Goal: Information Seeking & Learning: Learn about a topic

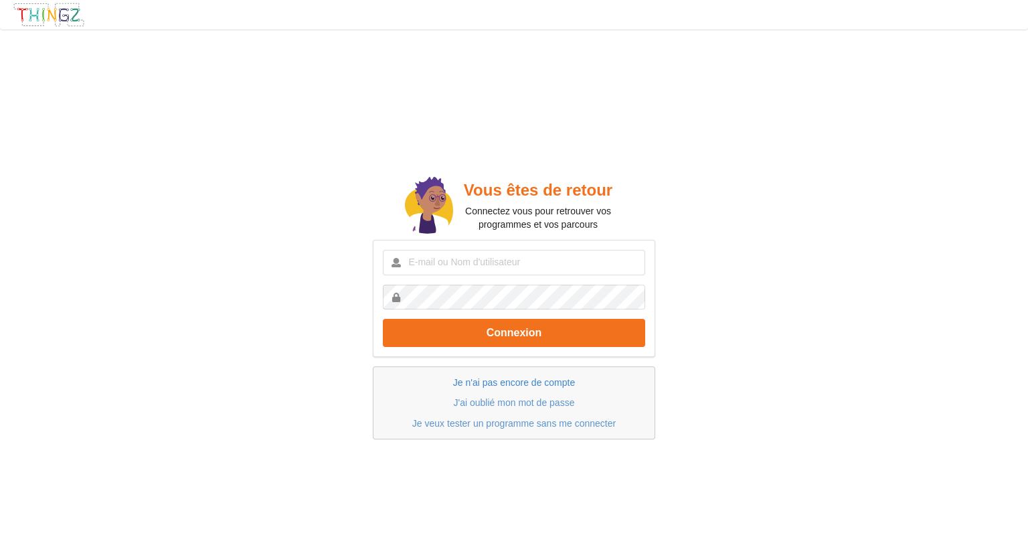
click at [554, 384] on link "Je n'ai pas encore de compte" at bounding box center [514, 382] width 122 height 11
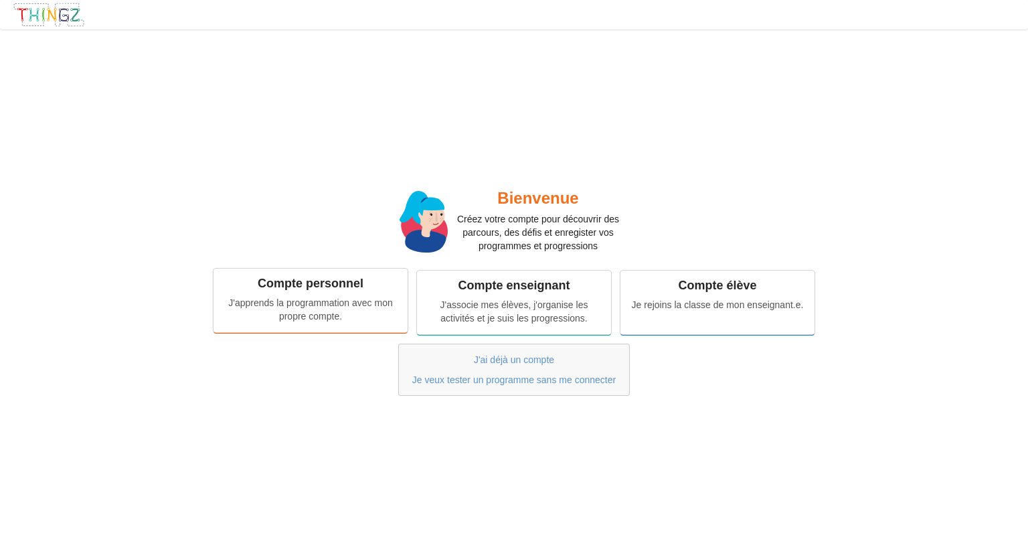
click at [362, 299] on div "J'apprends la programmation avec mon propre compte." at bounding box center [310, 309] width 175 height 27
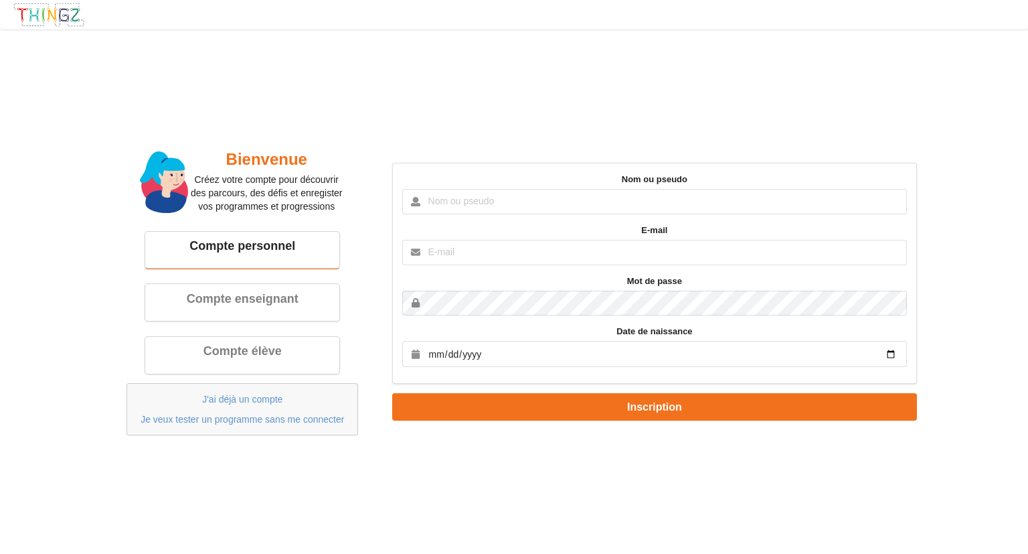
click at [377, 146] on div "Bienvenue Créez votre compte pour découvrir des parcours, des défis et enregist…" at bounding box center [514, 292] width 824 height 306
click at [465, 202] on input "text" at bounding box center [654, 201] width 504 height 25
type input "l"
type input "Louis"
click at [509, 253] on input "text" at bounding box center [654, 252] width 504 height 25
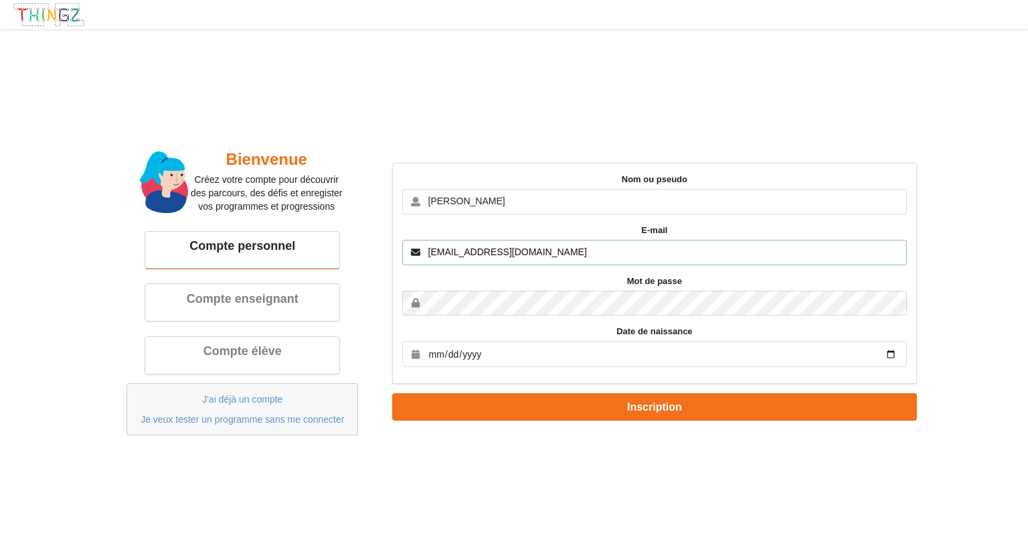
type input "[EMAIL_ADDRESS][DOMAIN_NAME]"
click at [502, 356] on input "date" at bounding box center [654, 354] width 504 height 26
click at [894, 354] on input "date" at bounding box center [654, 354] width 504 height 26
click at [643, 357] on input "date" at bounding box center [654, 354] width 504 height 26
click at [892, 360] on input "date" at bounding box center [654, 354] width 504 height 26
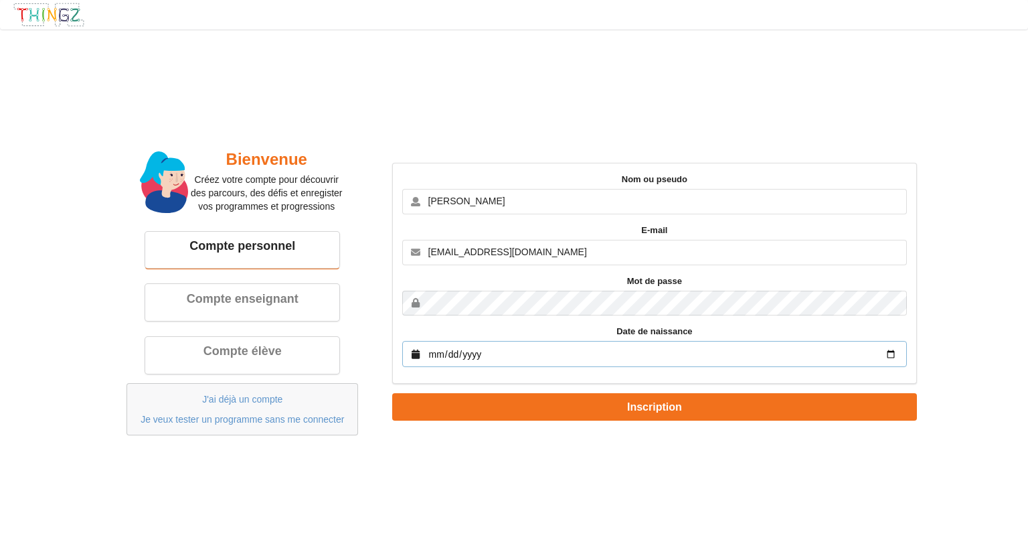
click at [888, 355] on input "date" at bounding box center [654, 354] width 504 height 26
type input "2009-09-09"
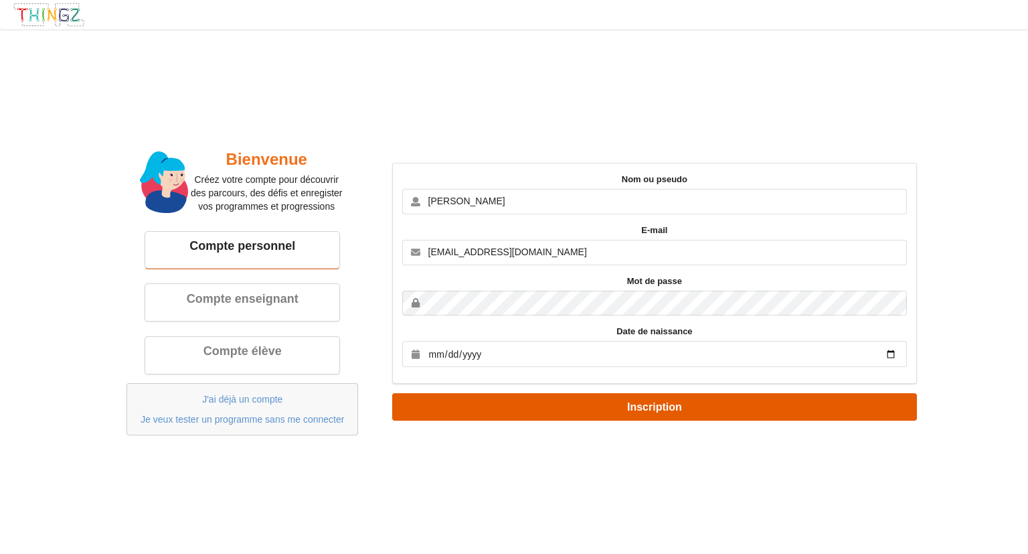
click at [571, 410] on button "Inscription" at bounding box center [654, 406] width 524 height 27
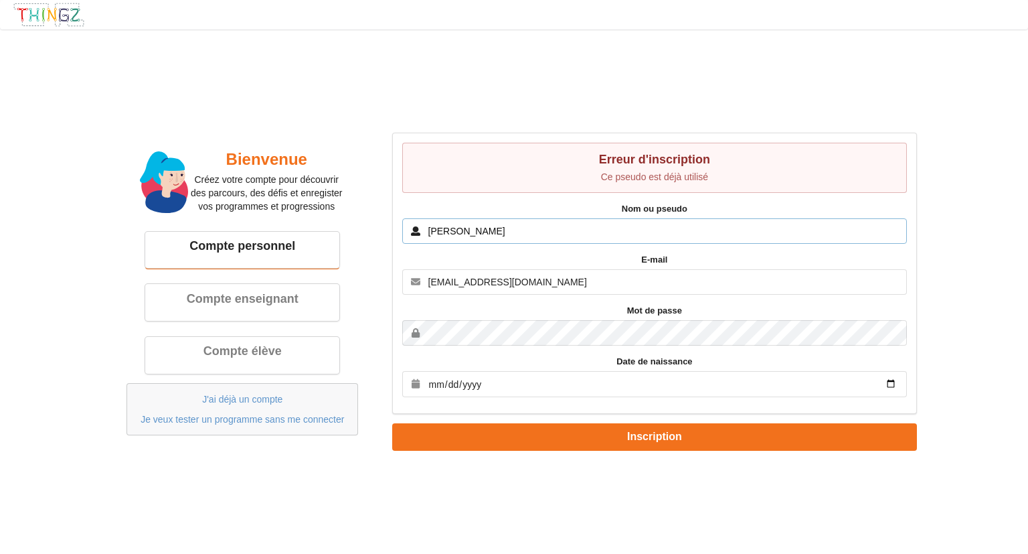
click at [535, 234] on input "Louis" at bounding box center [654, 230] width 504 height 25
type input "L"
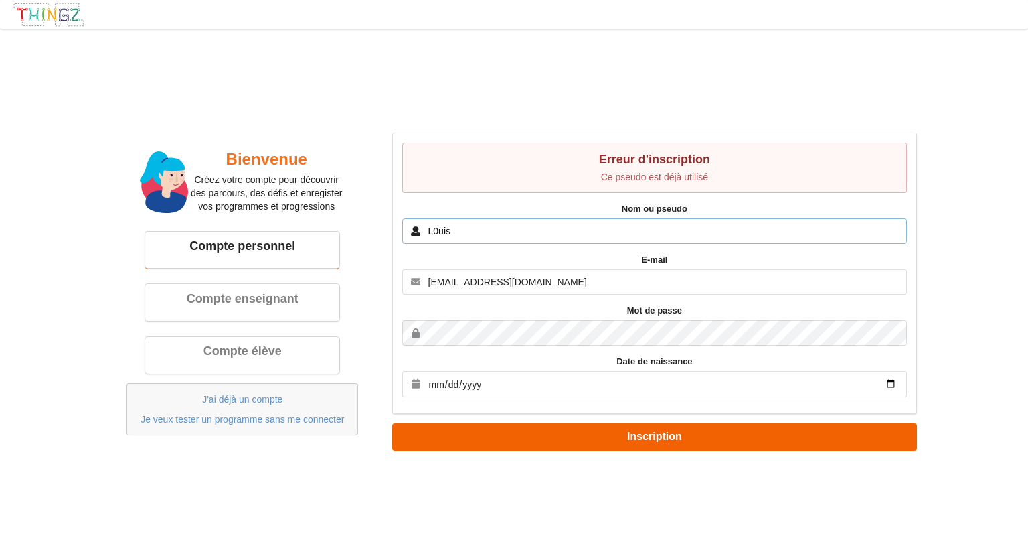
type input "L0uis"
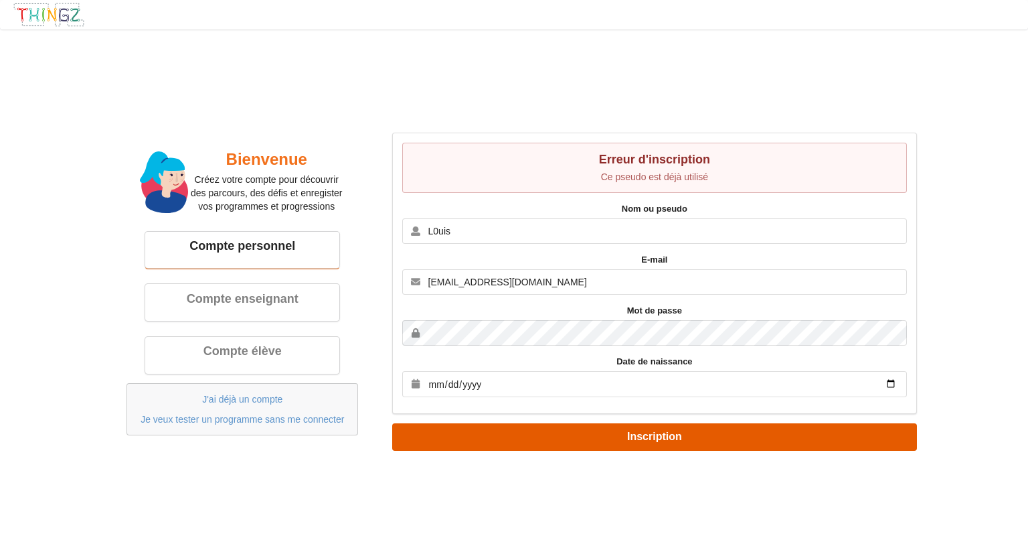
click at [554, 430] on button "Inscription" at bounding box center [654, 436] width 524 height 27
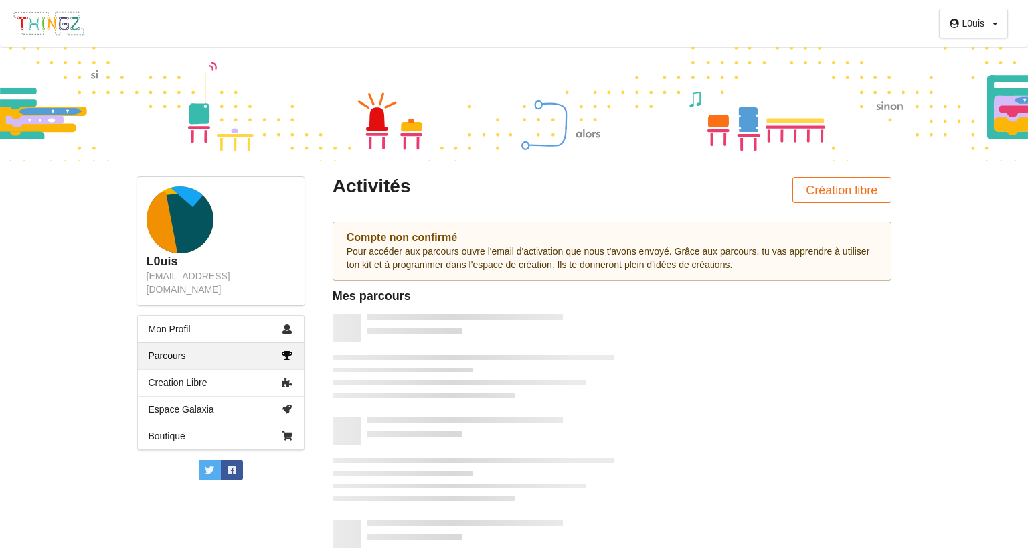
click at [957, 216] on div "L0uis Profil Déconnexion L0uis louis.pommerette31@gmail.com Mon Profil Parcours…" at bounding box center [514, 277] width 1028 height 554
click at [732, 260] on div "Pour accéder aux parcours ouvre l'email d'activation que nous t'avons envoyé. G…" at bounding box center [612, 257] width 531 height 27
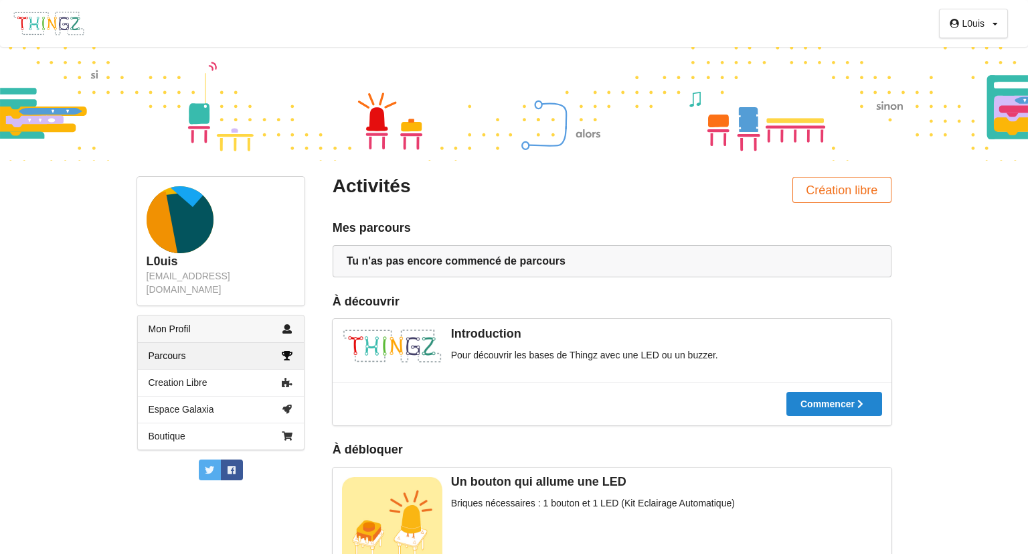
click at [199, 315] on link "Mon Profil" at bounding box center [221, 328] width 166 height 27
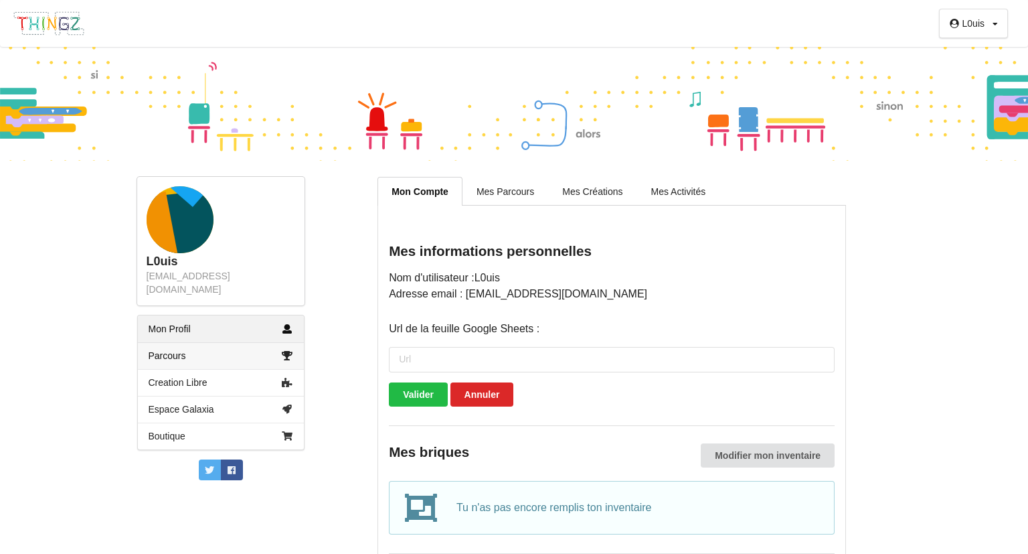
click at [212, 344] on link "Parcours" at bounding box center [221, 355] width 166 height 27
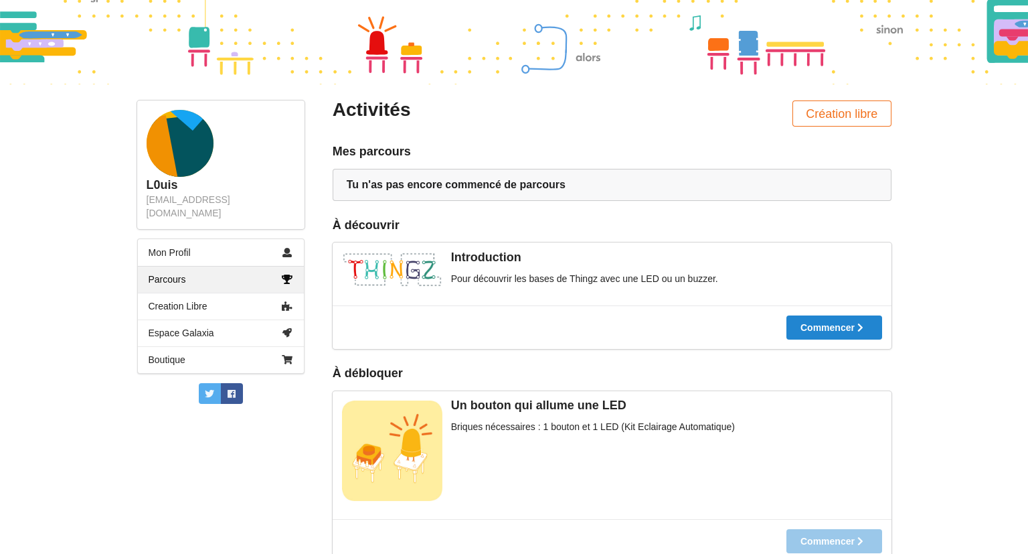
scroll to position [77, 0]
click at [822, 320] on button "Commencer" at bounding box center [834, 327] width 96 height 24
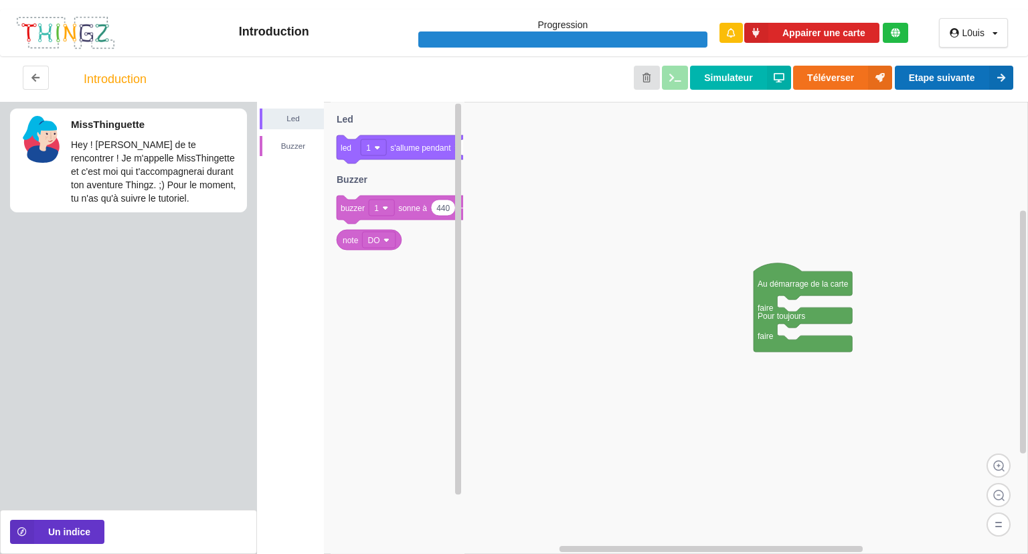
click at [932, 72] on button "Etape suivante" at bounding box center [954, 78] width 118 height 24
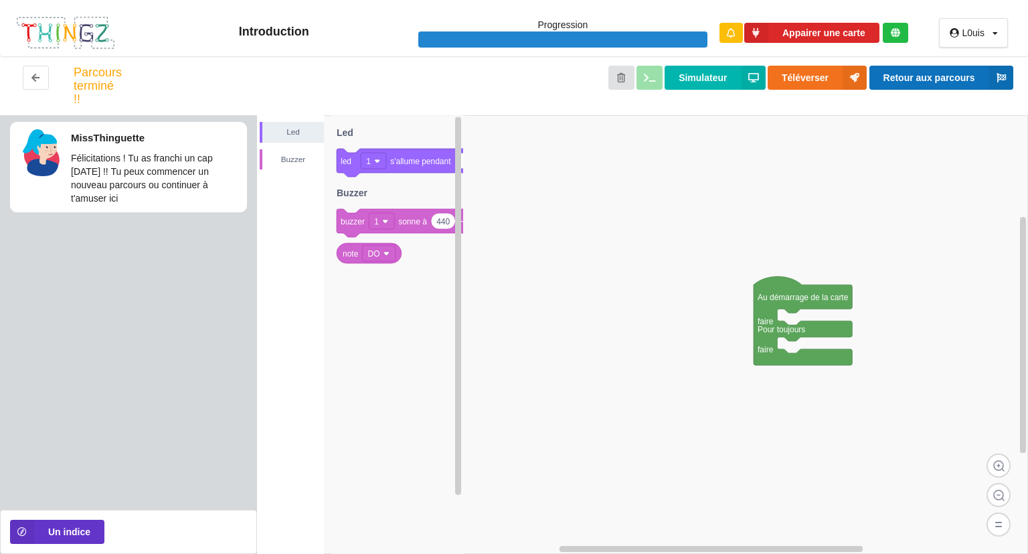
drag, startPoint x: 932, startPoint y: 72, endPoint x: 663, endPoint y: 199, distance: 297.9
click at [663, 199] on div "Introduction Progression Appairer une carte L0uis Profil Déconnexion Parcours t…" at bounding box center [514, 277] width 1028 height 554
click at [307, 152] on div "Buzzer" at bounding box center [292, 159] width 64 height 21
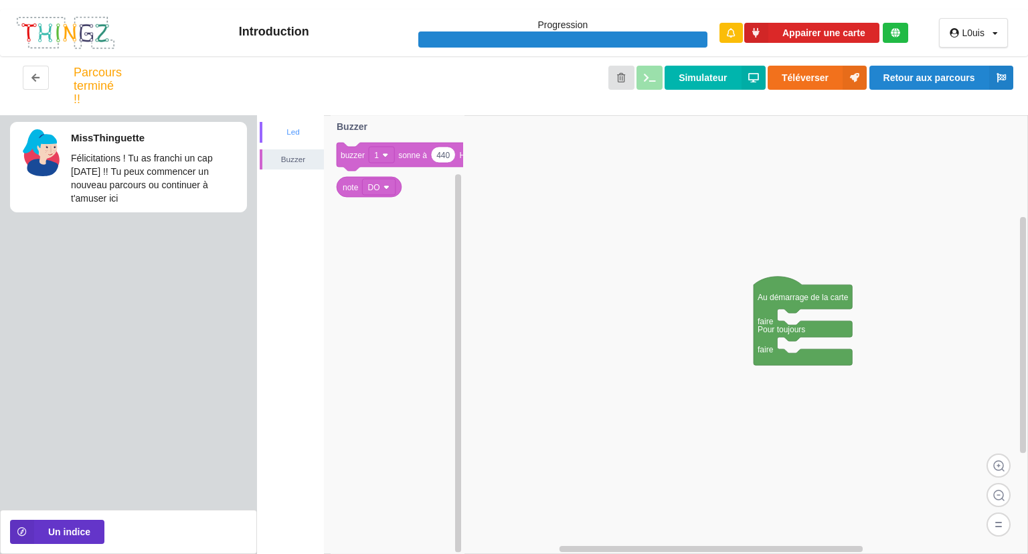
click at [299, 133] on div "Led" at bounding box center [293, 131] width 62 height 13
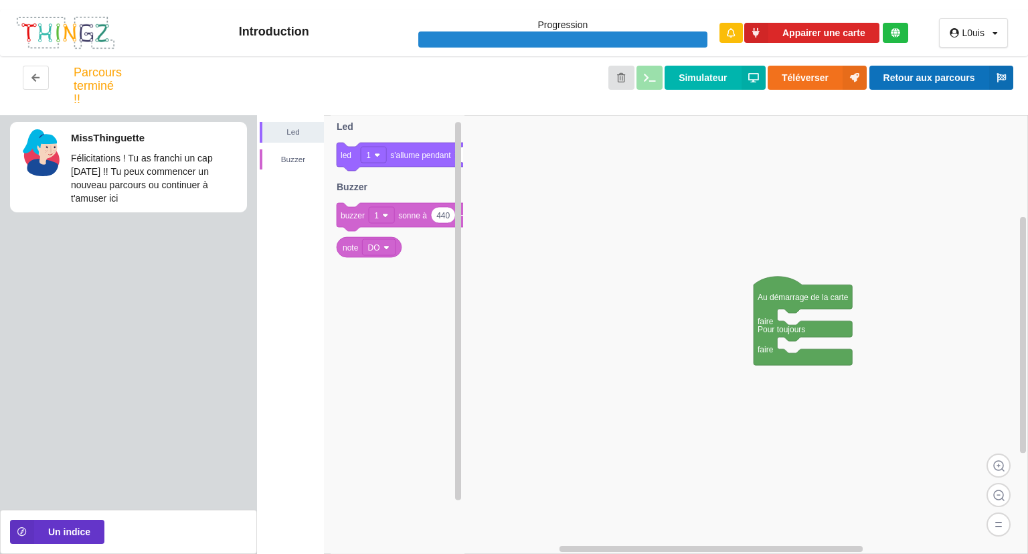
click at [888, 82] on button "Retour aux parcours" at bounding box center [941, 78] width 144 height 24
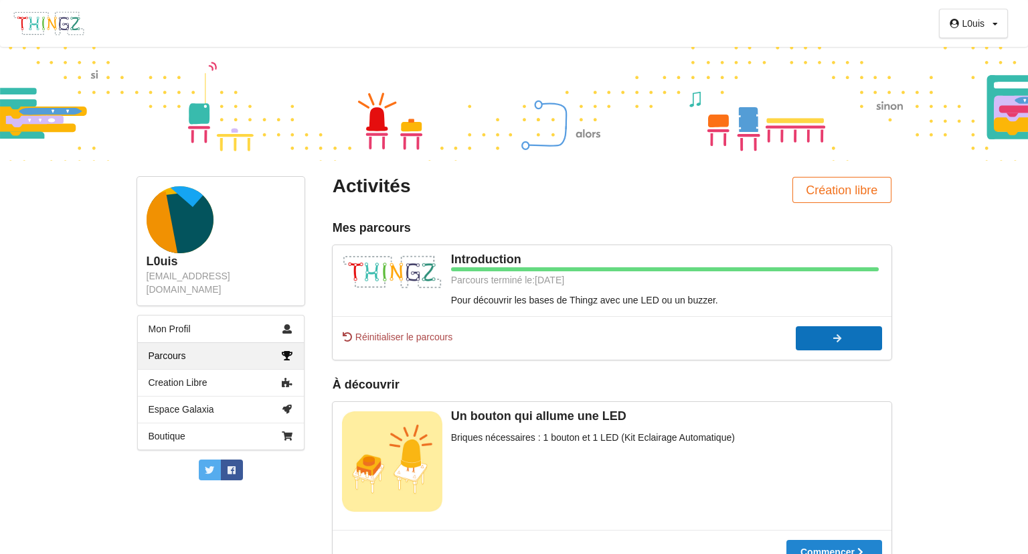
click at [827, 339] on div at bounding box center [839, 337] width 86 height 9
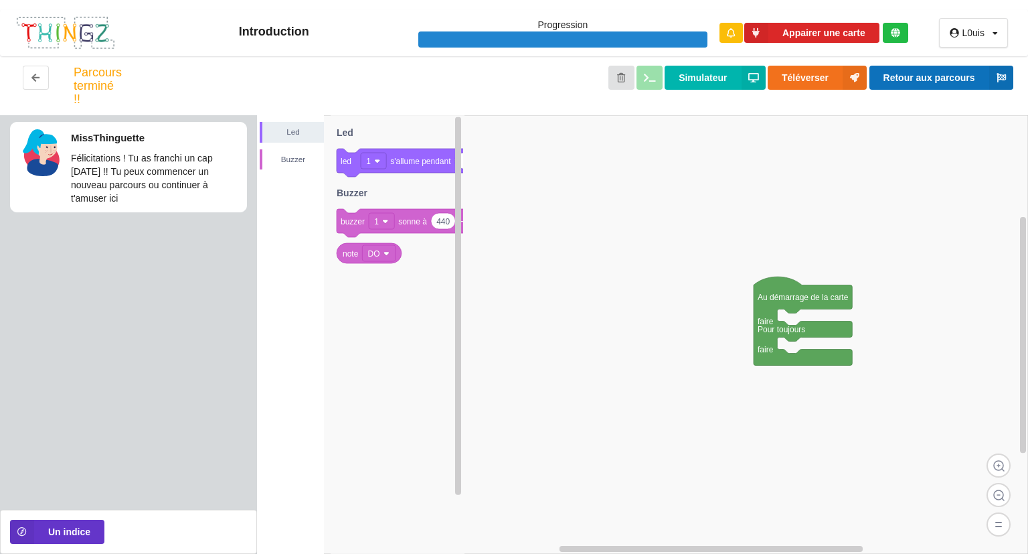
click at [931, 77] on button "Retour aux parcours" at bounding box center [941, 78] width 144 height 24
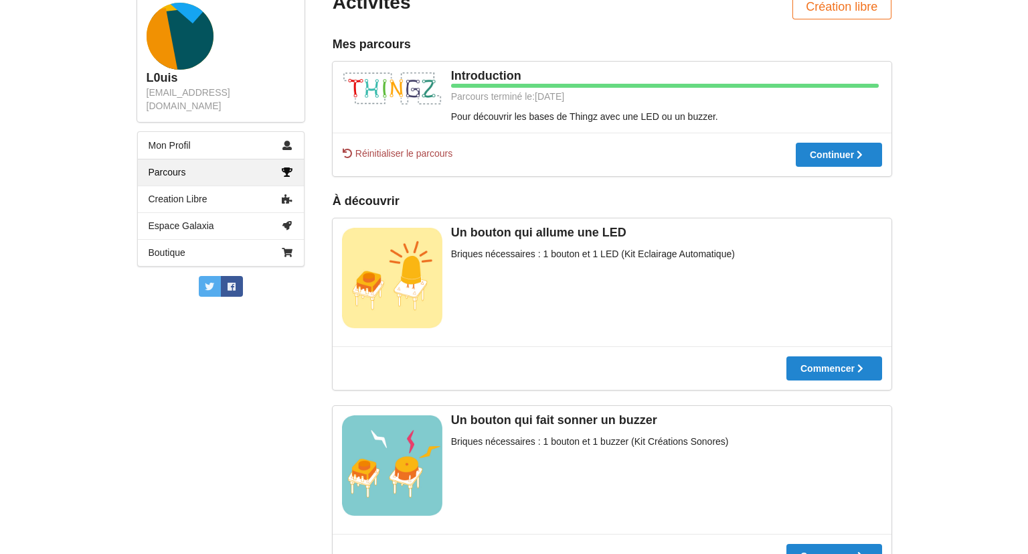
scroll to position [187, 0]
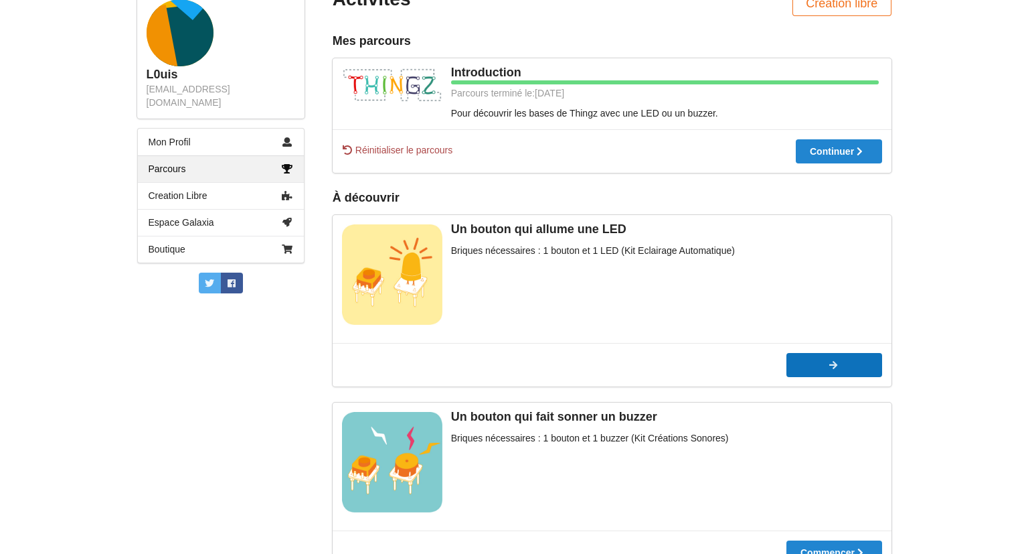
click at [821, 368] on div at bounding box center [834, 364] width 96 height 9
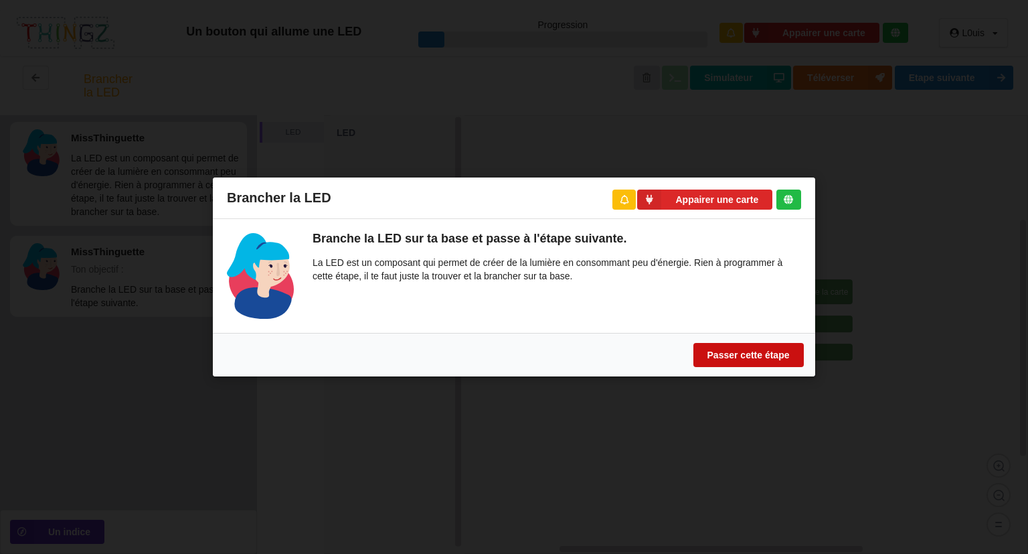
click at [753, 361] on button "Passer cette étape" at bounding box center [748, 355] width 110 height 24
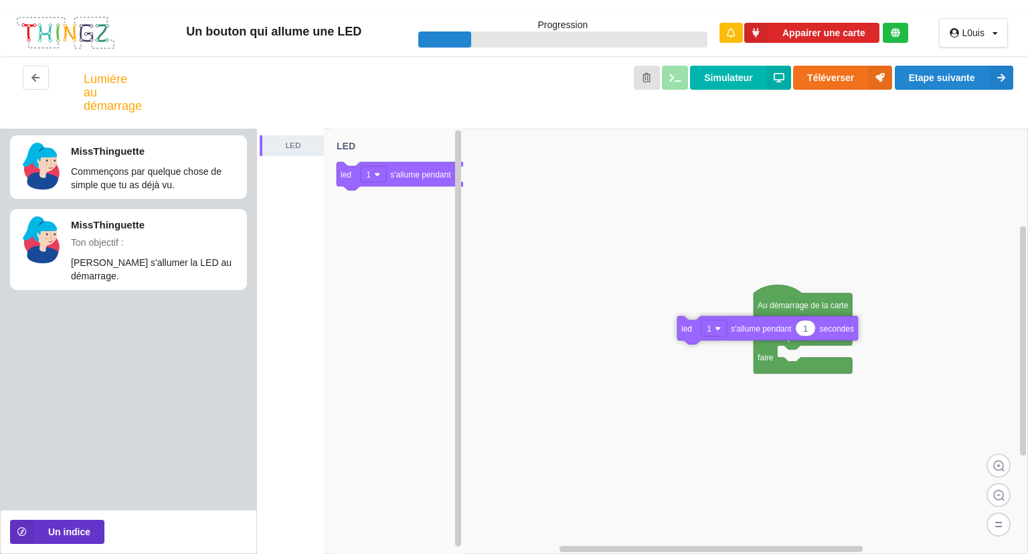
drag, startPoint x: 422, startPoint y: 185, endPoint x: 836, endPoint y: 339, distance: 442.0
click at [836, 339] on div "LED Au démarrage de la carte faire Pour toujours faire 1 led 1 s'allume pendant…" at bounding box center [642, 341] width 771 height 425
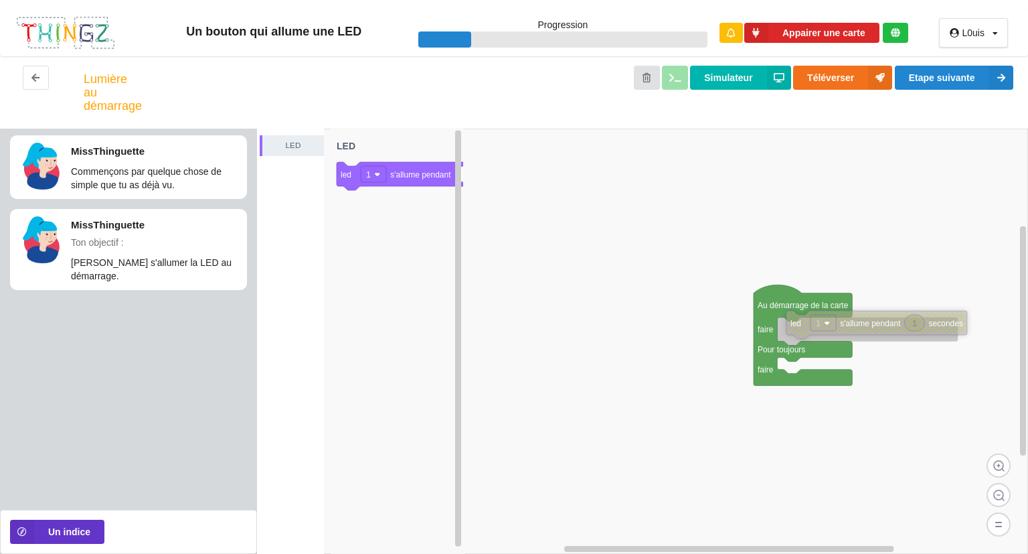
drag, startPoint x: 782, startPoint y: 334, endPoint x: 891, endPoint y: 329, distance: 108.6
click at [891, 329] on icon at bounding box center [876, 325] width 181 height 28
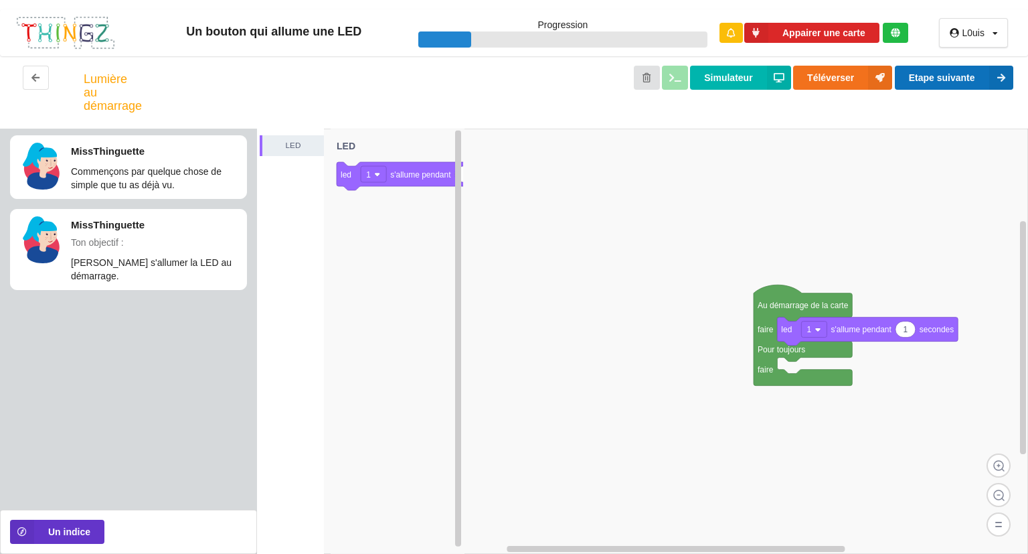
click at [939, 81] on button "Etape suivante" at bounding box center [954, 78] width 118 height 24
click at [908, 334] on icon at bounding box center [906, 329] width 20 height 16
type input "5"
click at [976, 78] on button "Etape suivante" at bounding box center [954, 78] width 118 height 24
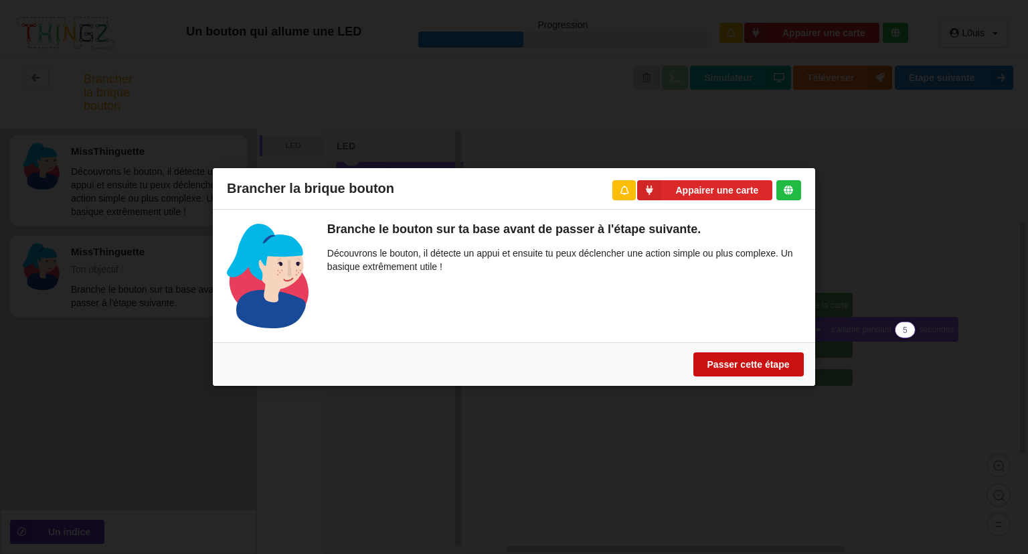
click at [755, 363] on button "Passer cette étape" at bounding box center [748, 364] width 110 height 24
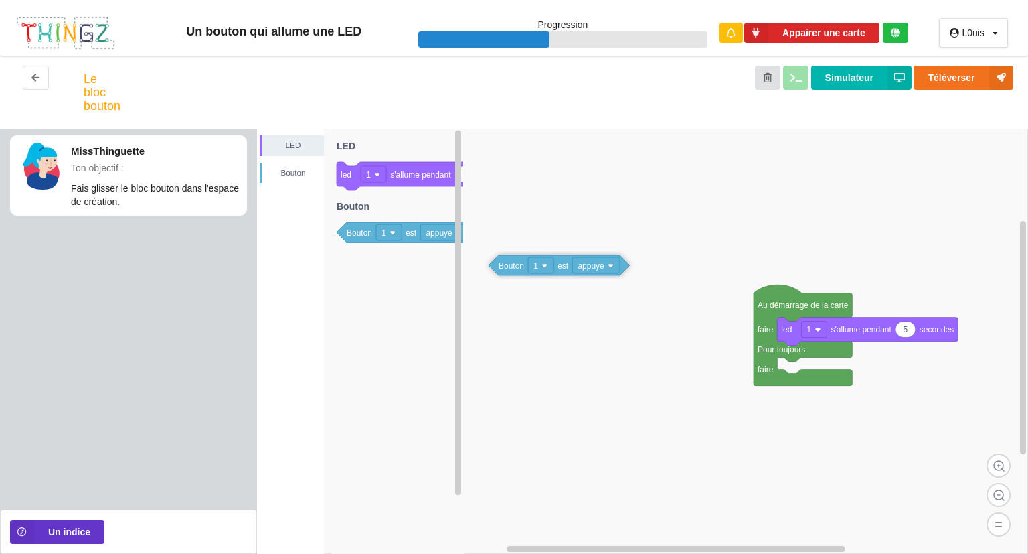
drag, startPoint x: 414, startPoint y: 231, endPoint x: 659, endPoint y: 278, distance: 249.4
click at [659, 278] on div "LED [PERSON_NAME] Au démarrage de la carte faire Pour toujours faire 5 led 1 s'…" at bounding box center [642, 341] width 771 height 425
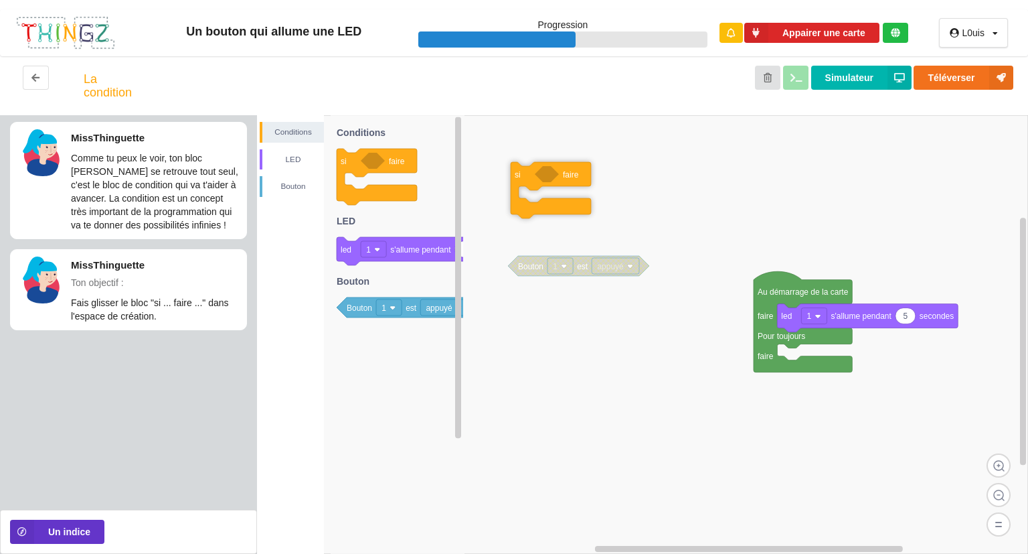
drag, startPoint x: 395, startPoint y: 171, endPoint x: 644, endPoint y: 184, distance: 249.4
click at [644, 184] on div "Conditions LED [PERSON_NAME] Au démarrage de la carte faire Pour toujours faire…" at bounding box center [642, 334] width 771 height 438
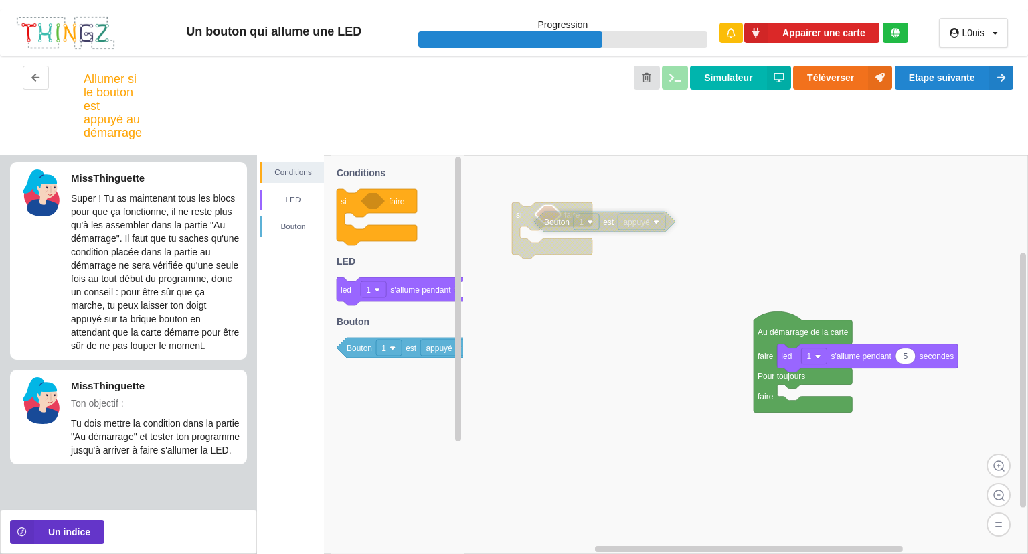
drag, startPoint x: 588, startPoint y: 316, endPoint x: 616, endPoint y: 232, distance: 88.7
click at [616, 232] on icon at bounding box center [604, 222] width 141 height 20
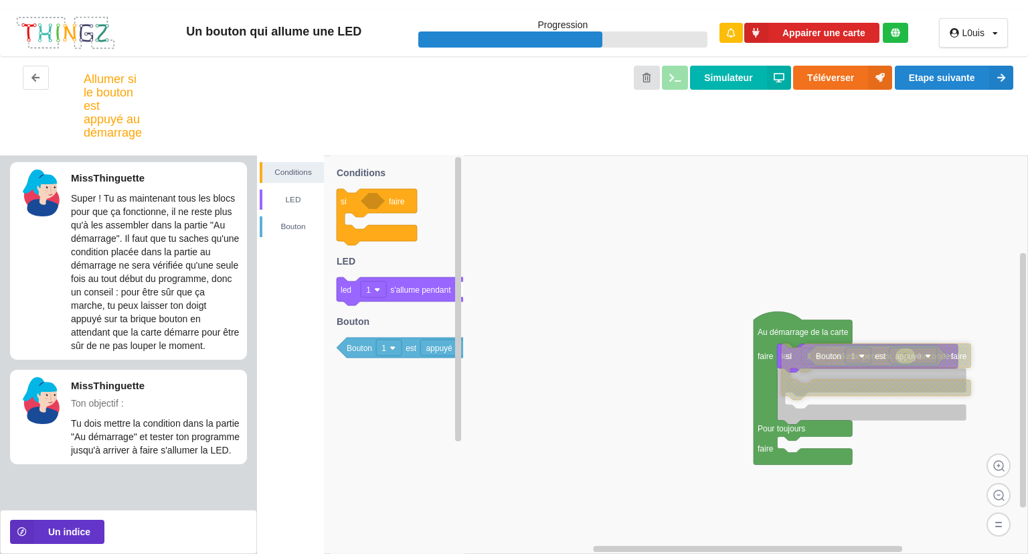
drag, startPoint x: 531, startPoint y: 220, endPoint x: 801, endPoint y: 361, distance: 304.5
click at [801, 361] on icon at bounding box center [876, 371] width 189 height 56
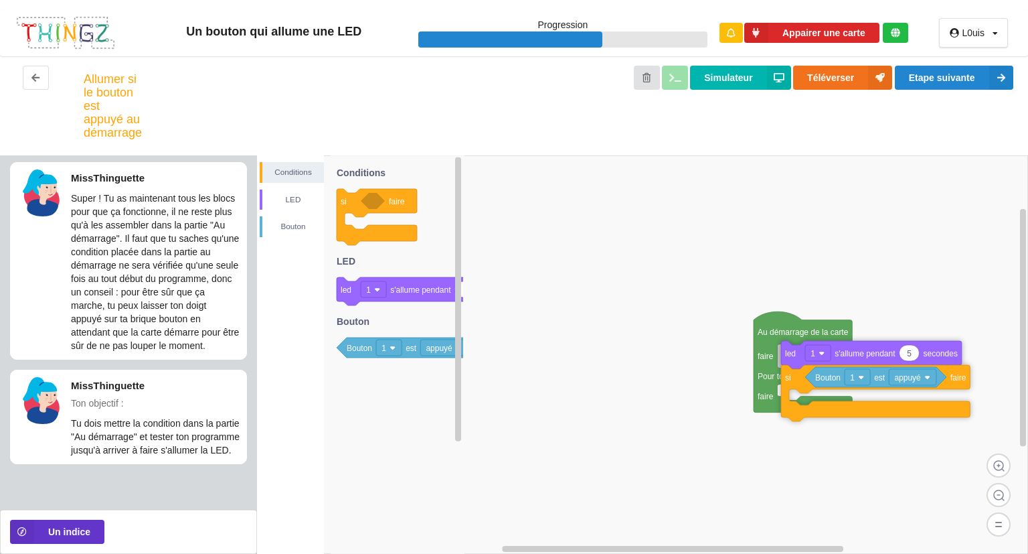
drag, startPoint x: 782, startPoint y: 362, endPoint x: 787, endPoint y: 356, distance: 7.6
click at [787, 356] on icon at bounding box center [871, 355] width 181 height 28
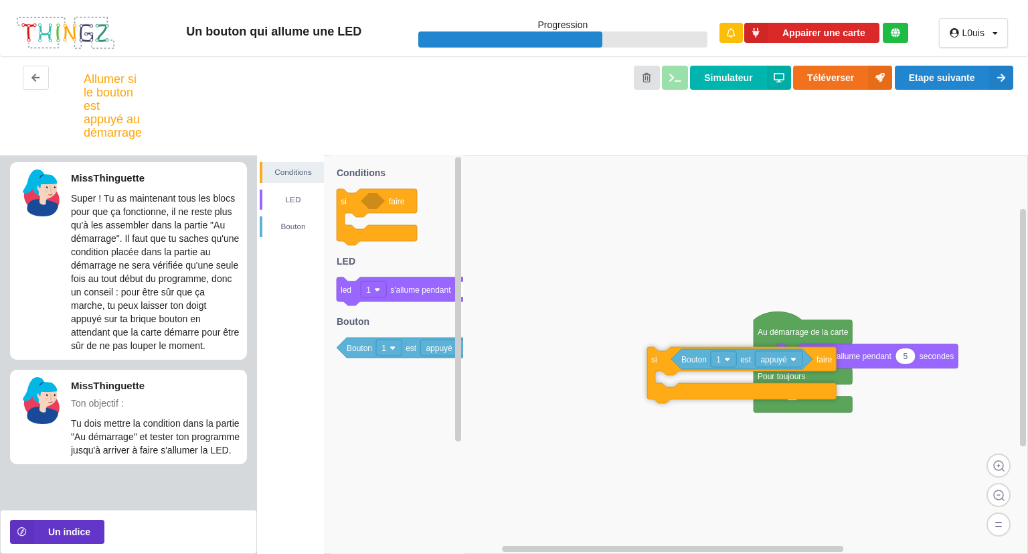
drag, startPoint x: 789, startPoint y: 384, endPoint x: 659, endPoint y: 356, distance: 132.9
click at [659, 356] on icon at bounding box center [741, 375] width 189 height 56
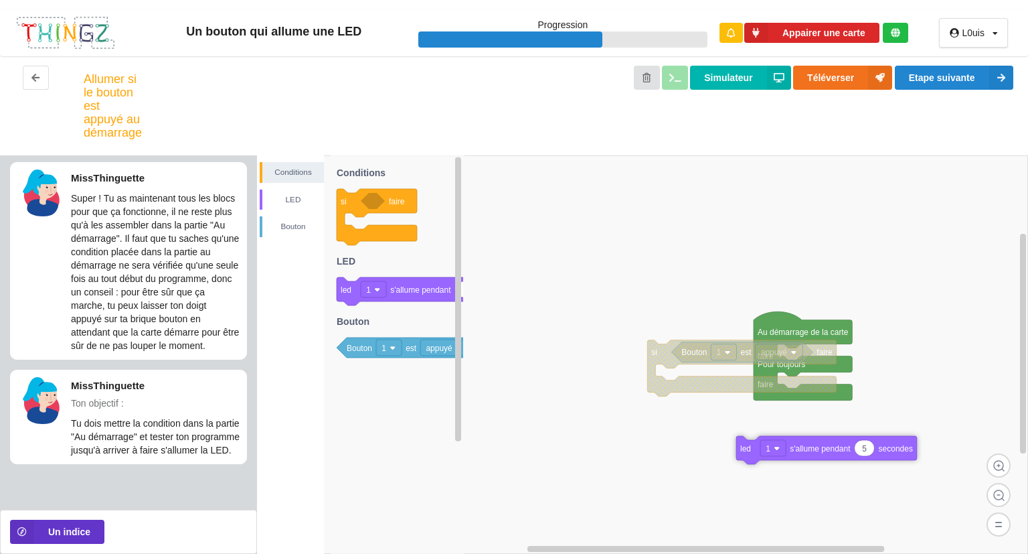
drag, startPoint x: 859, startPoint y: 357, endPoint x: 797, endPoint y: 490, distance: 146.4
click at [797, 453] on text "s'allume pendant" at bounding box center [820, 448] width 61 height 9
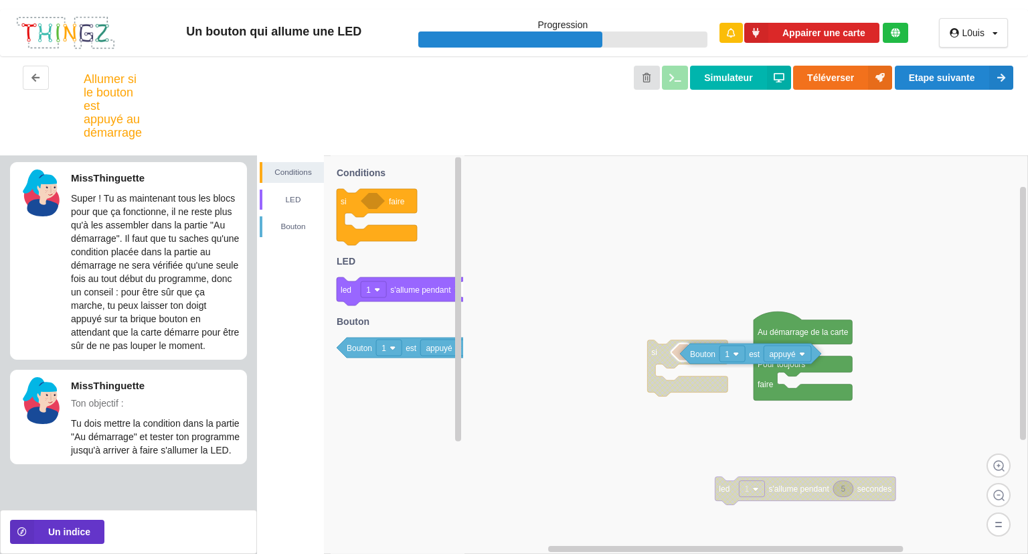
drag, startPoint x: 678, startPoint y: 352, endPoint x: 687, endPoint y: 353, distance: 8.8
click at [687, 353] on icon at bounding box center [750, 353] width 141 height 20
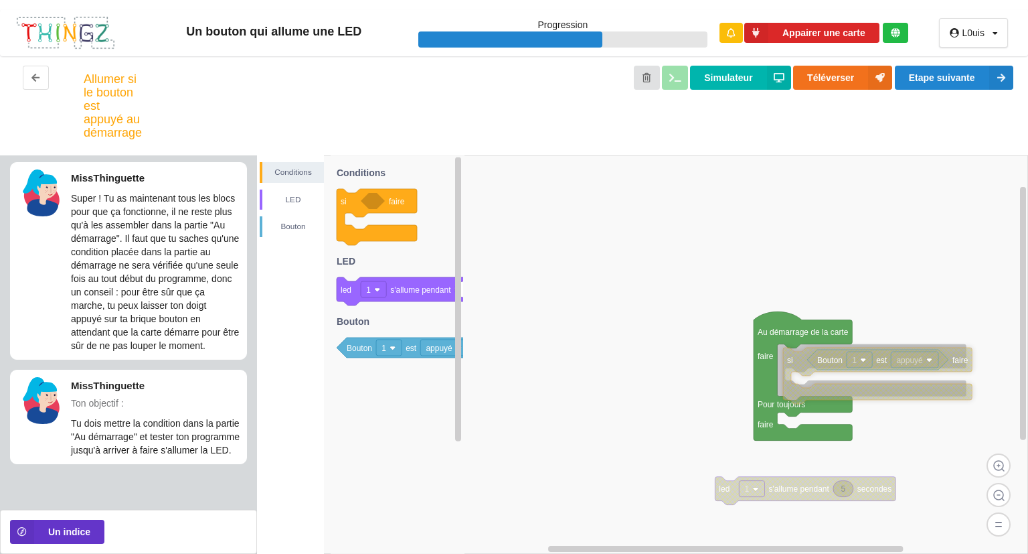
drag, startPoint x: 652, startPoint y: 365, endPoint x: 788, endPoint y: 373, distance: 136.1
click at [788, 373] on icon at bounding box center [877, 375] width 189 height 56
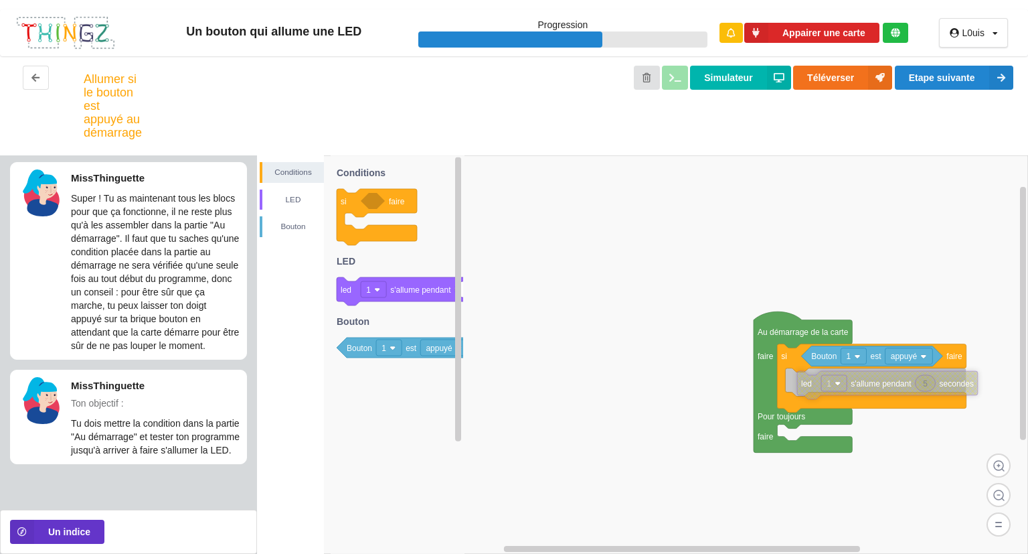
drag, startPoint x: 785, startPoint y: 489, endPoint x: 861, endPoint y: 384, distance: 130.0
click at [861, 384] on text "s'allume pendant" at bounding box center [881, 383] width 61 height 9
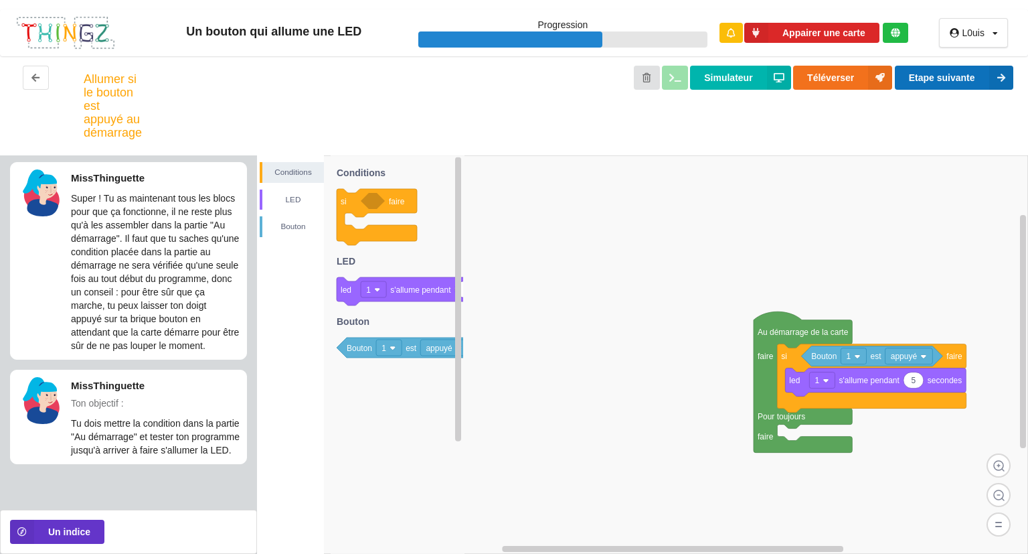
click at [948, 70] on button "Etape suivante" at bounding box center [954, 78] width 118 height 24
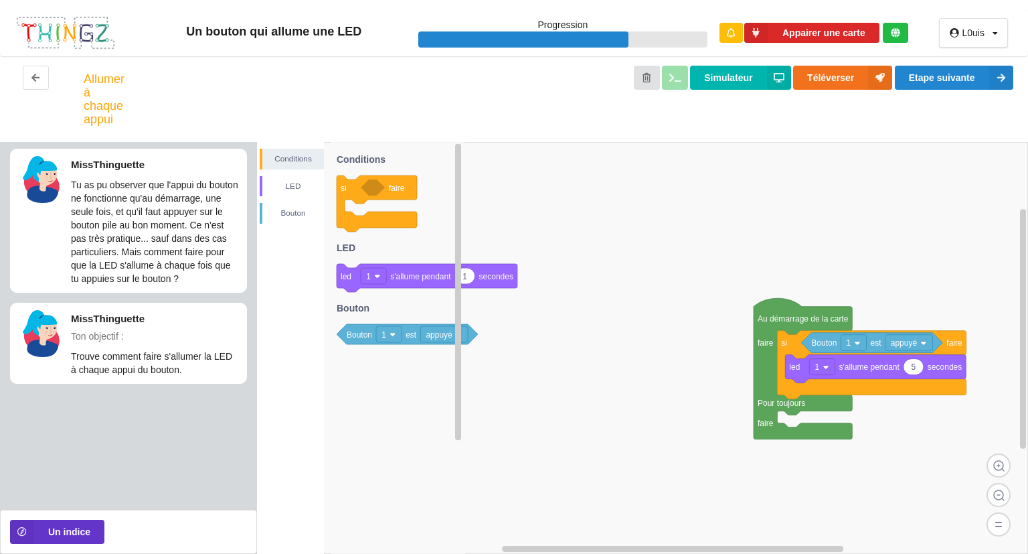
click at [442, 335] on text "appuyé" at bounding box center [439, 334] width 27 height 9
click at [920, 349] on rect at bounding box center [910, 343] width 48 height 16
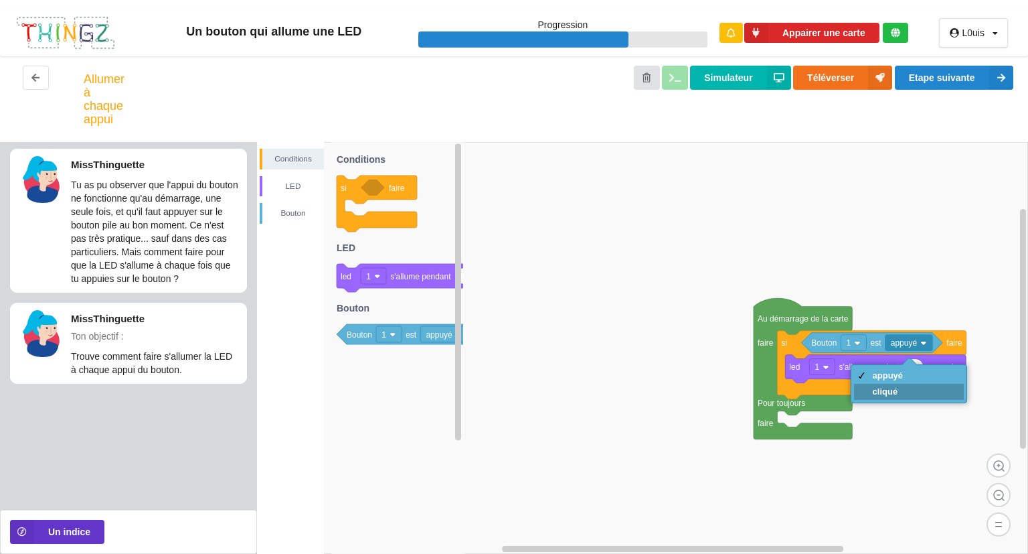
click at [893, 393] on div "cliqué" at bounding box center [888, 391] width 31 height 10
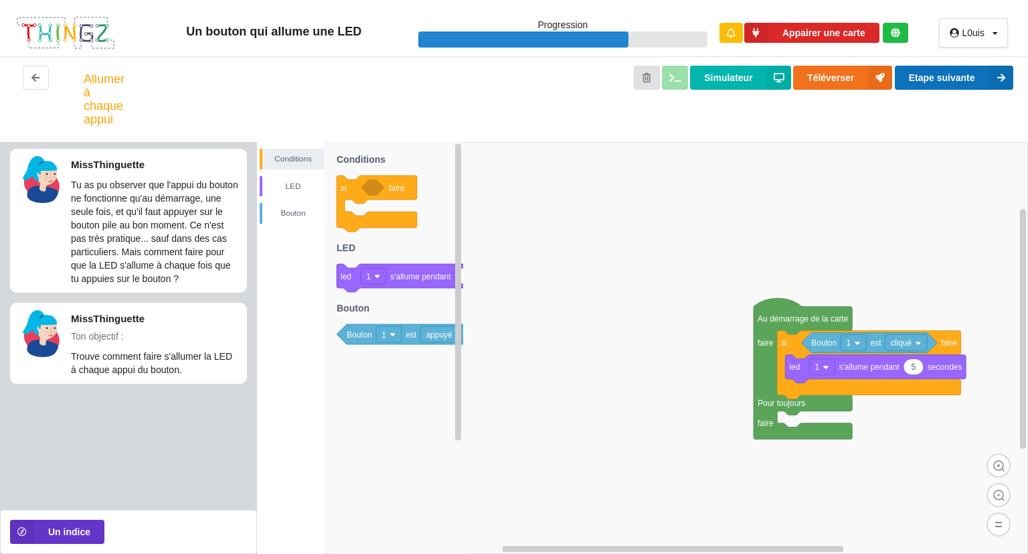
click at [987, 77] on button "Etape suivante" at bounding box center [954, 78] width 118 height 24
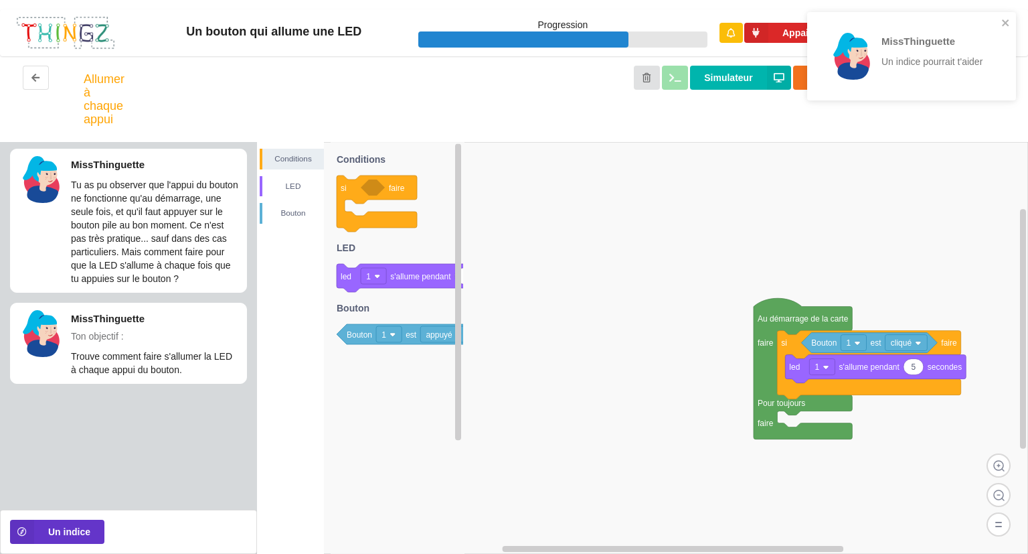
click at [955, 66] on p "Un indice pourrait t'aider" at bounding box center [934, 61] width 104 height 13
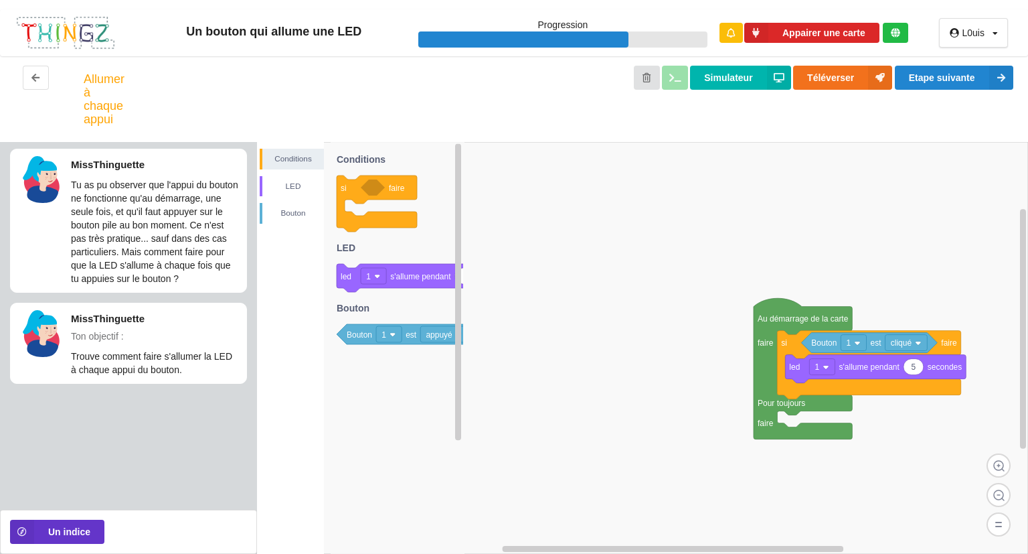
click at [917, 339] on rect at bounding box center [907, 343] width 42 height 16
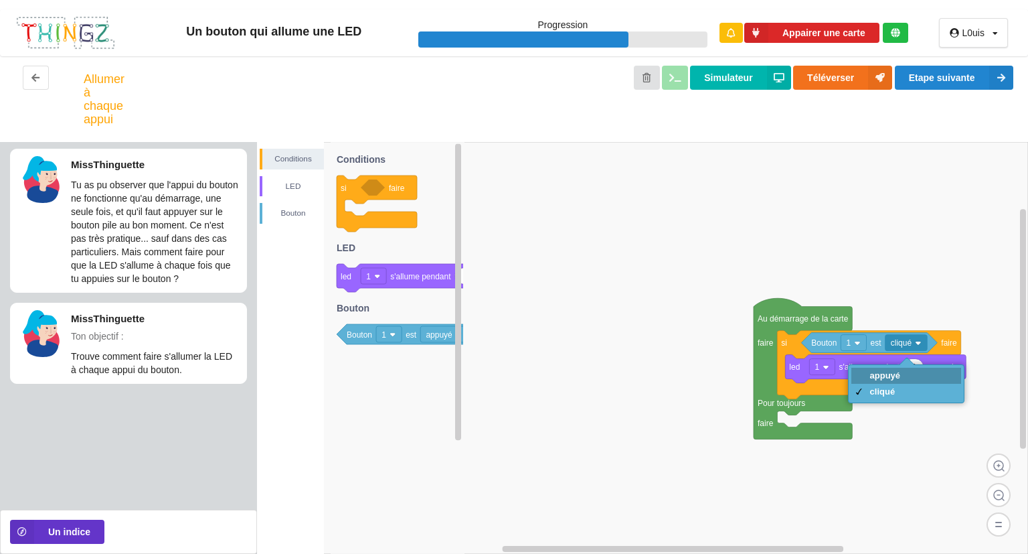
click at [901, 378] on div "appuyé" at bounding box center [906, 375] width 110 height 16
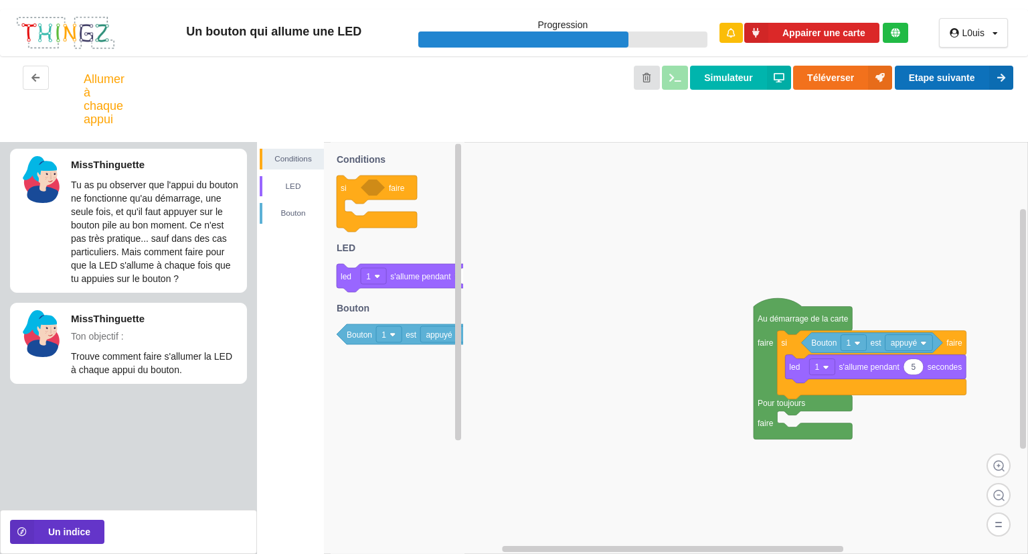
click at [944, 78] on button "Etape suivante" at bounding box center [954, 78] width 118 height 24
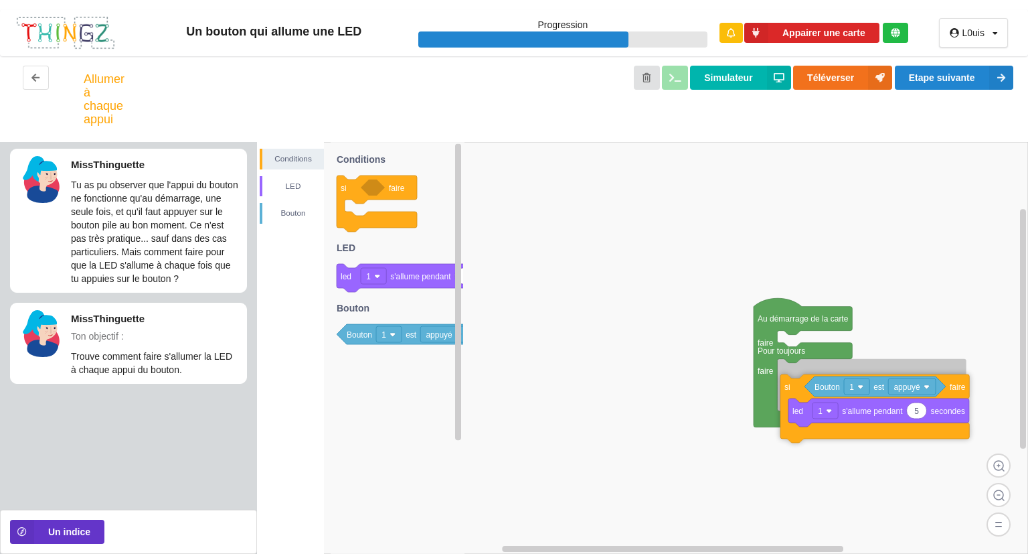
drag, startPoint x: 788, startPoint y: 345, endPoint x: 791, endPoint y: 387, distance: 42.3
click at [791, 387] on icon at bounding box center [874, 408] width 189 height 68
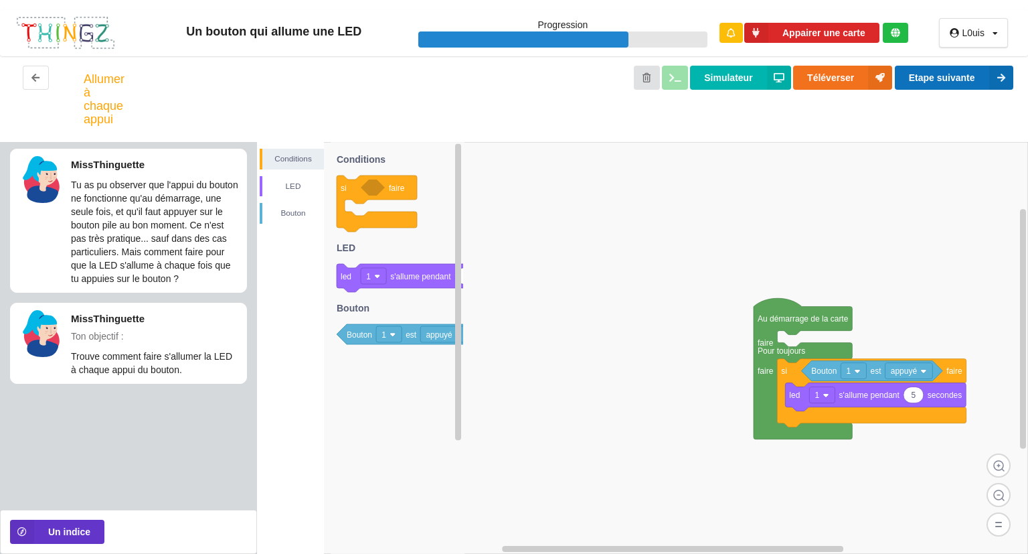
click at [931, 76] on button "Etape suivante" at bounding box center [954, 78] width 118 height 24
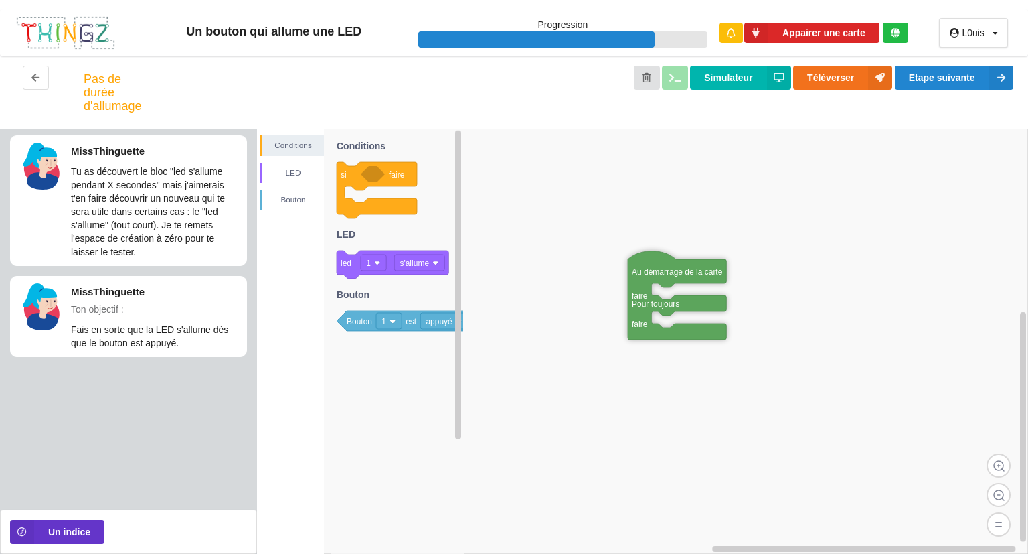
drag, startPoint x: 541, startPoint y: 153, endPoint x: 696, endPoint y: 280, distance: 200.3
click at [696, 280] on icon at bounding box center [677, 295] width 98 height 88
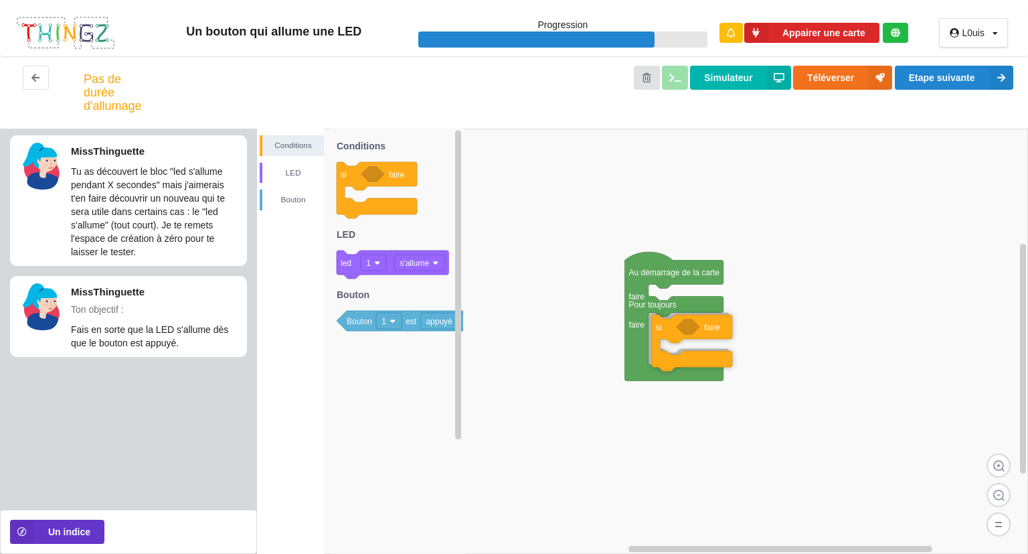
drag, startPoint x: 345, startPoint y: 181, endPoint x: 735, endPoint y: 332, distance: 417.9
click at [735, 332] on div "Conditions LED [PERSON_NAME] Au démarrage de la carte faire Pour toujours faire…" at bounding box center [642, 341] width 771 height 425
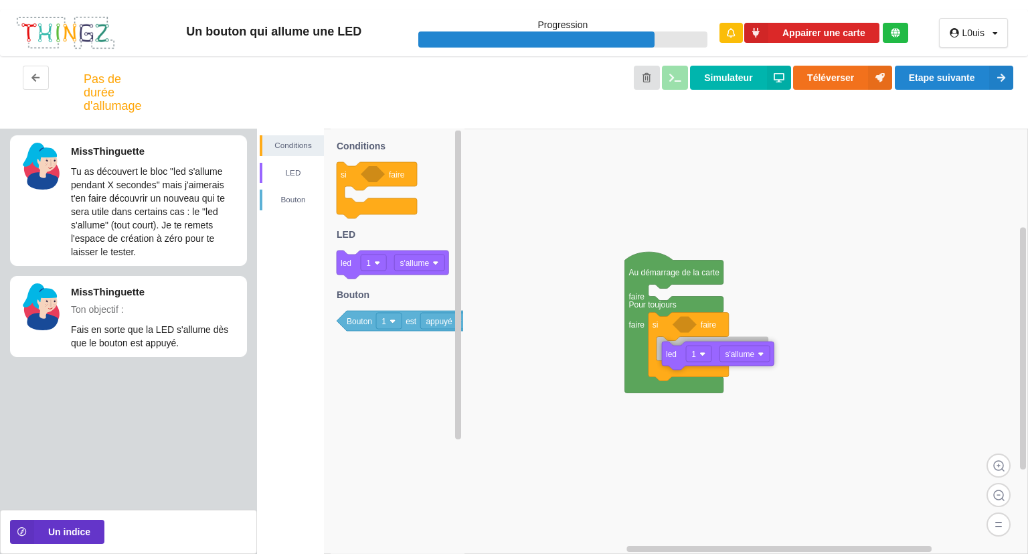
drag, startPoint x: 390, startPoint y: 268, endPoint x: 789, endPoint y: 359, distance: 409.2
click at [789, 359] on div "Conditions LED [PERSON_NAME] Au démarrage de la carte faire Pour toujours faire…" at bounding box center [642, 341] width 771 height 425
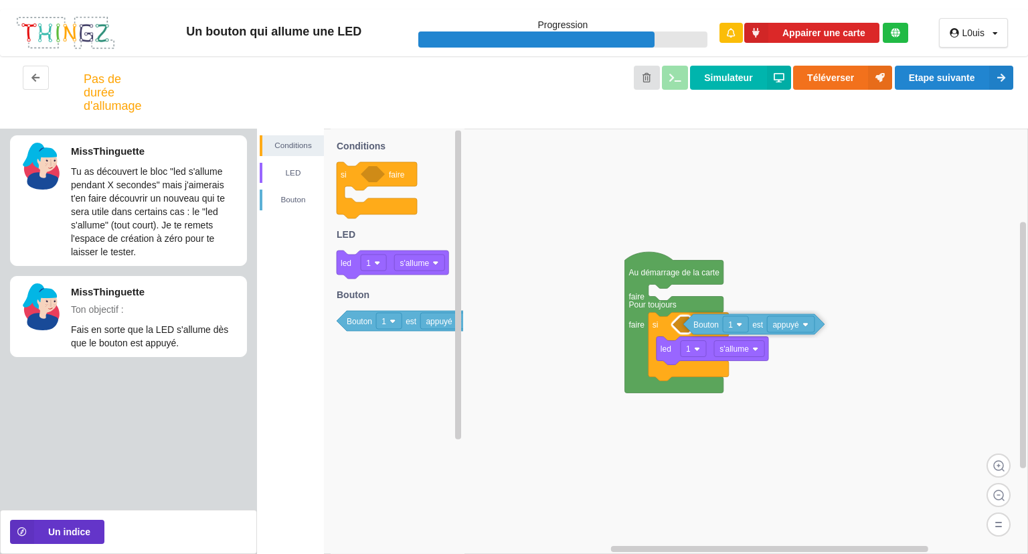
drag, startPoint x: 416, startPoint y: 325, endPoint x: 836, endPoint y: 328, distance: 420.4
click at [836, 328] on div "Conditions LED [PERSON_NAME] Au démarrage de la carte faire Pour toujours faire…" at bounding box center [642, 341] width 771 height 425
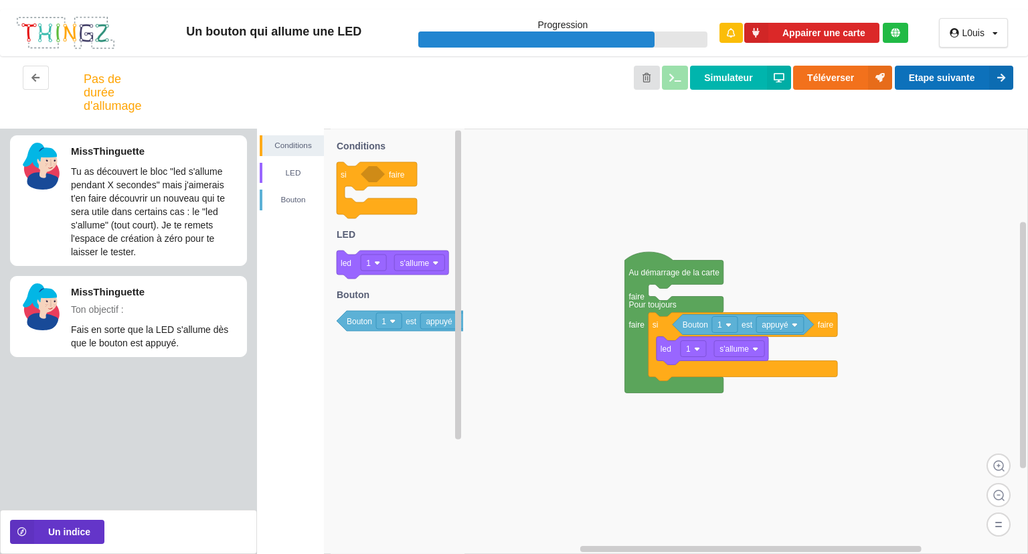
click at [974, 75] on button "Etape suivante" at bounding box center [954, 78] width 118 height 24
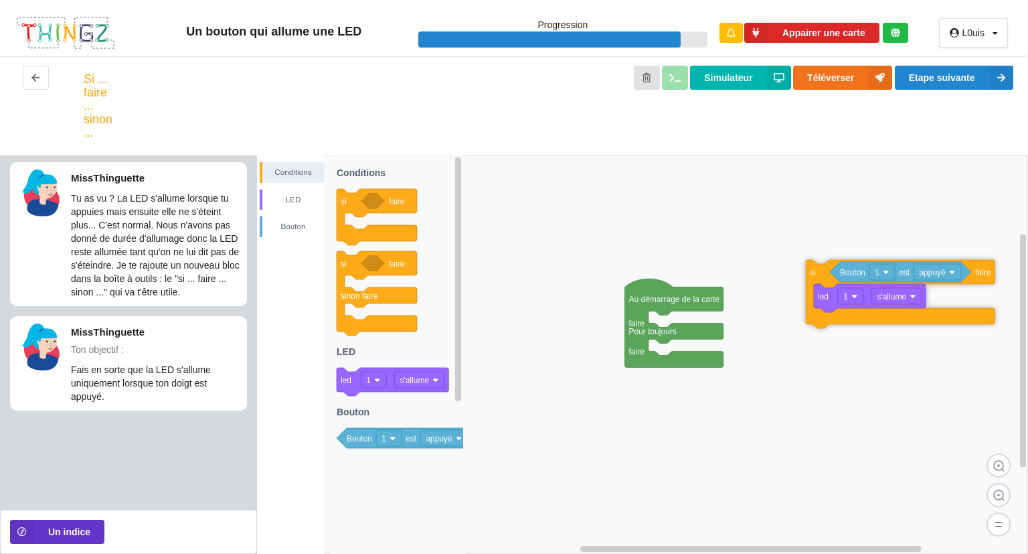
drag, startPoint x: 660, startPoint y: 351, endPoint x: 820, endPoint y: 241, distance: 194.4
click at [820, 260] on icon at bounding box center [900, 294] width 189 height 68
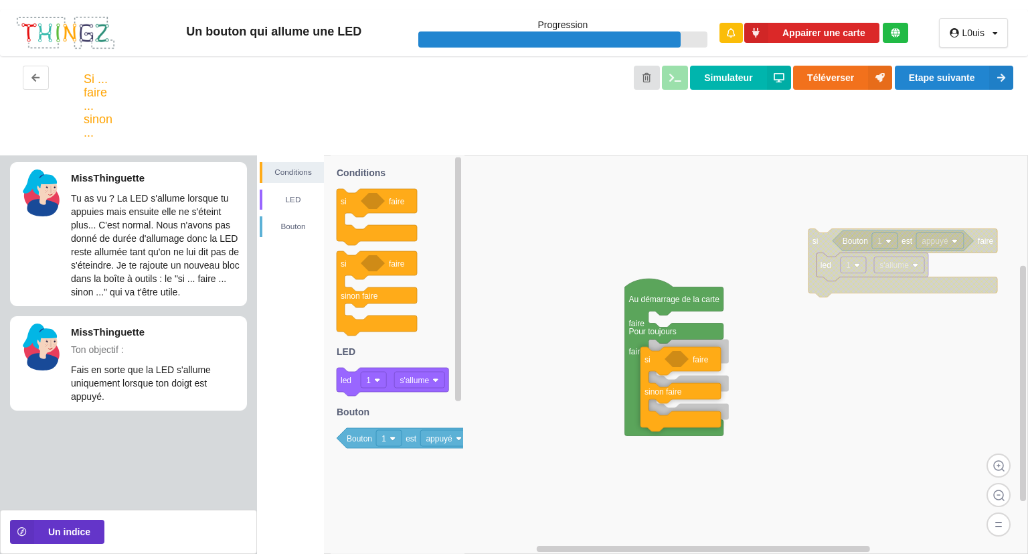
drag, startPoint x: 341, startPoint y: 269, endPoint x: 722, endPoint y: 357, distance: 390.2
click at [722, 357] on div "Conditions LED [PERSON_NAME] Au démarrage de la carte faire Pour toujours faire…" at bounding box center [642, 354] width 771 height 398
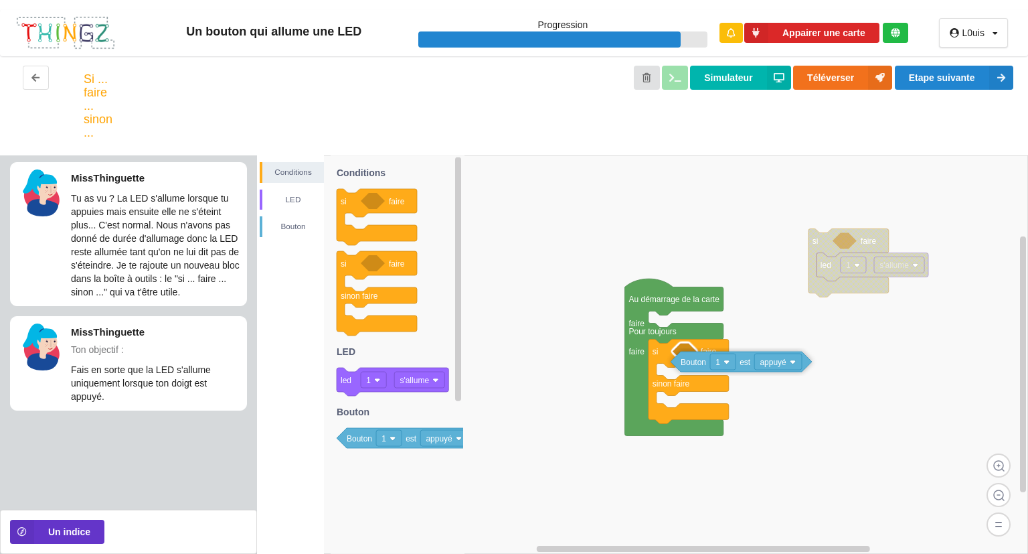
drag, startPoint x: 861, startPoint y: 242, endPoint x: 701, endPoint y: 361, distance: 199.5
click at [701, 361] on text "Bouton" at bounding box center [693, 361] width 25 height 9
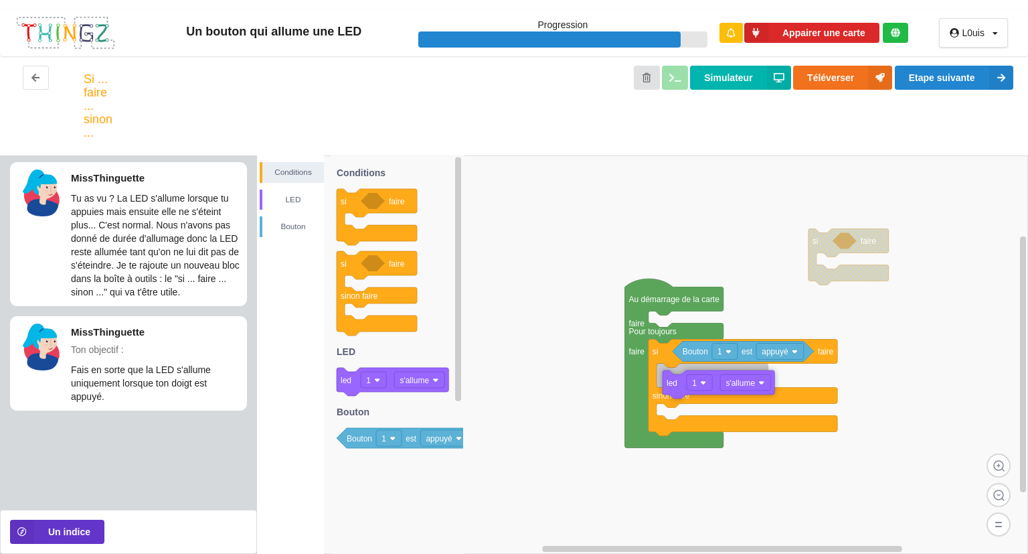
drag, startPoint x: 826, startPoint y: 270, endPoint x: 672, endPoint y: 386, distance: 193.0
click at [672, 386] on text "led" at bounding box center [672, 382] width 11 height 9
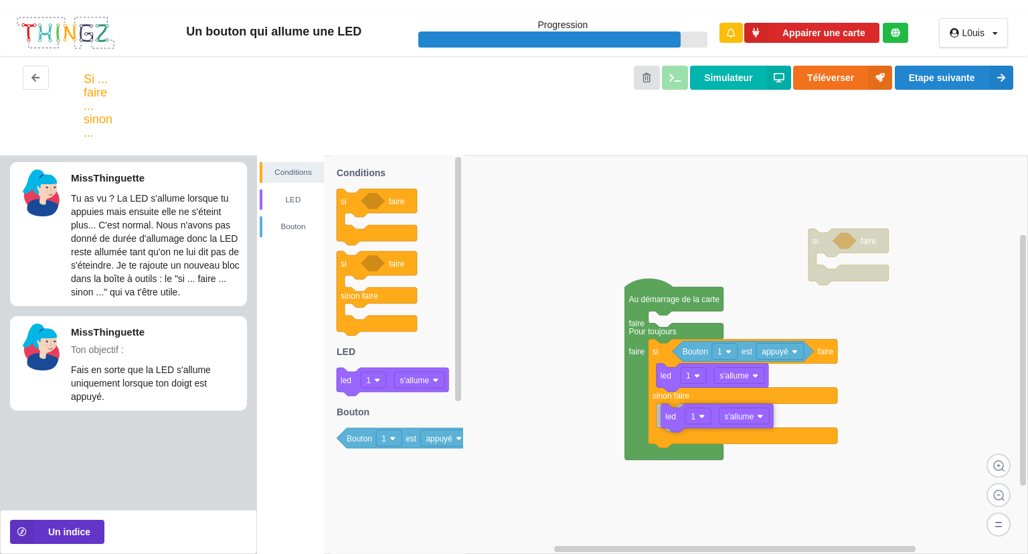
drag, startPoint x: 391, startPoint y: 379, endPoint x: 789, endPoint y: 415, distance: 399.2
click at [789, 415] on div "Conditions LED [PERSON_NAME] si faire Au démarrage de la carte faire Pour toujo…" at bounding box center [642, 354] width 771 height 398
click at [760, 413] on rect at bounding box center [739, 416] width 50 height 16
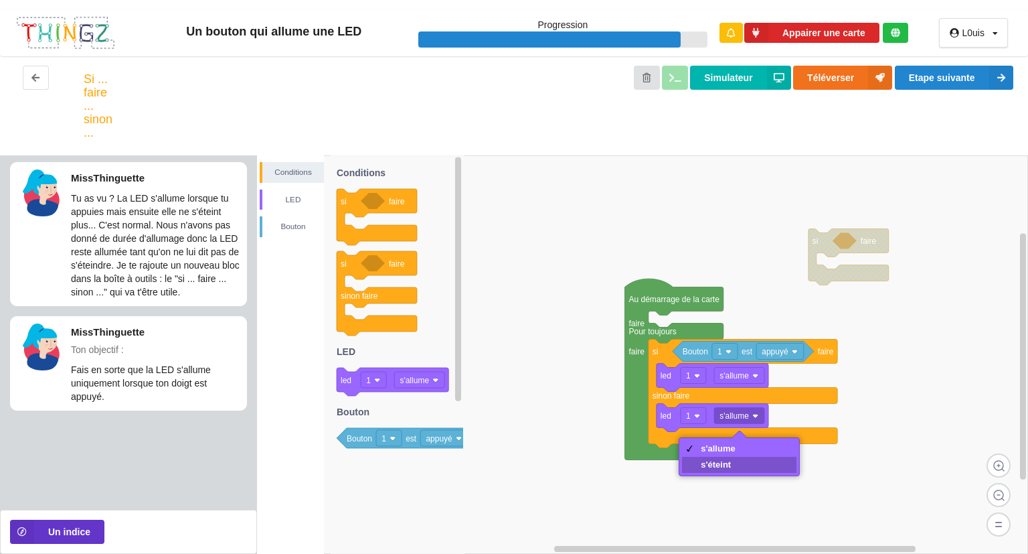
click at [732, 470] on div "s'éteint" at bounding box center [739, 465] width 114 height 16
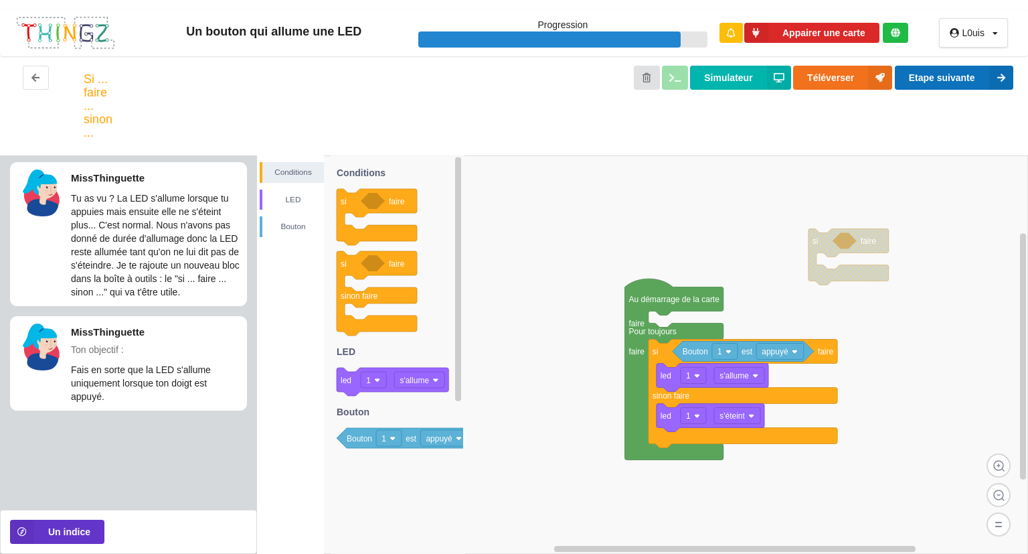
click at [981, 79] on button "Etape suivante" at bounding box center [954, 78] width 118 height 24
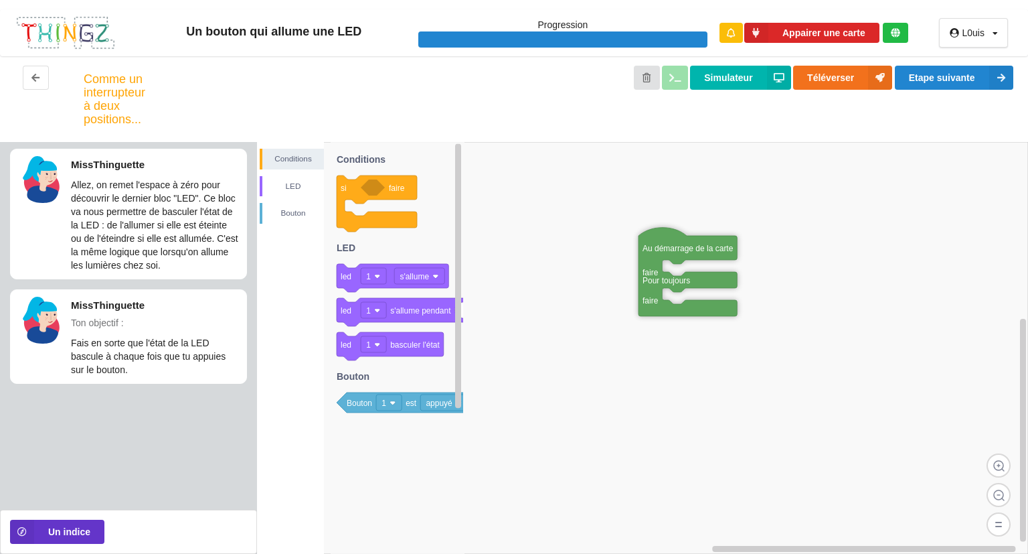
drag, startPoint x: 493, startPoint y: 167, endPoint x: 668, endPoint y: 255, distance: 195.8
click at [668, 255] on icon at bounding box center [688, 272] width 98 height 88
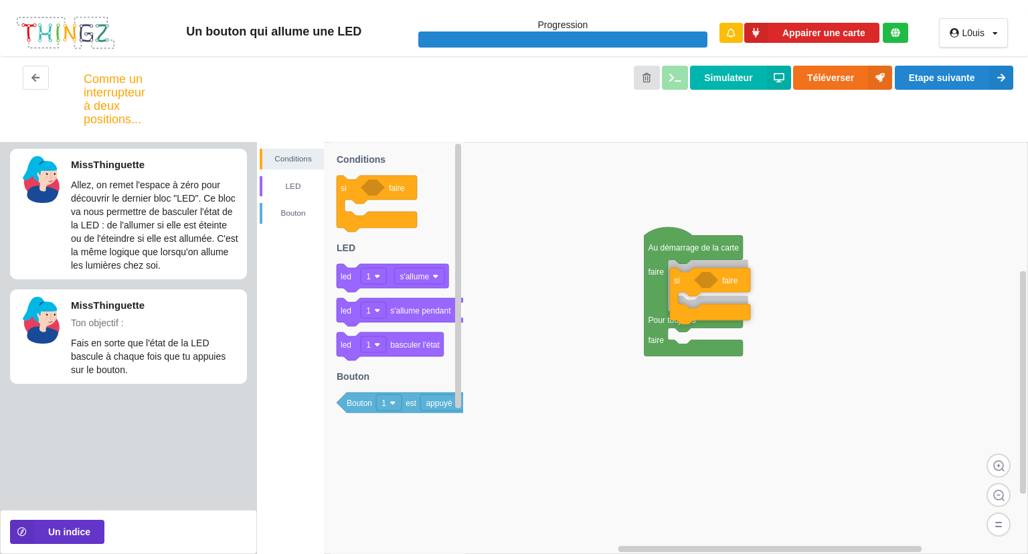
drag, startPoint x: 357, startPoint y: 191, endPoint x: 764, endPoint y: 268, distance: 414.2
click at [764, 268] on div "Conditions LED [PERSON_NAME] Au démarrage de la carte faire Pour toujours faire…" at bounding box center [642, 348] width 771 height 412
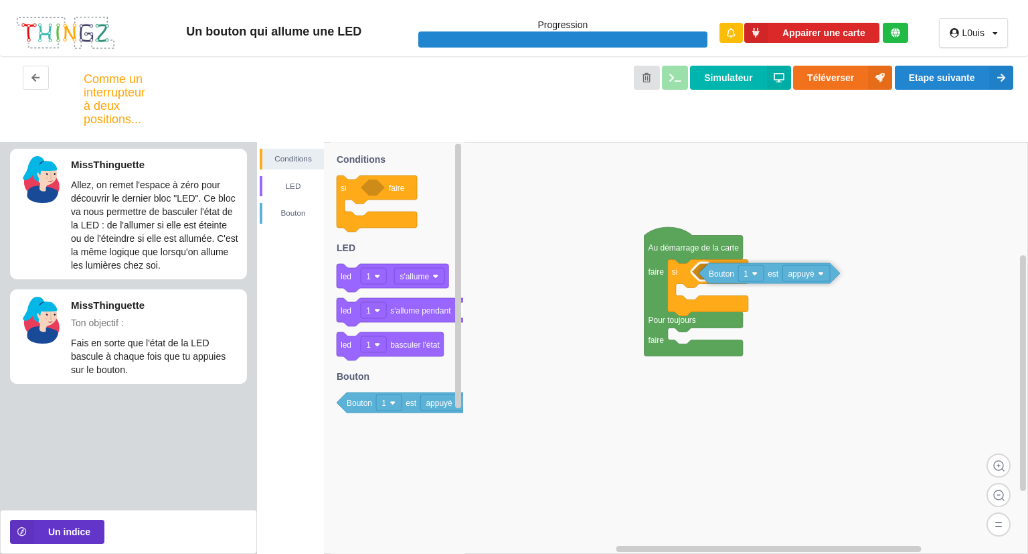
drag, startPoint x: 408, startPoint y: 404, endPoint x: 844, endPoint y: 274, distance: 454.7
click at [844, 274] on div "Conditions LED [PERSON_NAME] Au démarrage de la carte faire Pour toujours faire…" at bounding box center [642, 348] width 771 height 412
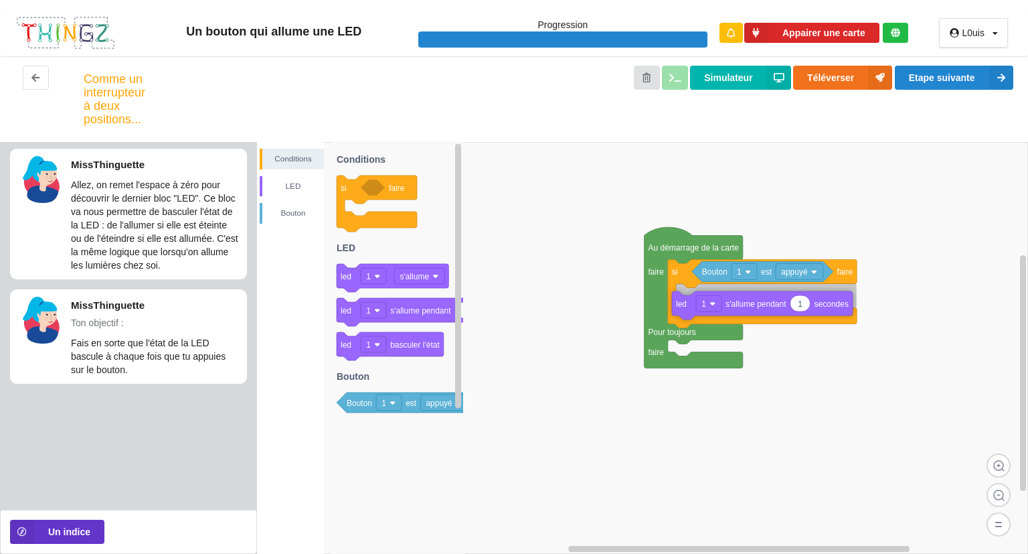
drag, startPoint x: 416, startPoint y: 315, endPoint x: 824, endPoint y: 308, distance: 408.4
click at [824, 308] on div "Conditions LED [PERSON_NAME] Au démarrage de la carte faire Pour toujours faire…" at bounding box center [642, 348] width 771 height 412
click at [679, 277] on icon at bounding box center [762, 294] width 189 height 68
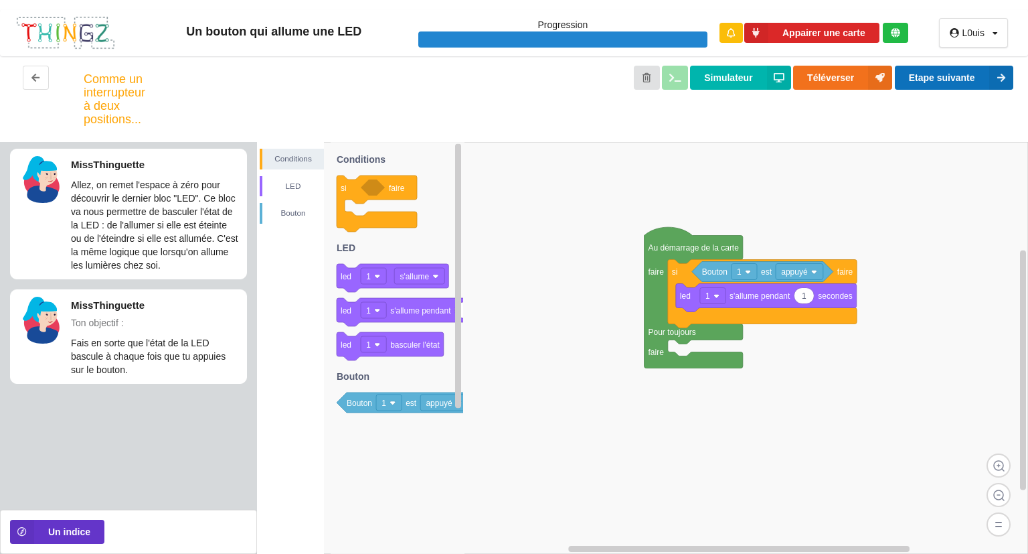
click at [938, 74] on button "Etape suivante" at bounding box center [954, 78] width 118 height 24
click at [938, 74] on div "Un bouton qui allume une LED Progression Appairer une carte L0uis Profil Déconn…" at bounding box center [514, 277] width 1028 height 554
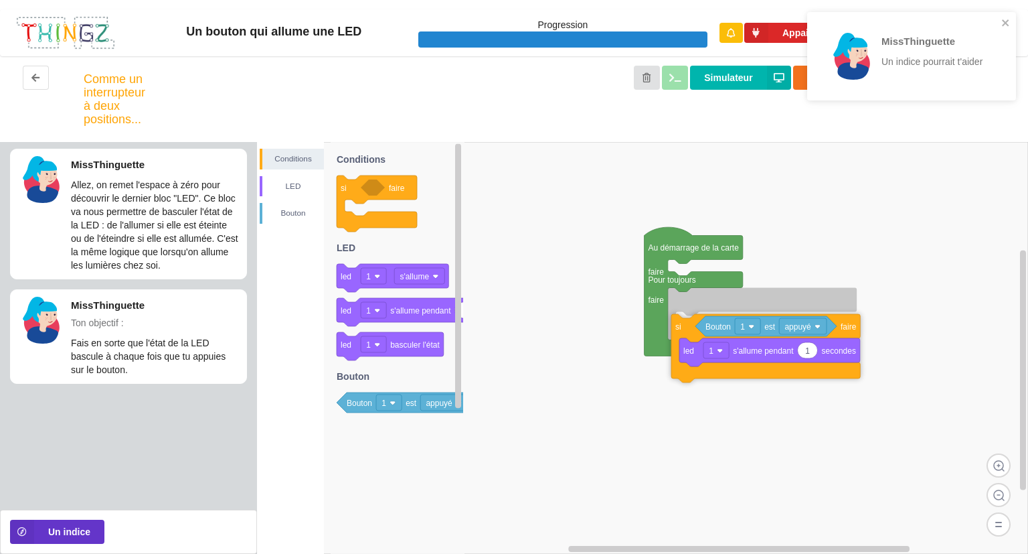
drag, startPoint x: 684, startPoint y: 268, endPoint x: 687, endPoint y: 317, distance: 48.9
click at [687, 317] on icon at bounding box center [765, 348] width 189 height 68
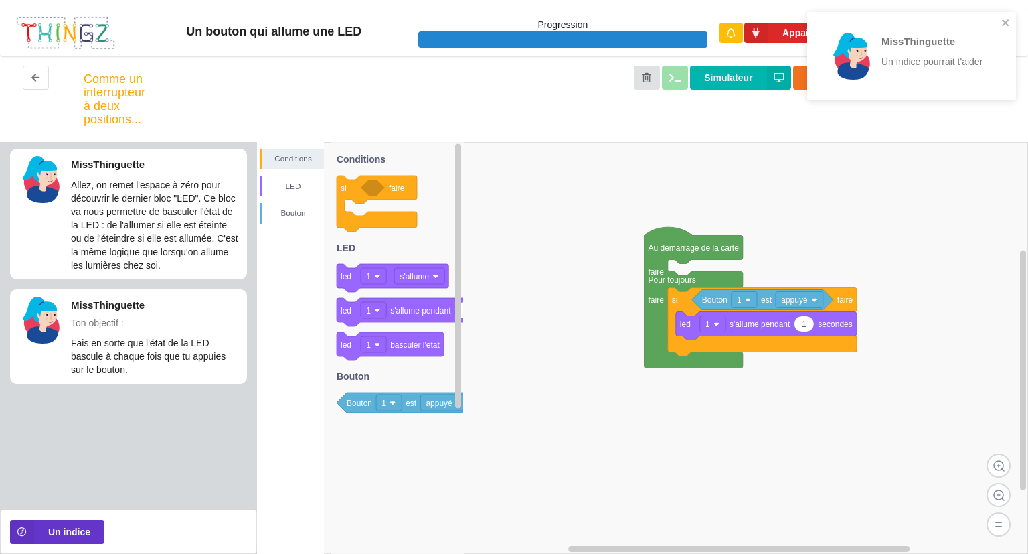
click at [1011, 24] on div "MissThinguette Un indice pourrait t'aider" at bounding box center [911, 56] width 209 height 88
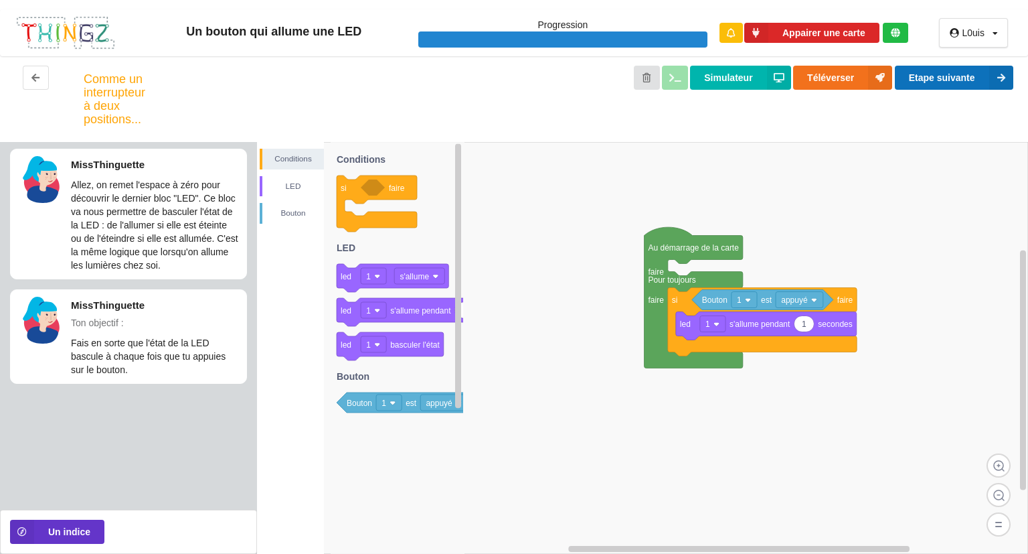
click at [950, 74] on button "Etape suivante" at bounding box center [954, 78] width 118 height 24
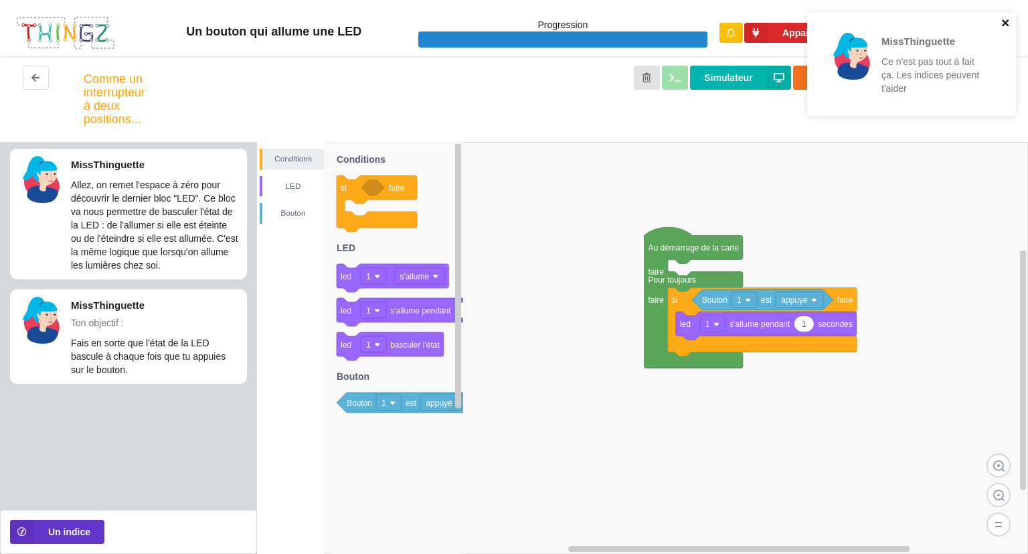
click at [1001, 23] on icon "close" at bounding box center [1005, 22] width 9 height 11
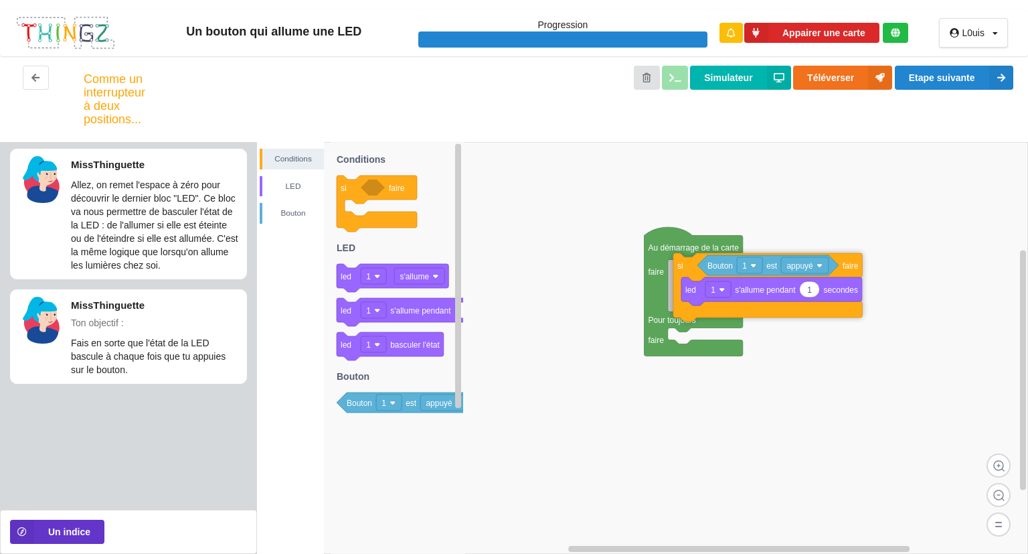
drag, startPoint x: 679, startPoint y: 312, endPoint x: 684, endPoint y: 277, distance: 35.2
click at [684, 277] on icon at bounding box center [767, 287] width 189 height 68
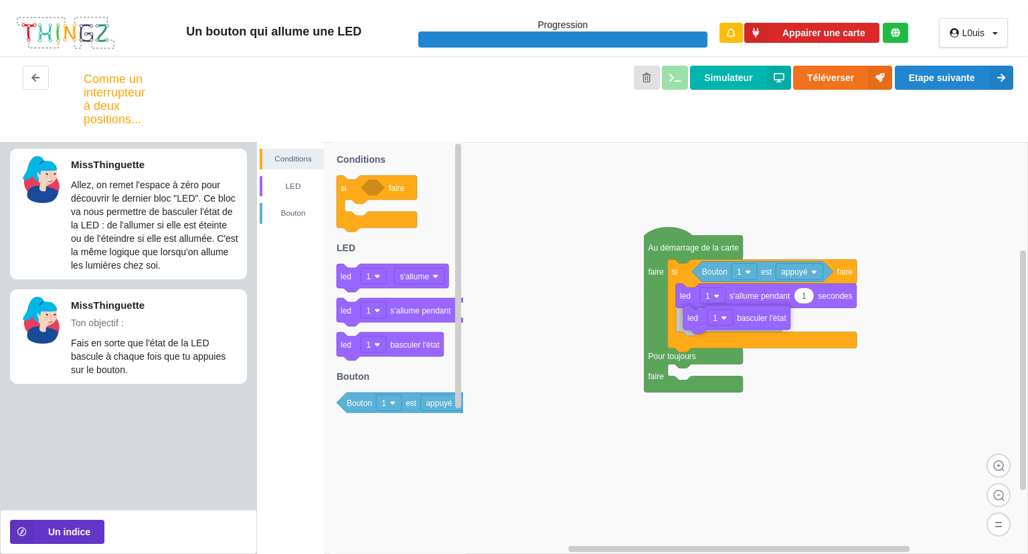
drag, startPoint x: 404, startPoint y: 347, endPoint x: 821, endPoint y: 323, distance: 417.7
click at [821, 323] on div "Conditions LED [PERSON_NAME] Au démarrage de la carte faire Pour toujours faire…" at bounding box center [642, 348] width 771 height 412
click at [938, 82] on button "Etape suivante" at bounding box center [954, 78] width 118 height 24
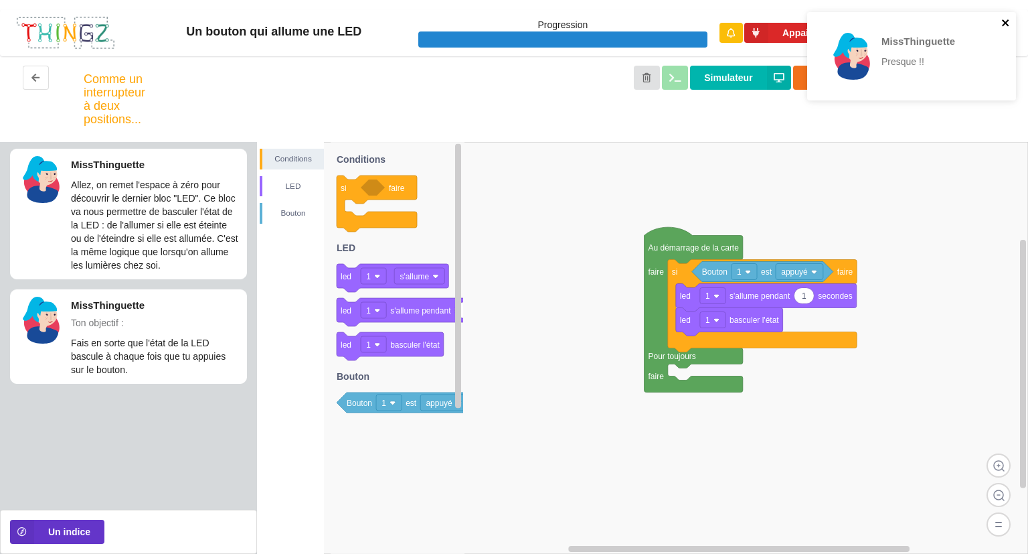
click at [1001, 20] on icon "close" at bounding box center [1005, 22] width 9 height 11
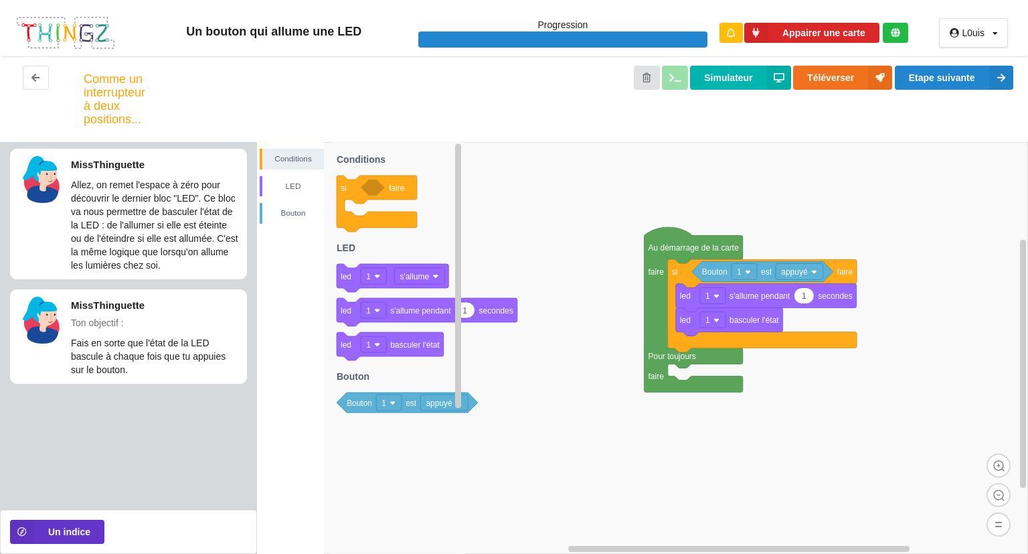
click at [435, 278] on image at bounding box center [435, 276] width 6 height 6
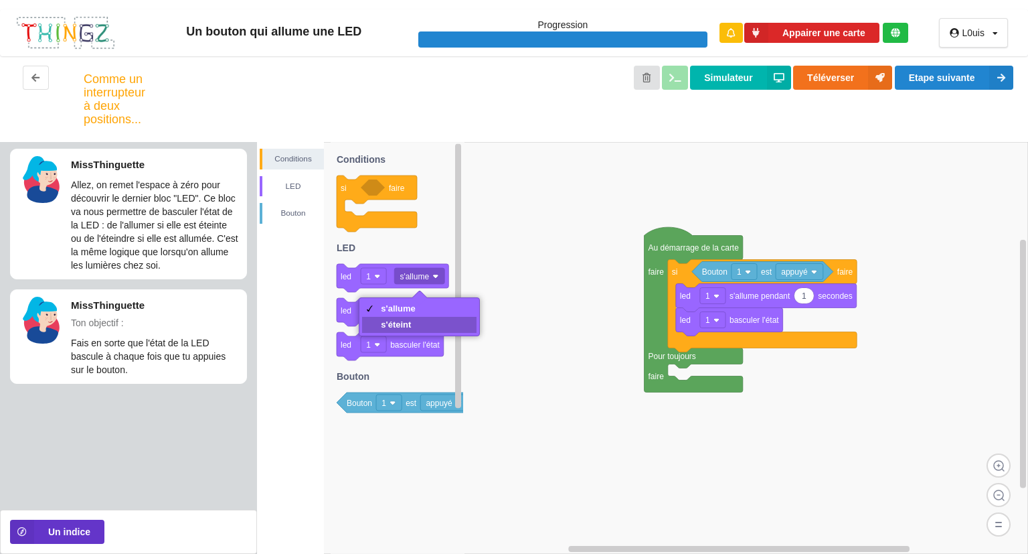
click at [430, 328] on div "s'éteint" at bounding box center [419, 325] width 114 height 16
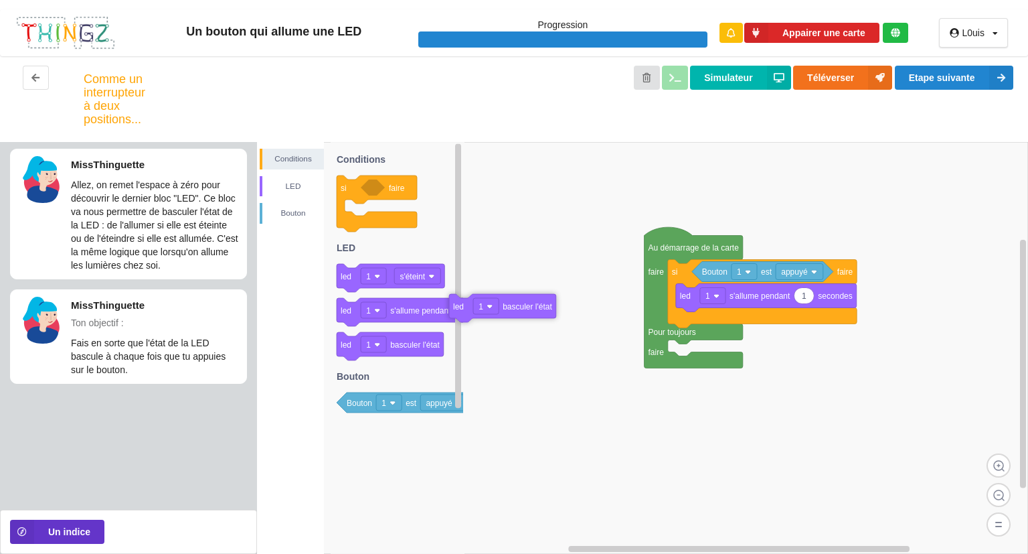
drag, startPoint x: 687, startPoint y: 325, endPoint x: 473, endPoint y: 256, distance: 225.0
click at [464, 302] on text "led" at bounding box center [458, 306] width 11 height 9
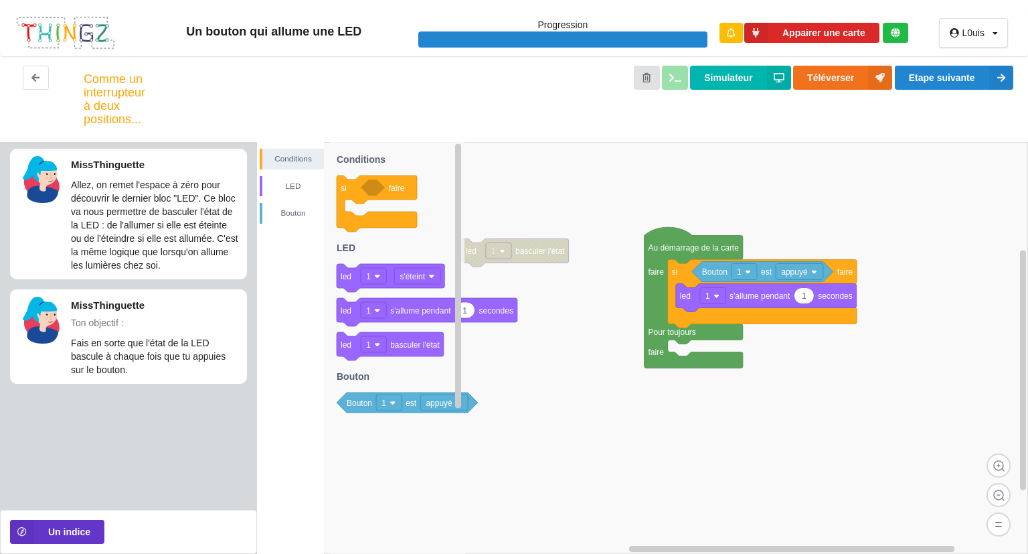
click at [396, 277] on rect at bounding box center [417, 276] width 46 height 16
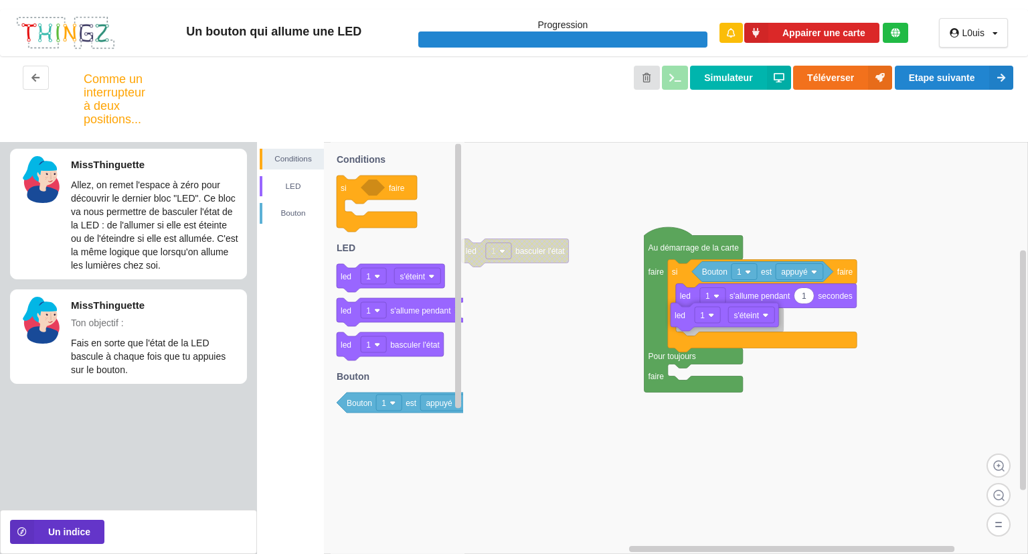
drag, startPoint x: 390, startPoint y: 277, endPoint x: 799, endPoint y: 316, distance: 410.1
click at [799, 316] on div "Conditions LED [PERSON_NAME] Au démarrage de la carte faire Pour toujours faire…" at bounding box center [642, 348] width 771 height 412
click at [955, 80] on button "Etape suivante" at bounding box center [954, 78] width 118 height 24
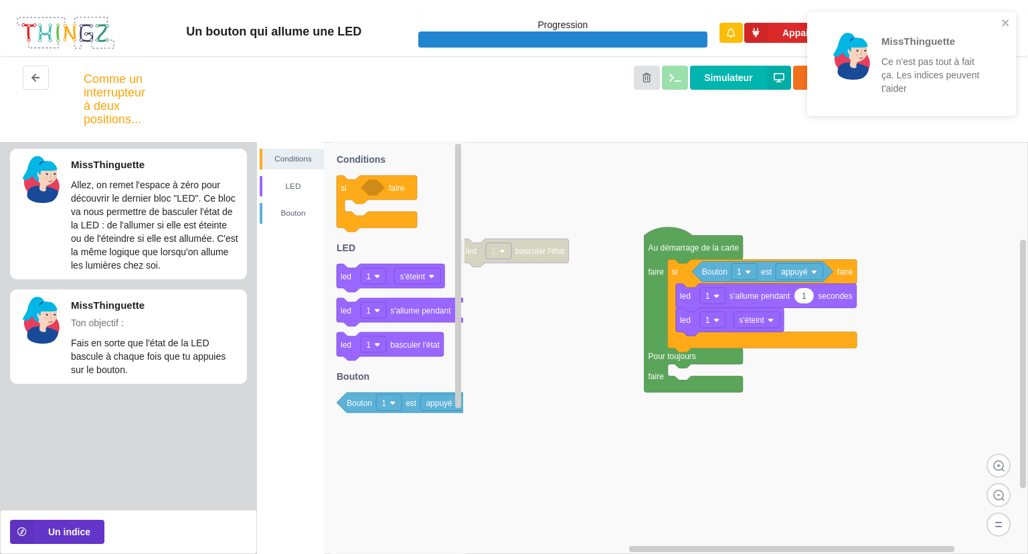
click at [997, 23] on div "MissThinguette Ce n'est pas tout à fait ça. Les indices peuvent t'aider" at bounding box center [907, 63] width 181 height 85
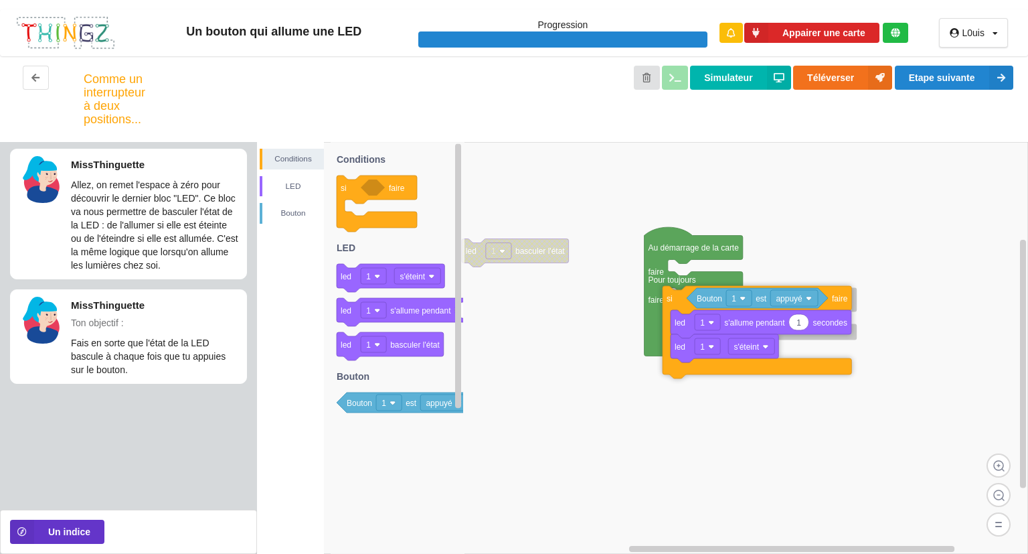
drag, startPoint x: 689, startPoint y: 274, endPoint x: 684, endPoint y: 299, distance: 24.7
click at [684, 299] on icon at bounding box center [757, 332] width 189 height 92
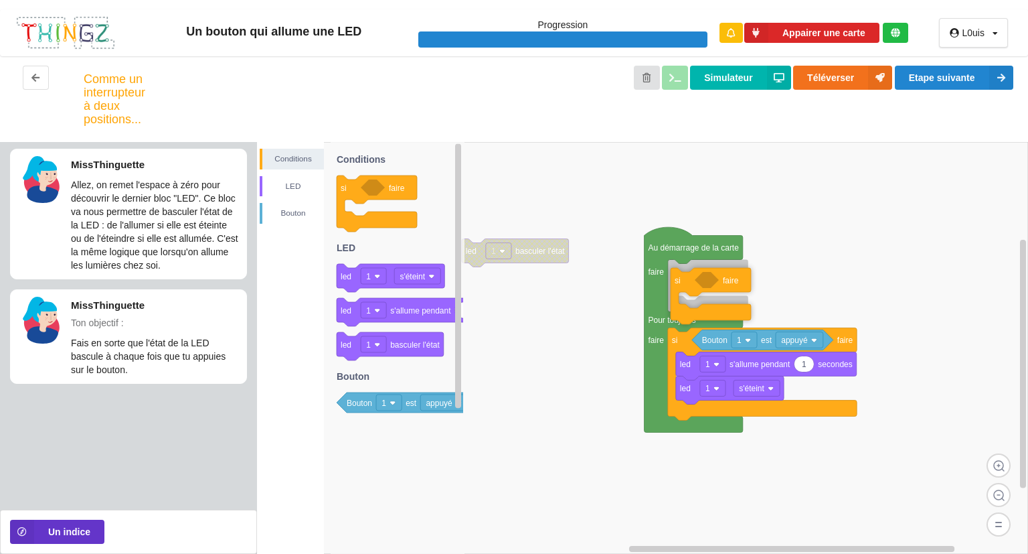
drag, startPoint x: 352, startPoint y: 189, endPoint x: 760, endPoint y: 281, distance: 418.6
click at [760, 281] on div "Conditions LED [PERSON_NAME] Au démarrage de la carte faire Pour toujours faire…" at bounding box center [642, 348] width 771 height 412
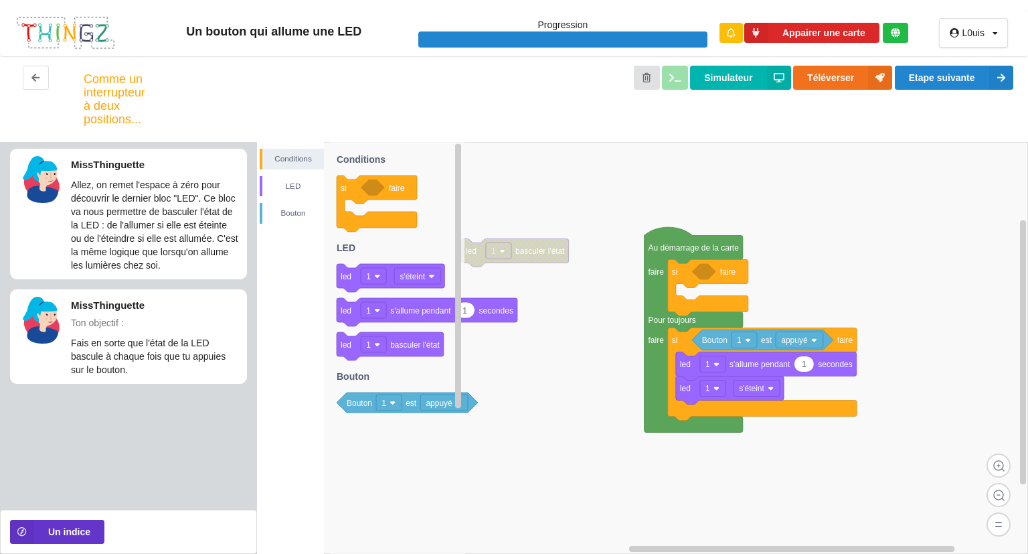
click at [443, 400] on text "appuyé" at bounding box center [439, 402] width 27 height 9
click at [369, 460] on icon at bounding box center [398, 348] width 134 height 412
drag, startPoint x: 409, startPoint y: 407, endPoint x: 886, endPoint y: 284, distance: 492.7
click at [886, 284] on div "Conditions LED [PERSON_NAME] led 1 basculer l'état Au démarrage de la carte fai…" at bounding box center [642, 348] width 771 height 412
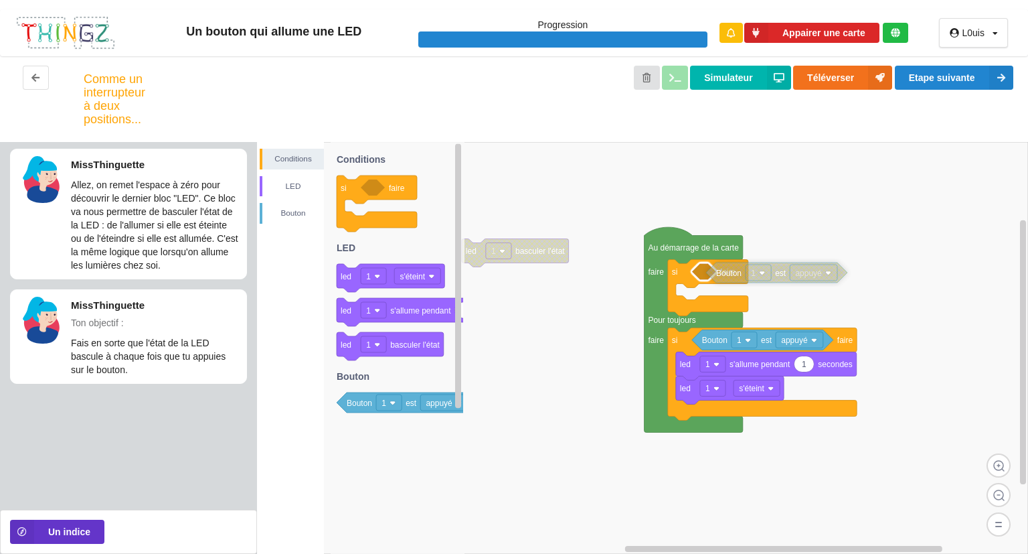
drag, startPoint x: 817, startPoint y: 277, endPoint x: 782, endPoint y: 270, distance: 35.6
click at [782, 270] on text "est" at bounding box center [780, 272] width 11 height 9
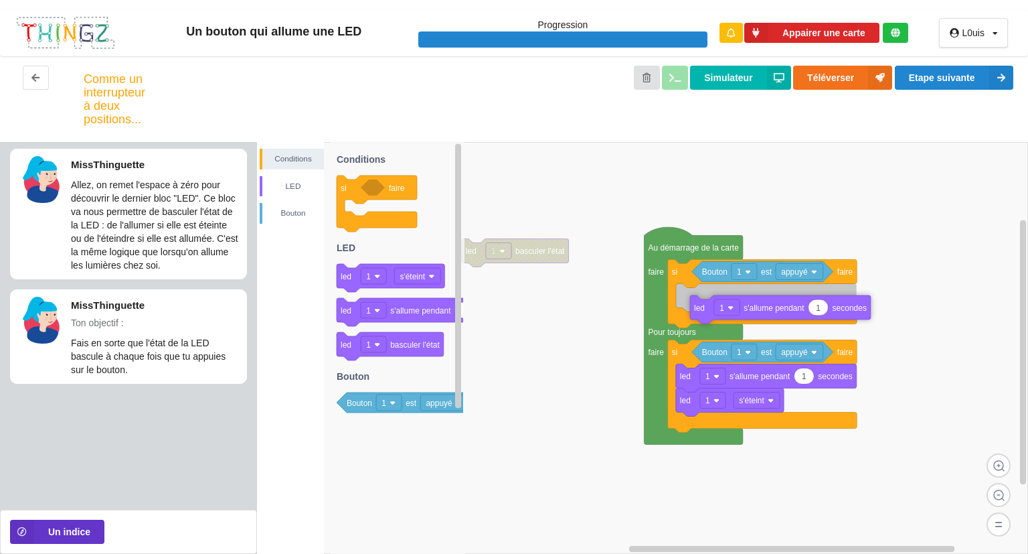
drag, startPoint x: 417, startPoint y: 317, endPoint x: 839, endPoint y: 313, distance: 422.4
click at [839, 313] on div "Conditions LED [PERSON_NAME] led 1 basculer l'état Au démarrage de la carte fai…" at bounding box center [642, 348] width 771 height 412
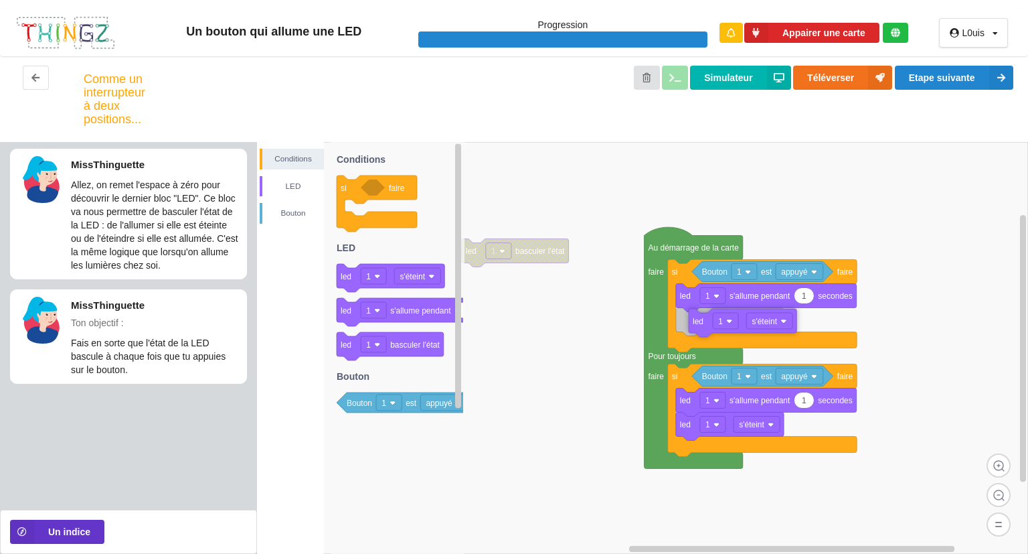
drag, startPoint x: 388, startPoint y: 280, endPoint x: 813, endPoint y: 325, distance: 428.1
click at [813, 325] on div "Conditions LED [PERSON_NAME] led 1 basculer l'état Au démarrage de la carte fai…" at bounding box center [642, 348] width 771 height 412
click at [967, 82] on button "Etape suivante" at bounding box center [954, 78] width 118 height 24
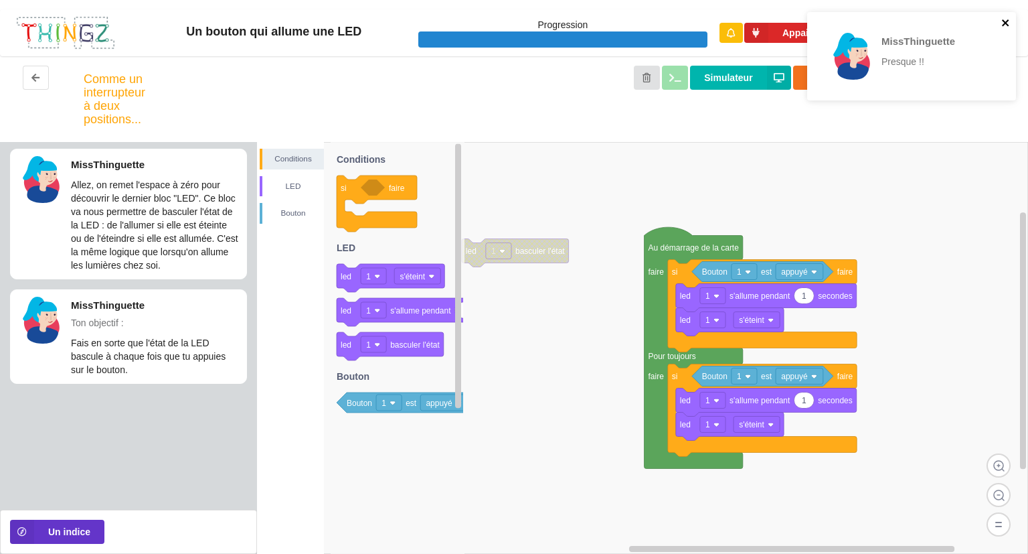
click at [1005, 23] on icon "close" at bounding box center [1005, 22] width 7 height 7
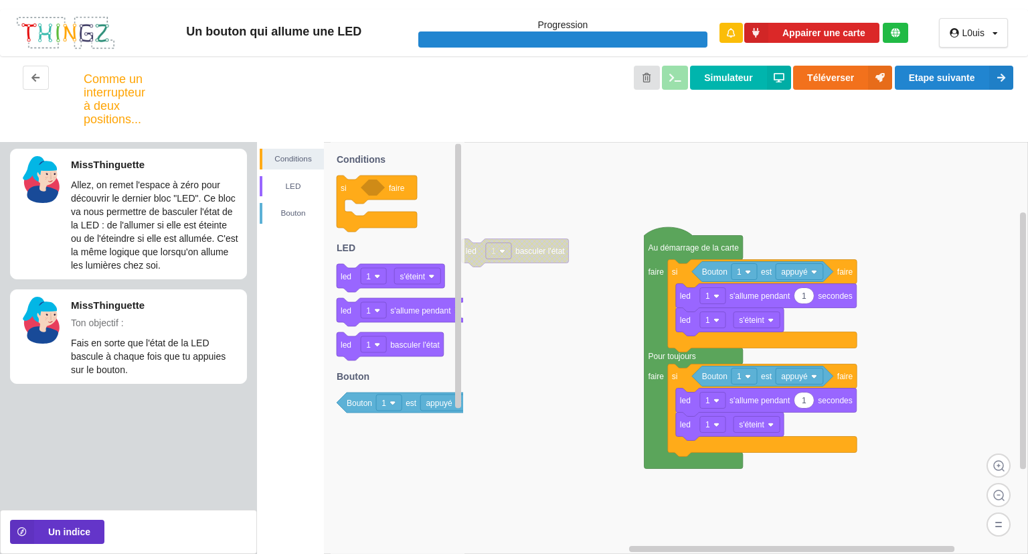
click at [769, 426] on image at bounding box center [771, 425] width 6 height 6
click at [861, 485] on rect at bounding box center [642, 348] width 771 height 412
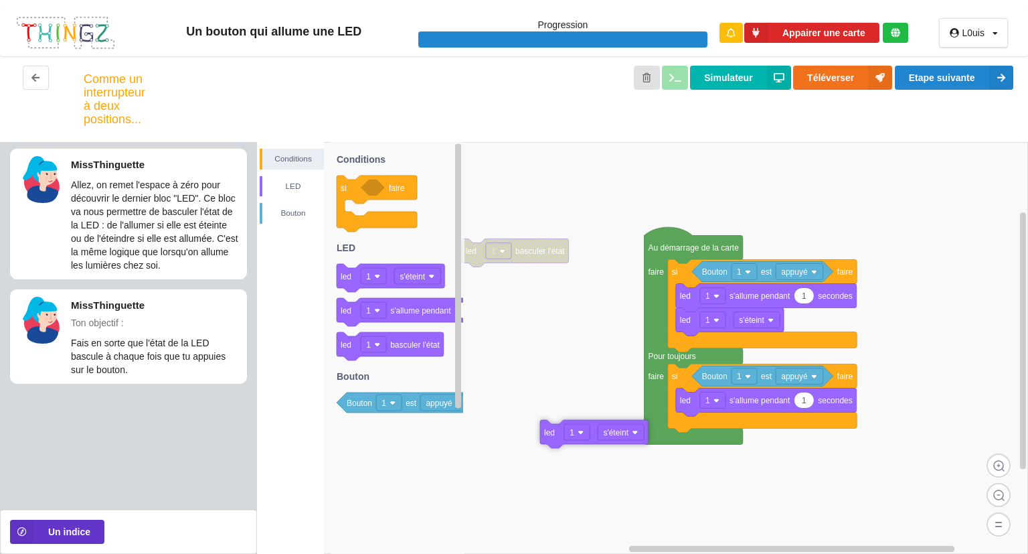
drag, startPoint x: 693, startPoint y: 426, endPoint x: 538, endPoint y: 420, distance: 154.7
click at [540, 420] on icon at bounding box center [594, 434] width 108 height 28
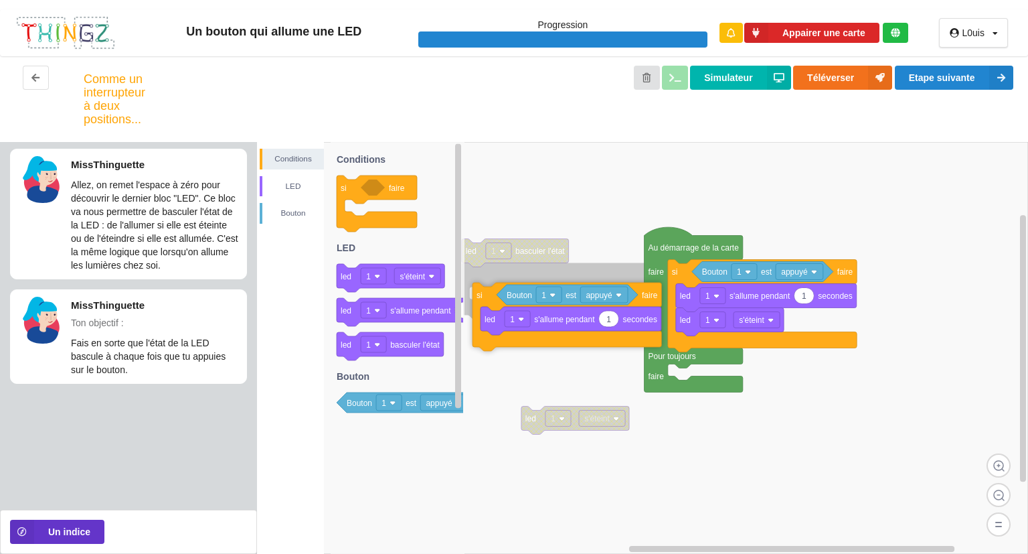
drag, startPoint x: 687, startPoint y: 376, endPoint x: 491, endPoint y: 296, distance: 211.3
click at [491, 296] on icon at bounding box center [567, 316] width 189 height 68
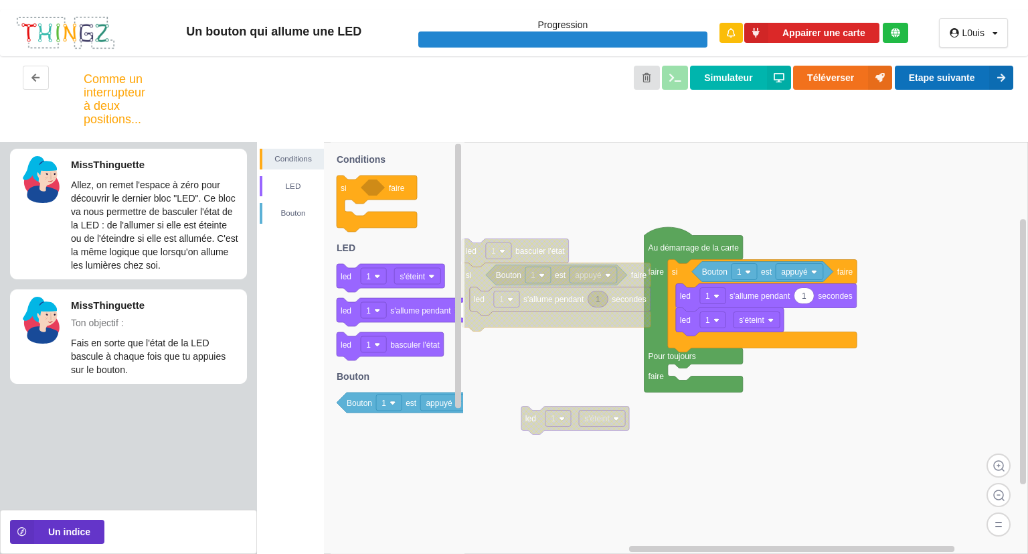
click at [955, 79] on button "Etape suivante" at bounding box center [954, 78] width 118 height 24
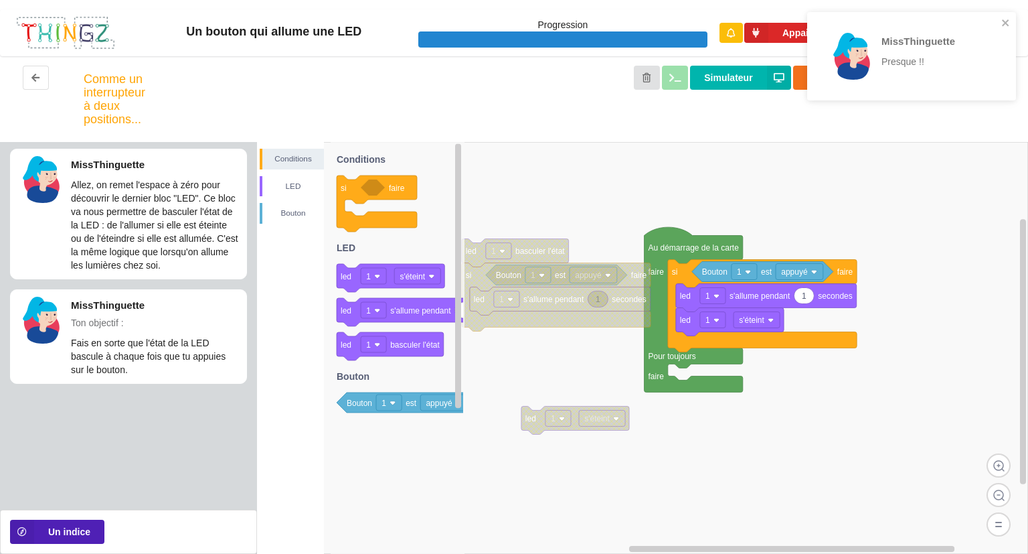
click at [75, 537] on button "Un indice" at bounding box center [57, 531] width 94 height 24
click at [82, 527] on button "Un indice" at bounding box center [57, 531] width 94 height 24
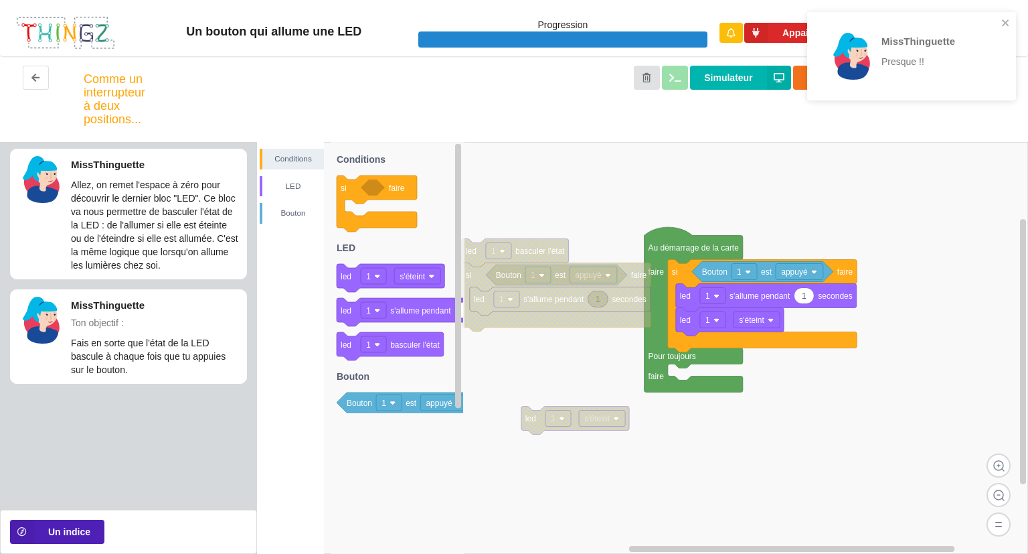
click at [82, 527] on button "Un indice" at bounding box center [57, 531] width 94 height 24
drag, startPoint x: 82, startPoint y: 527, endPoint x: 837, endPoint y: 232, distance: 810.7
click at [837, 232] on div "MissThinguette Presque !! MissThinguette Allez, on remet l'espace à zéro pour d…" at bounding box center [514, 348] width 1028 height 412
click at [1005, 21] on icon "close" at bounding box center [1005, 22] width 9 height 11
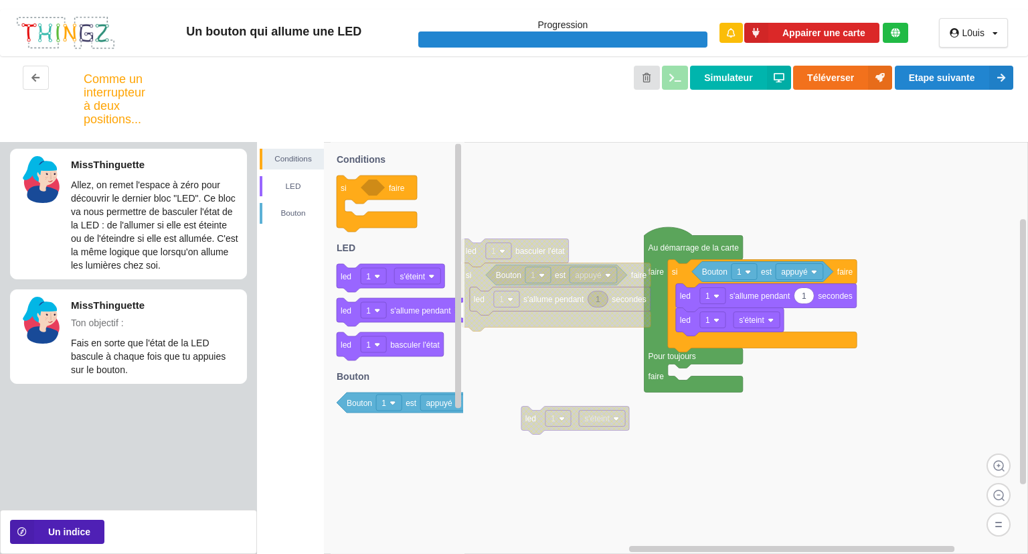
click at [74, 532] on button "Un indice" at bounding box center [57, 531] width 94 height 24
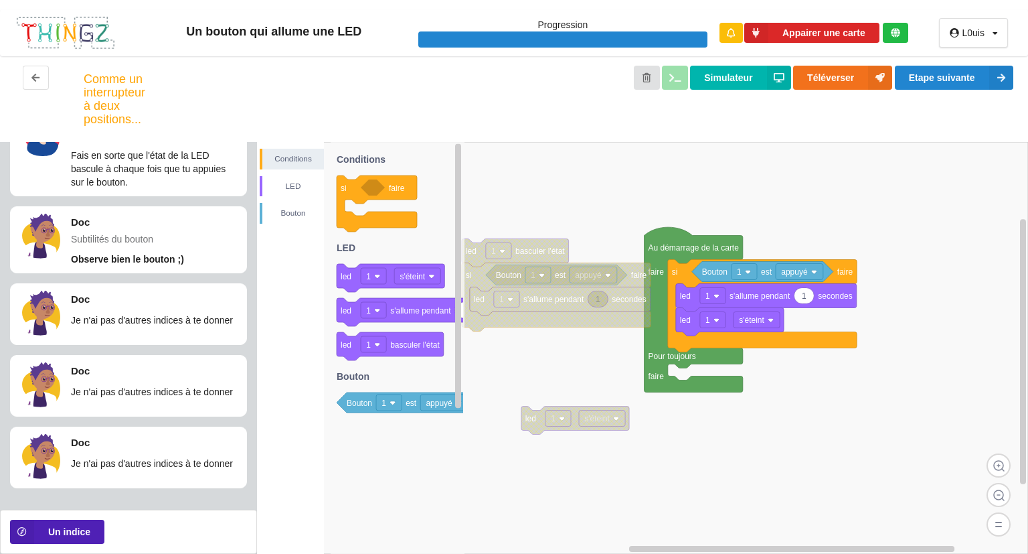
scroll to position [190, 0]
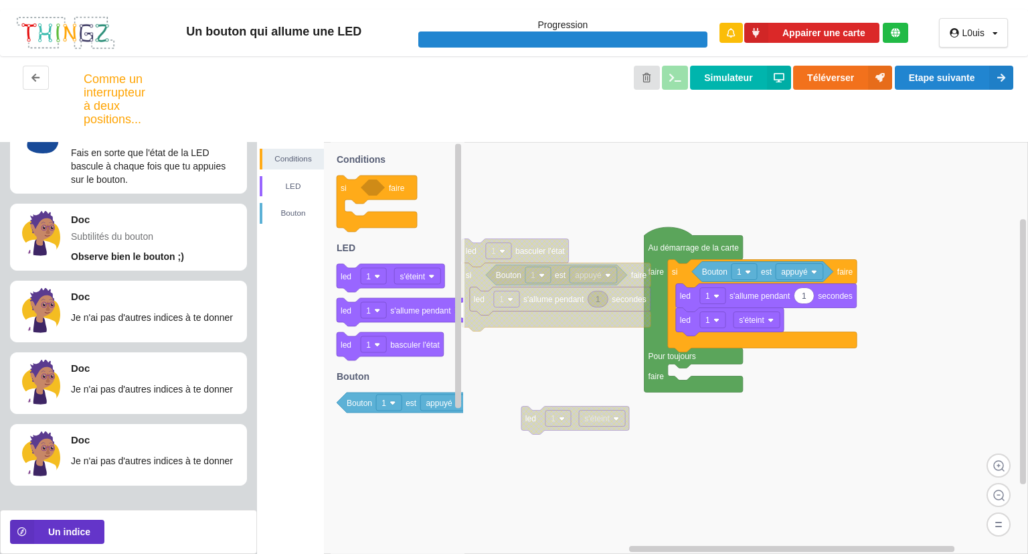
click at [815, 274] on image at bounding box center [814, 272] width 6 height 6
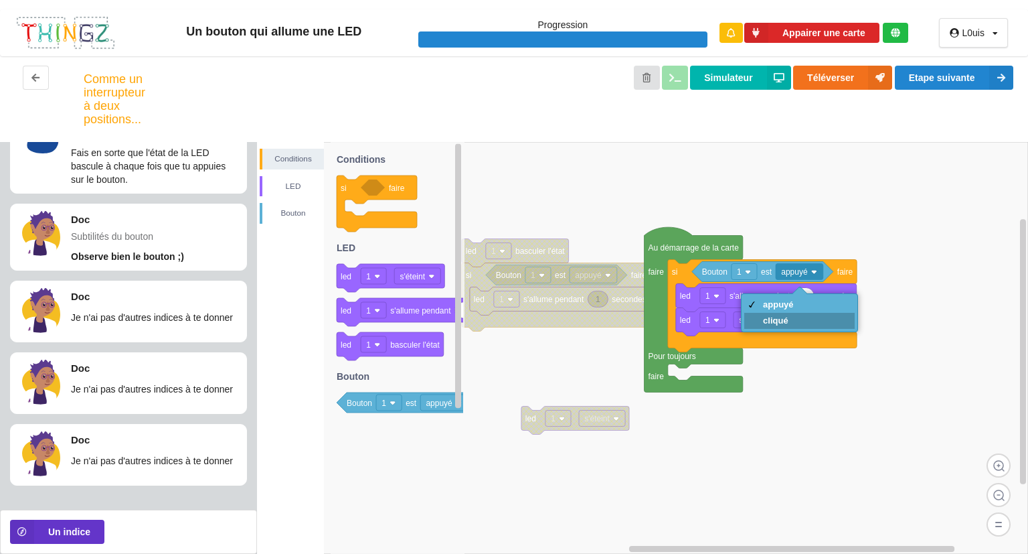
click at [790, 320] on div "cliqué" at bounding box center [778, 320] width 31 height 10
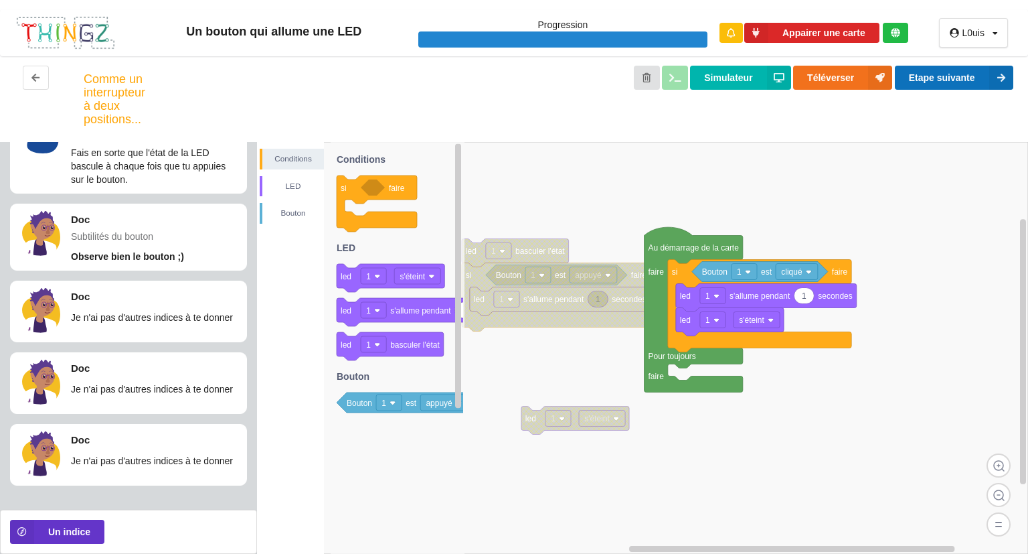
click at [964, 77] on button "Etape suivante" at bounding box center [954, 78] width 118 height 24
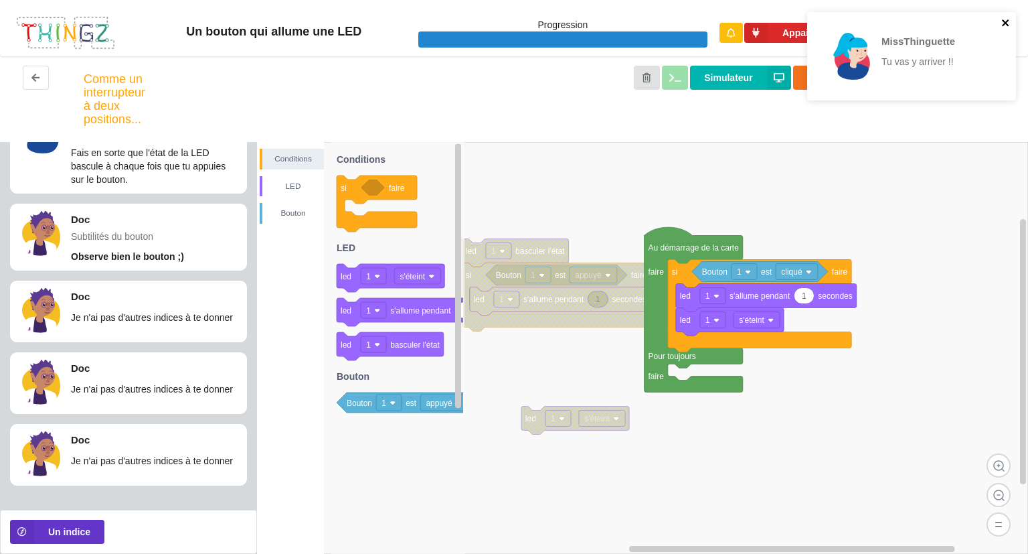
click at [1007, 21] on icon "close" at bounding box center [1005, 22] width 7 height 7
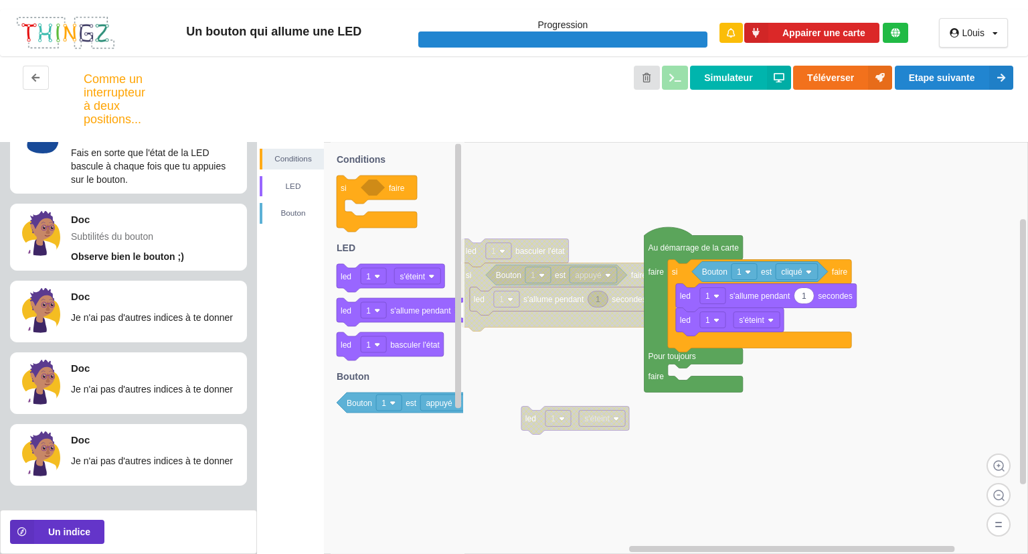
scroll to position [0, 0]
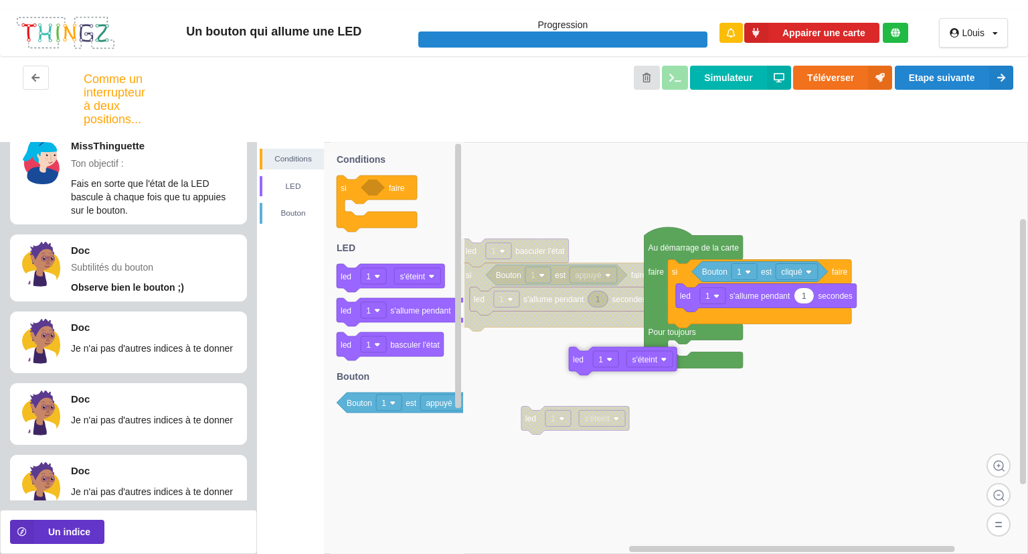
drag, startPoint x: 689, startPoint y: 317, endPoint x: 552, endPoint y: 365, distance: 145.4
click at [573, 364] on text "led" at bounding box center [578, 359] width 11 height 9
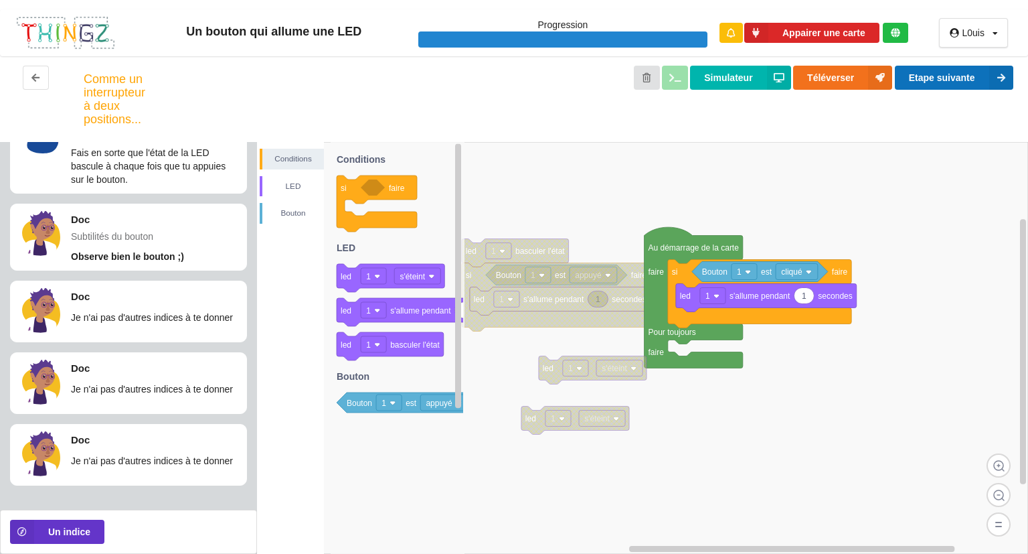
click at [942, 74] on button "Etape suivante" at bounding box center [954, 78] width 118 height 24
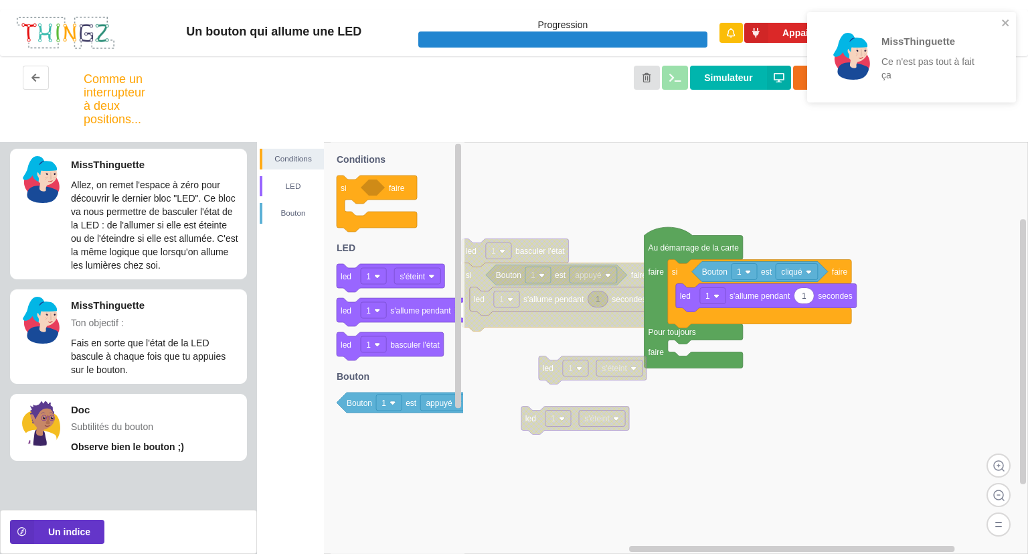
scroll to position [0, 0]
click at [1000, 22] on div "MissThinguette Ce n'est pas tout à fait ça" at bounding box center [907, 57] width 189 height 80
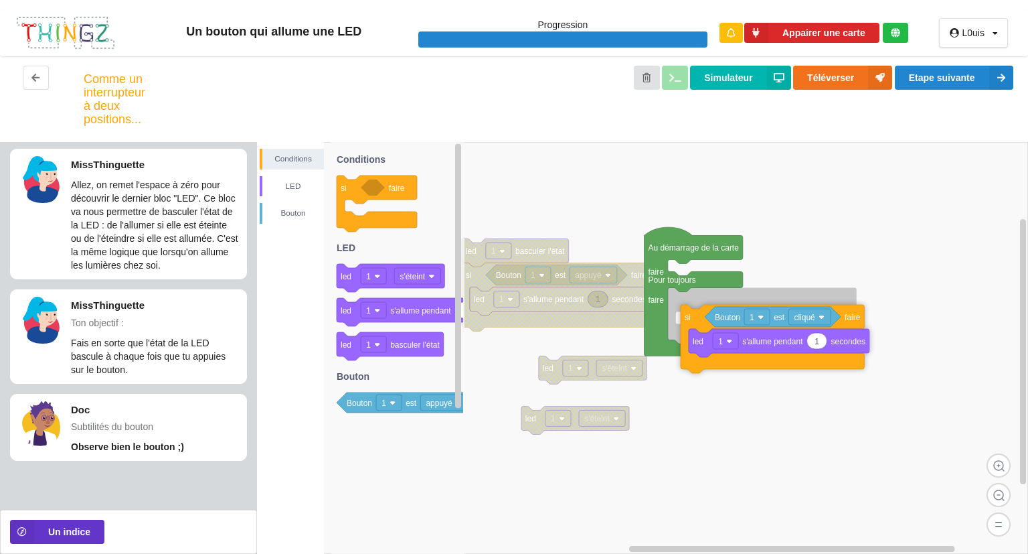
drag, startPoint x: 675, startPoint y: 275, endPoint x: 683, endPoint y: 312, distance: 37.7
click at [685, 313] on text "si" at bounding box center [688, 317] width 6 height 9
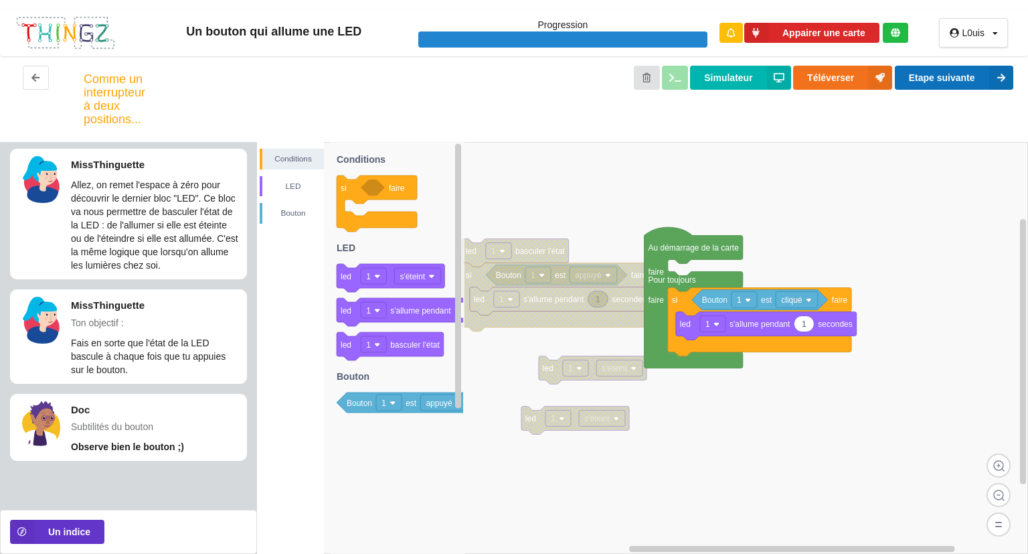
click at [963, 76] on button "Etape suivante" at bounding box center [954, 78] width 118 height 24
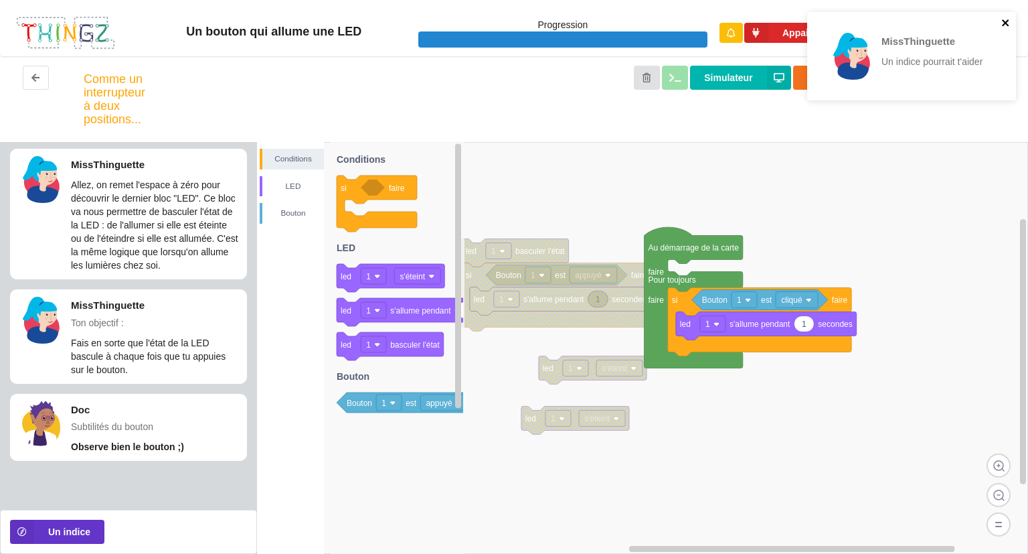
click at [1005, 20] on icon "close" at bounding box center [1005, 22] width 9 height 11
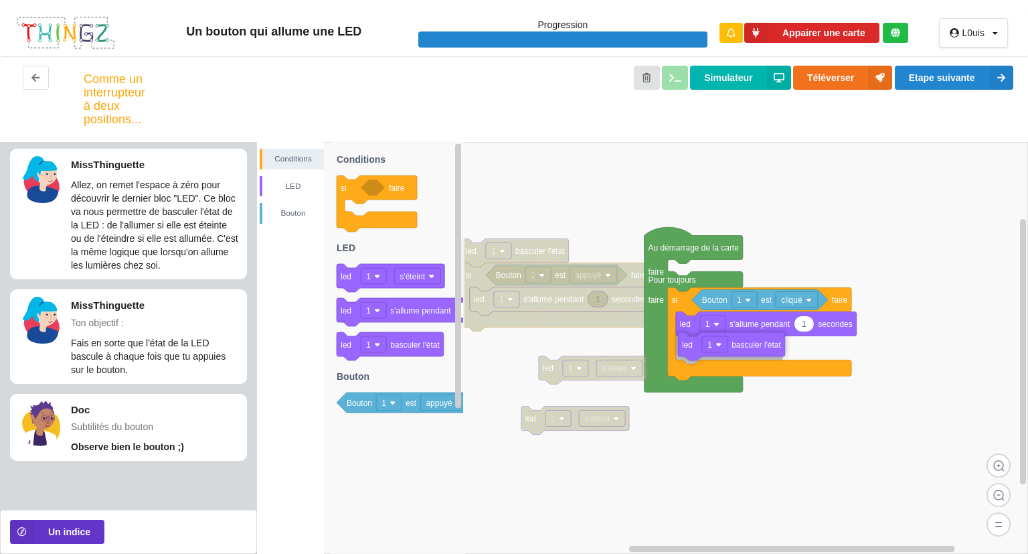
drag, startPoint x: 435, startPoint y: 354, endPoint x: 851, endPoint y: 354, distance: 416.3
click at [851, 354] on div "Conditions LED [PERSON_NAME] led 1 s'éteint led 1 basculer l'état si faire Bout…" at bounding box center [642, 348] width 771 height 412
click at [965, 71] on button "Etape suivante" at bounding box center [954, 78] width 118 height 24
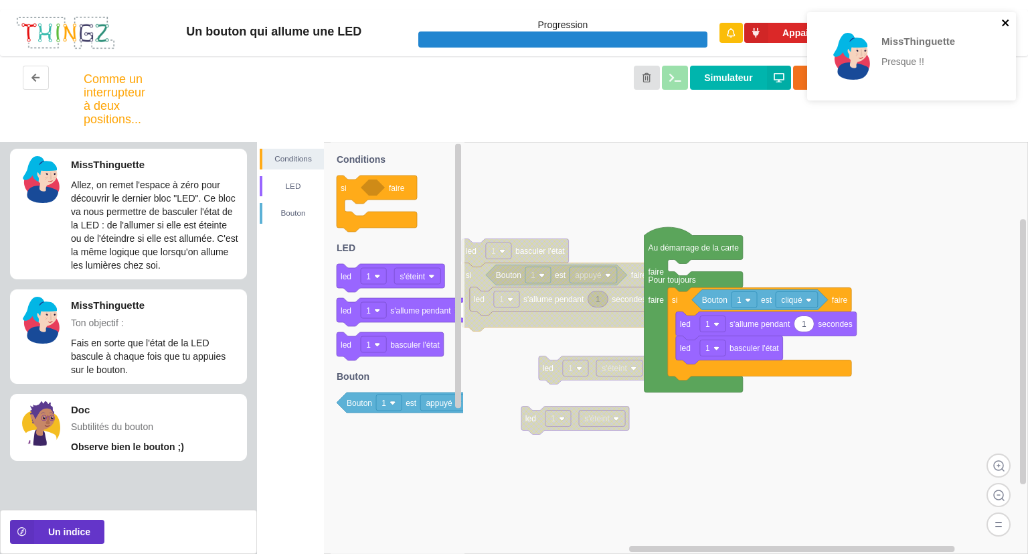
click at [1003, 25] on icon "close" at bounding box center [1005, 22] width 9 height 11
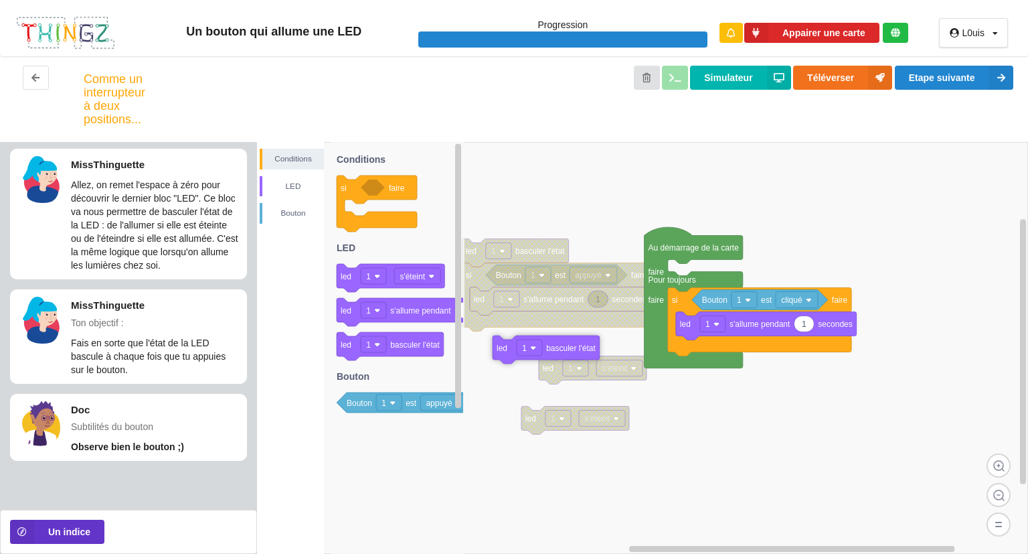
drag, startPoint x: 756, startPoint y: 352, endPoint x: 572, endPoint y: 353, distance: 184.7
click at [572, 353] on text "basculer l'état" at bounding box center [571, 347] width 50 height 9
click at [432, 278] on image at bounding box center [431, 276] width 6 height 6
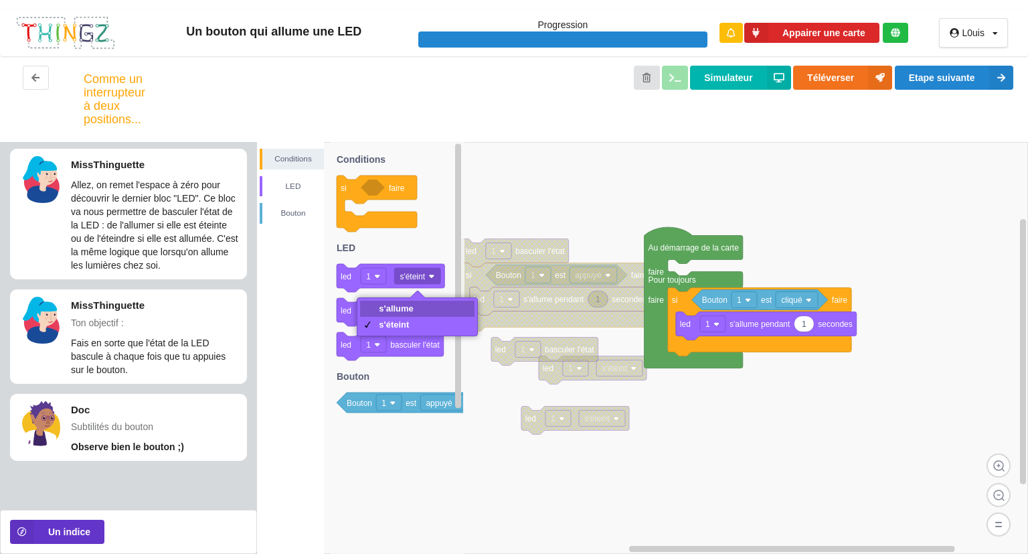
click at [414, 309] on div "s'allume" at bounding box center [396, 308] width 35 height 10
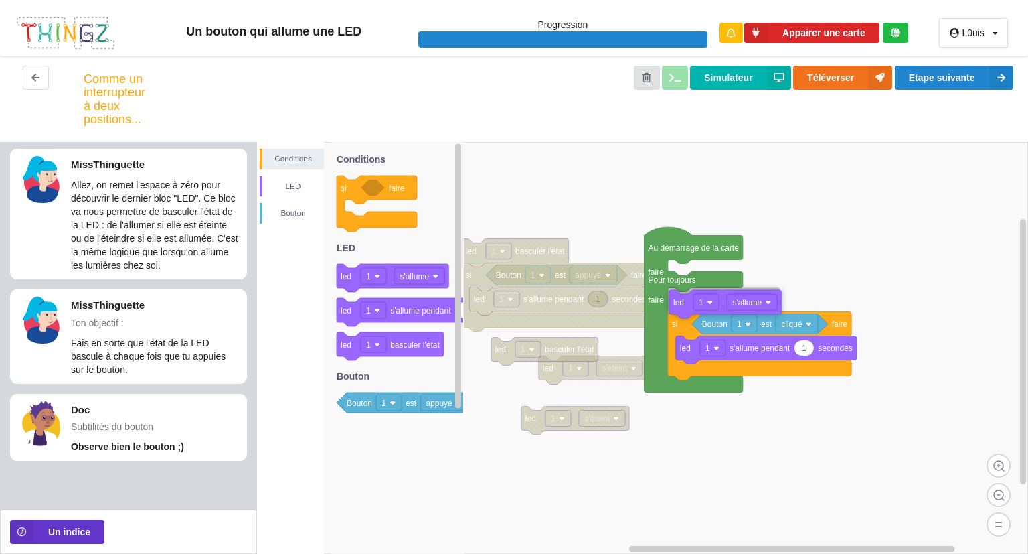
drag, startPoint x: 347, startPoint y: 280, endPoint x: 756, endPoint y: 307, distance: 409.8
click at [756, 307] on div "Conditions LED [PERSON_NAME] led 1 basculer l'état si faire Bouton 1 est appuyé…" at bounding box center [642, 348] width 771 height 412
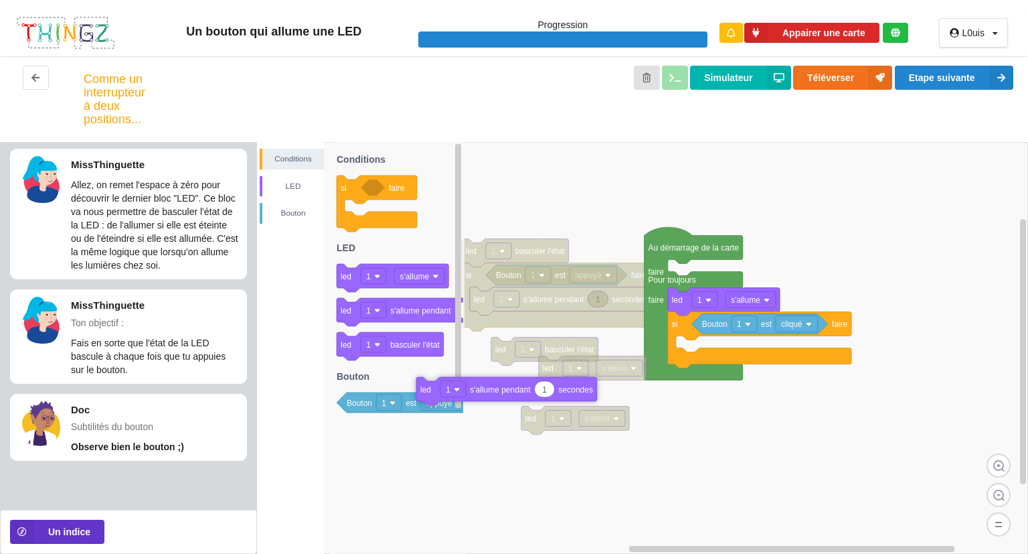
drag, startPoint x: 748, startPoint y: 347, endPoint x: 564, endPoint y: 428, distance: 201.1
click at [531, 394] on text "s'allume pendant" at bounding box center [500, 389] width 61 height 9
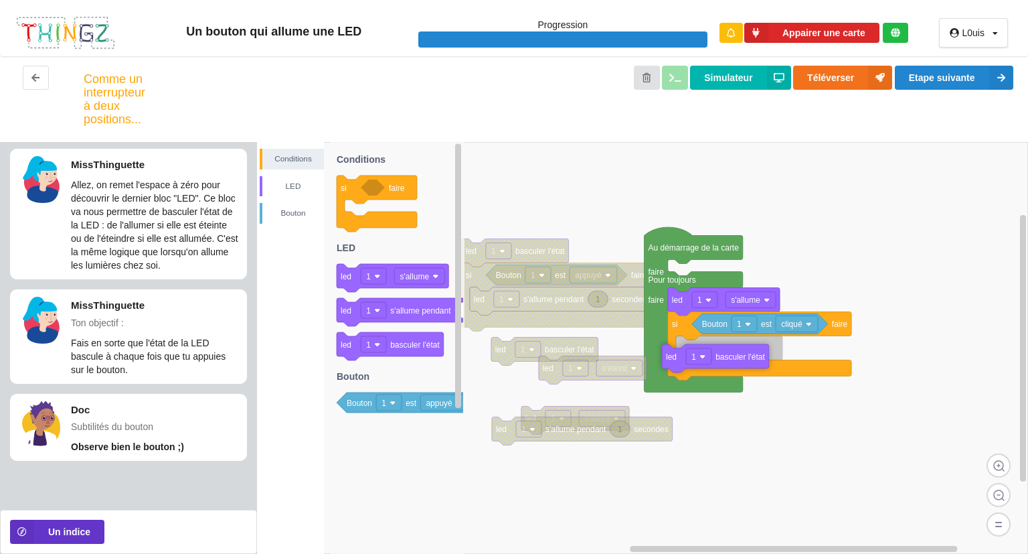
drag, startPoint x: 427, startPoint y: 347, endPoint x: 831, endPoint y: 357, distance: 403.8
click at [831, 357] on div "Conditions LED [PERSON_NAME] led 1 basculer l'état si faire Bouton 1 est appuyé…" at bounding box center [642, 348] width 771 height 412
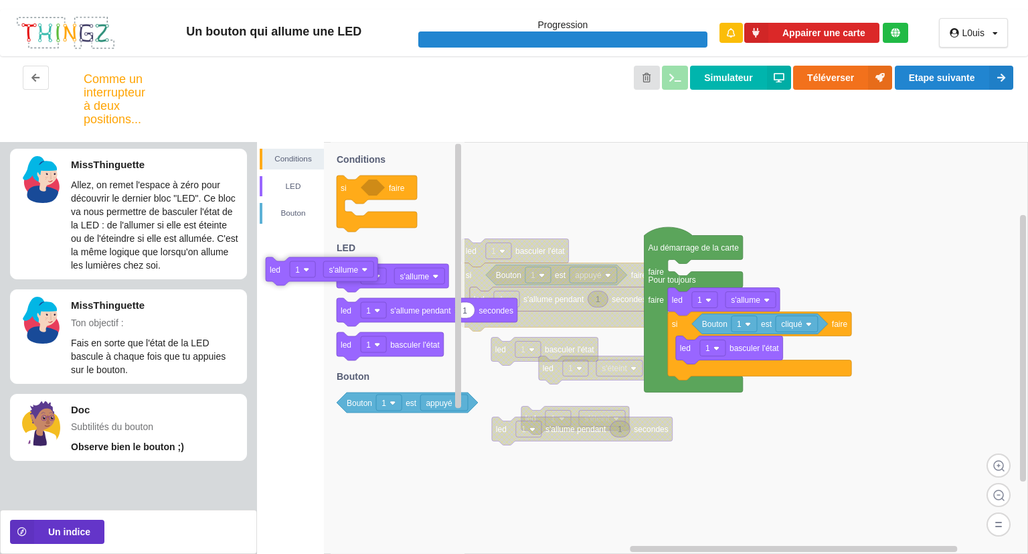
drag, startPoint x: 424, startPoint y: 287, endPoint x: 427, endPoint y: 277, distance: 10.6
click at [427, 277] on g "led 1 s'allume" at bounding box center [393, 278] width 112 height 28
click at [427, 277] on text "s'allume" at bounding box center [414, 276] width 29 height 9
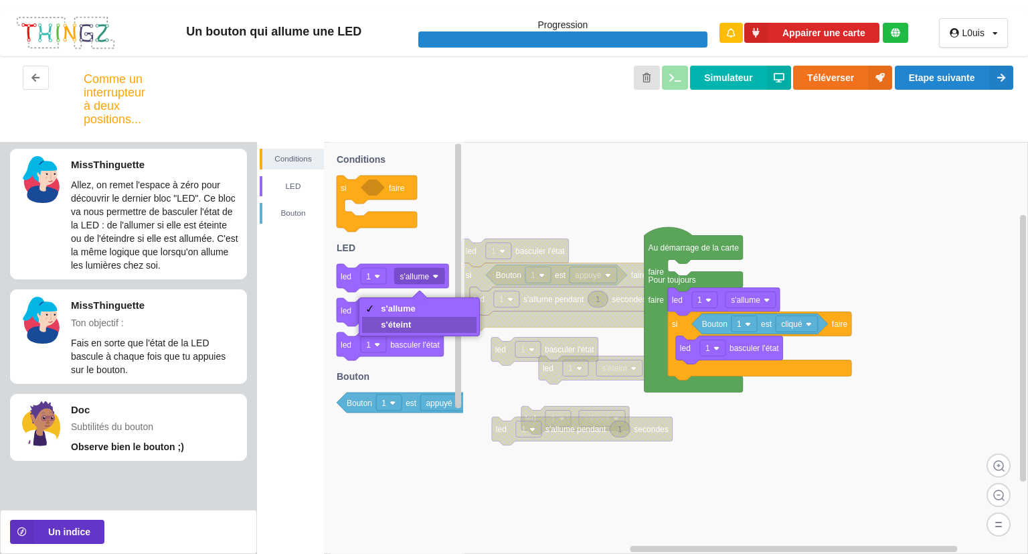
click at [406, 325] on div "s'éteint" at bounding box center [398, 324] width 35 height 10
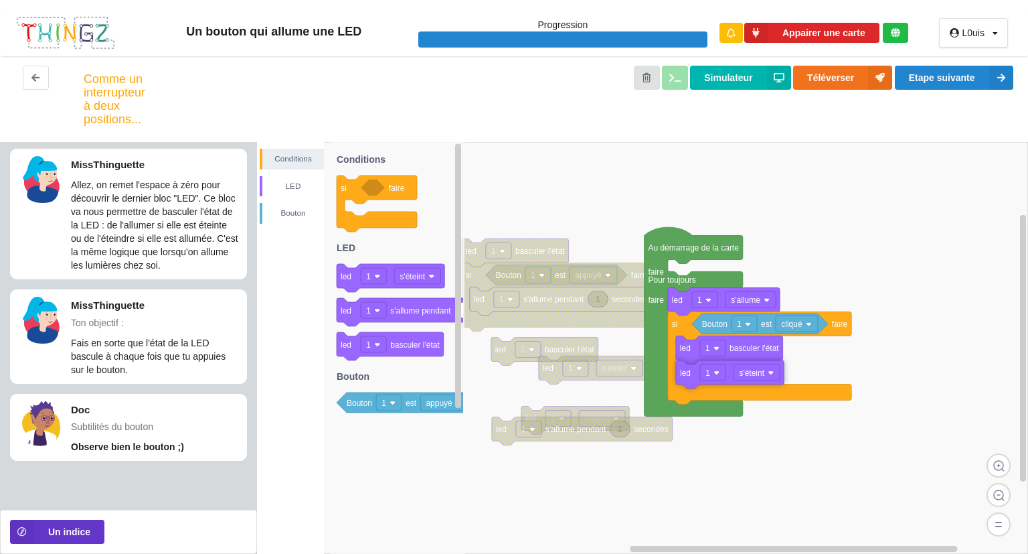
drag, startPoint x: 355, startPoint y: 280, endPoint x: 768, endPoint y: 374, distance: 422.8
click at [768, 374] on div "Conditions LED [PERSON_NAME] led 1 basculer l'état si faire Bouton 1 est appuyé…" at bounding box center [642, 348] width 771 height 412
click at [955, 82] on button "Etape suivante" at bounding box center [954, 78] width 118 height 24
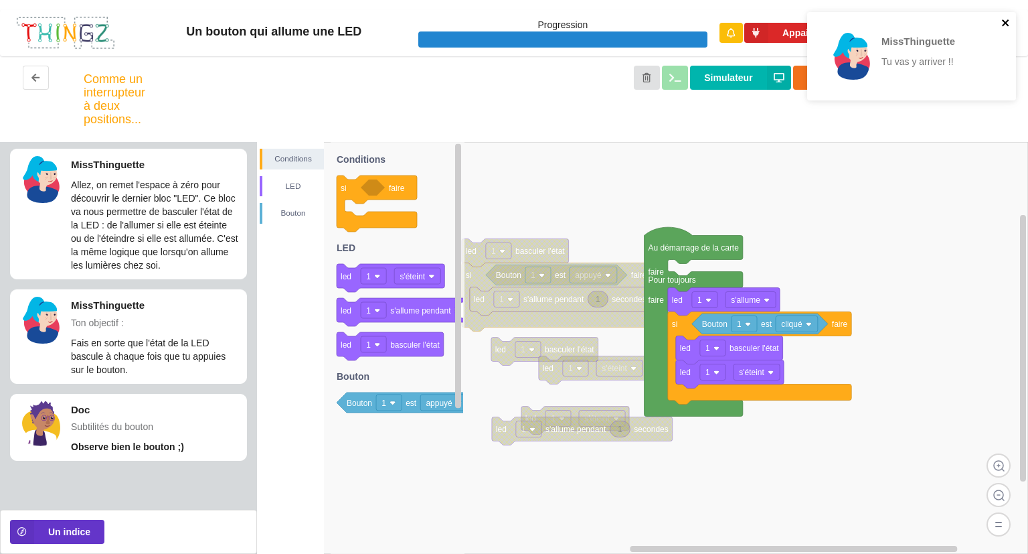
click at [1005, 19] on icon "close" at bounding box center [1005, 22] width 9 height 11
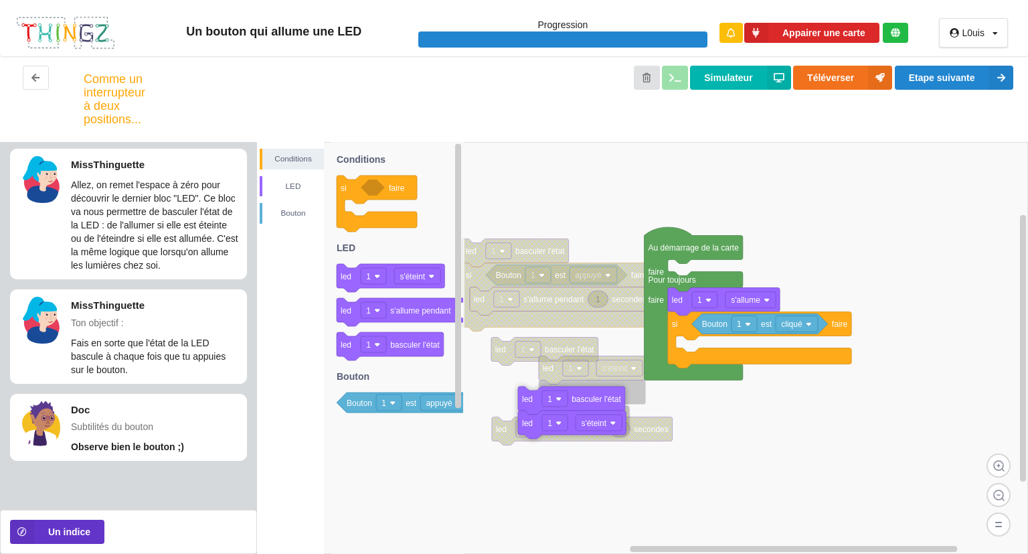
drag, startPoint x: 692, startPoint y: 349, endPoint x: 534, endPoint y: 400, distance: 165.8
click at [534, 400] on icon at bounding box center [571, 400] width 107 height 28
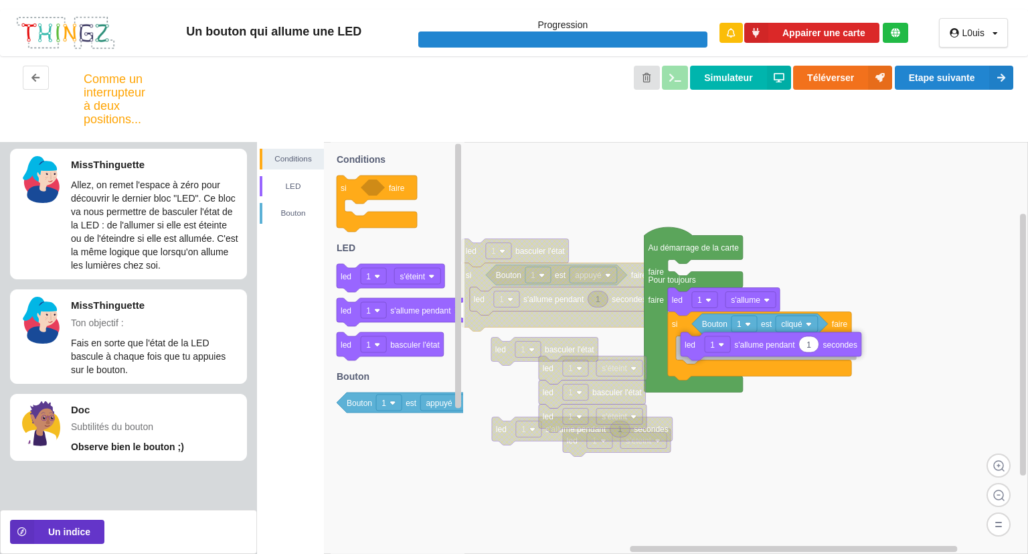
drag, startPoint x: 425, startPoint y: 317, endPoint x: 843, endPoint y: 351, distance: 419.1
click at [843, 351] on div "Conditions LED [PERSON_NAME] led 1 basculer l'état si faire Bouton 1 est appuyé…" at bounding box center [642, 348] width 771 height 412
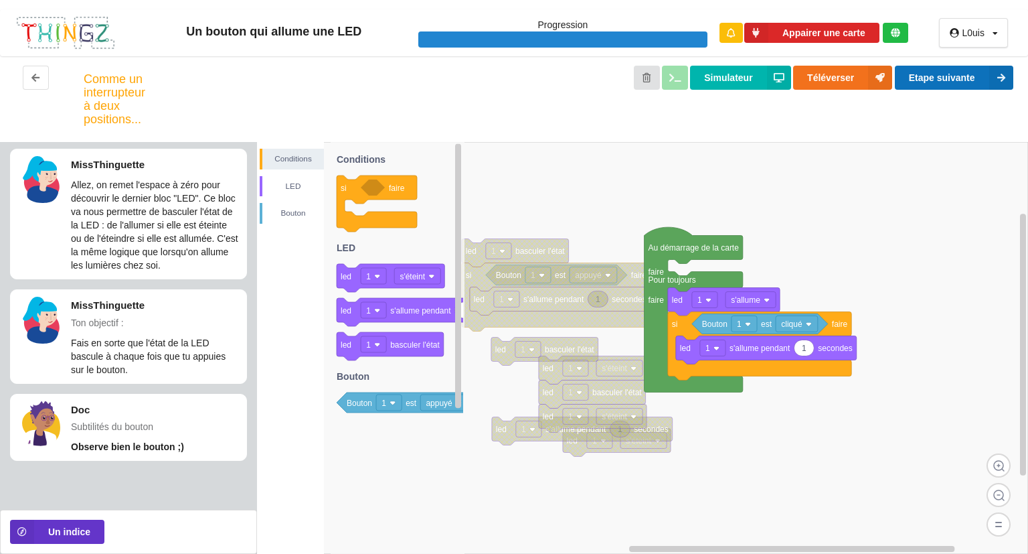
click at [961, 72] on button "Etape suivante" at bounding box center [954, 78] width 118 height 24
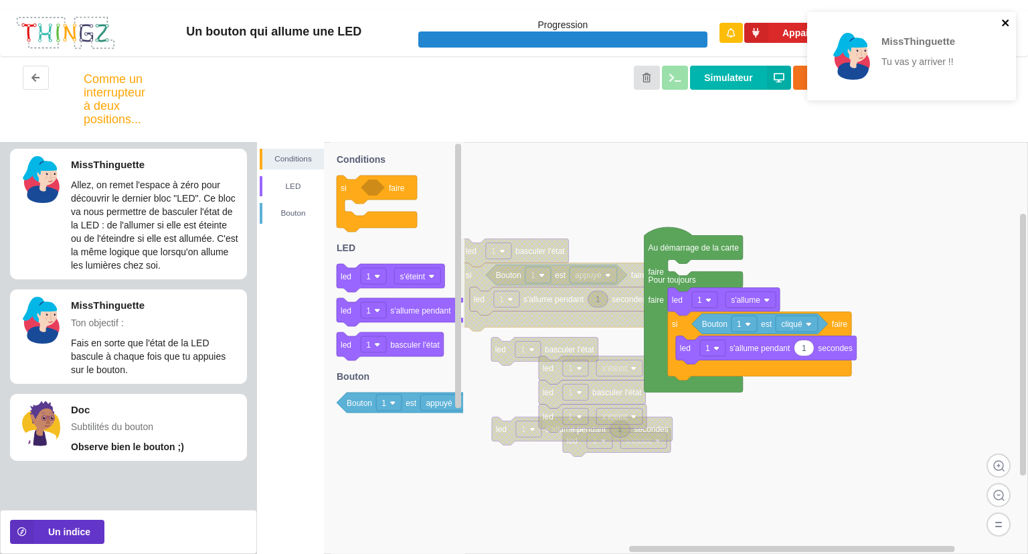
click at [1007, 20] on icon "close" at bounding box center [1005, 22] width 9 height 11
